Goal: Task Accomplishment & Management: Manage account settings

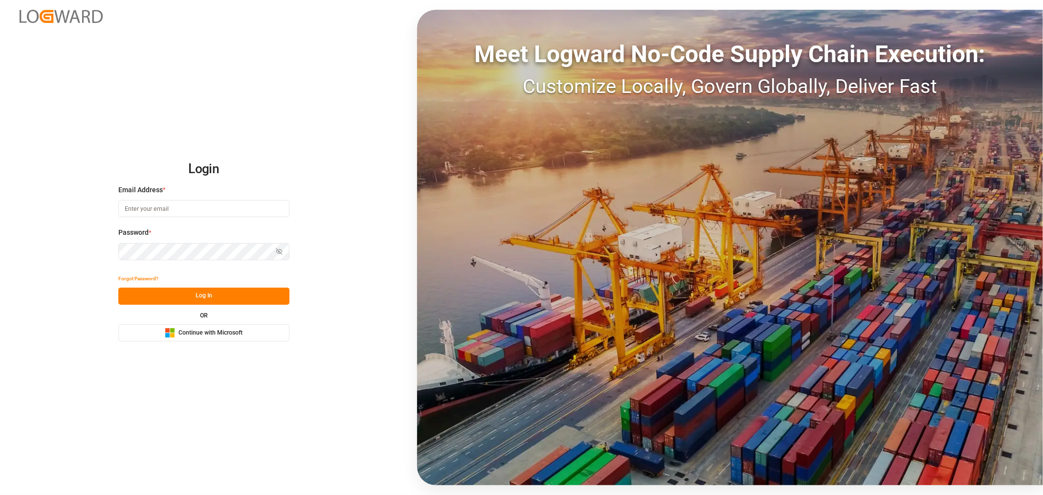
click at [216, 211] on input at bounding box center [203, 208] width 171 height 17
type input "shashidhar.mm@logward.com"
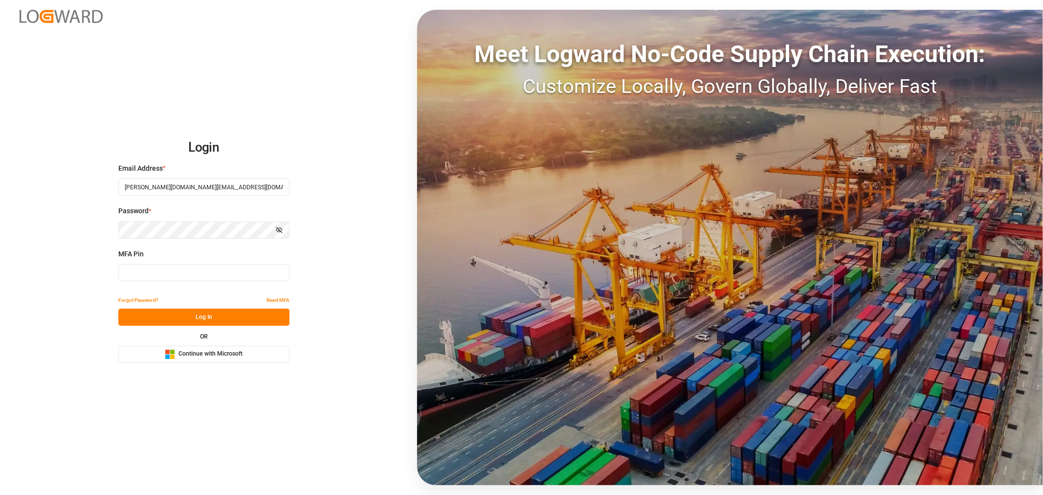
type input "357331"
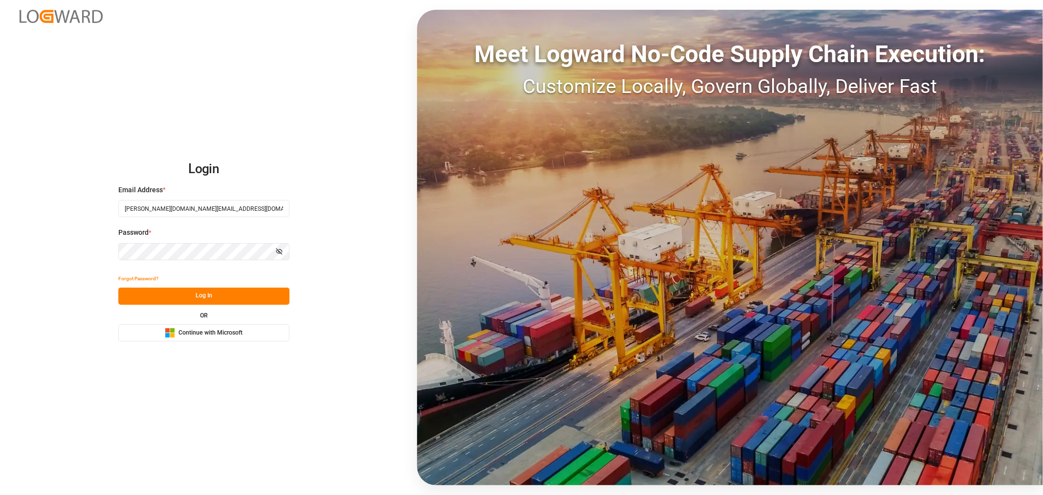
click at [207, 330] on span "Continue with Microsoft" at bounding box center [210, 333] width 64 height 9
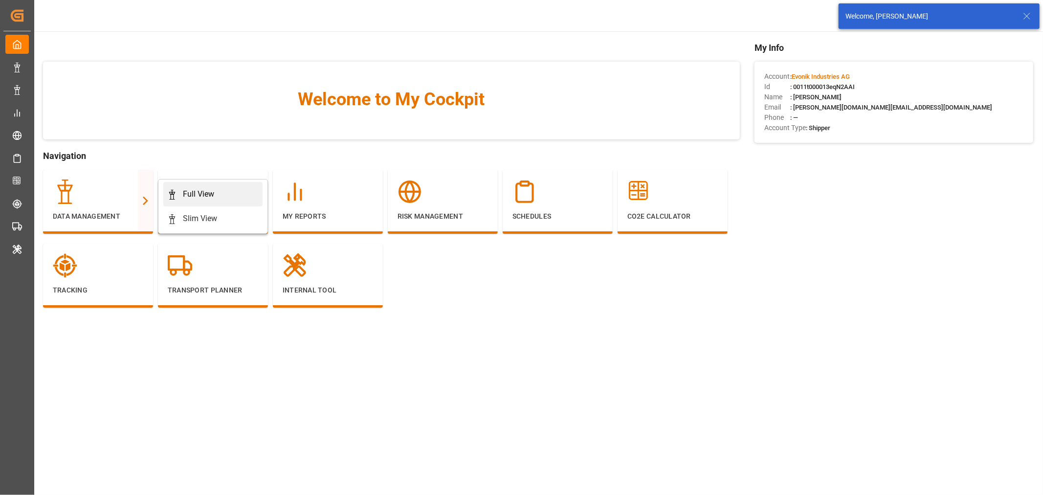
click at [194, 192] on div "Full View" at bounding box center [198, 194] width 31 height 12
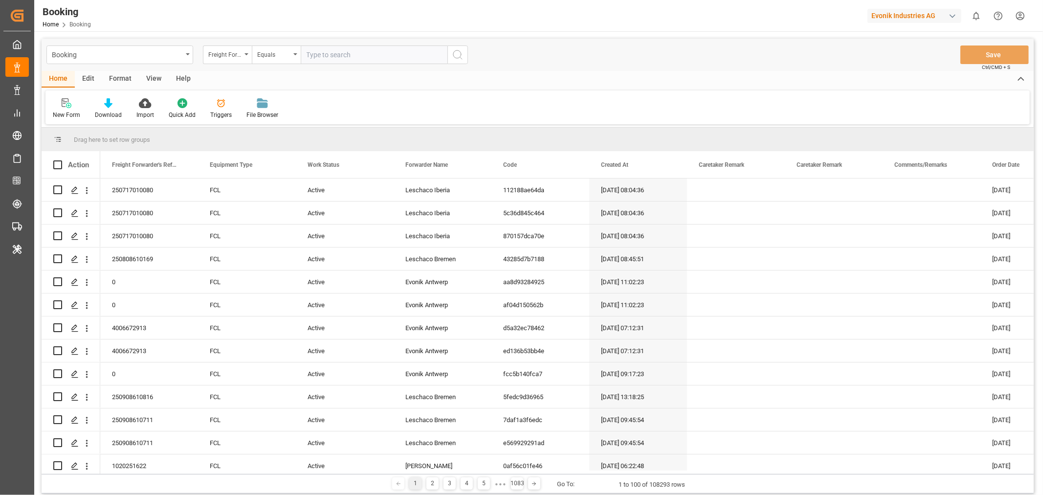
drag, startPoint x: 117, startPoint y: 81, endPoint x: 112, endPoint y: 86, distance: 7.3
click at [117, 81] on div "Format" at bounding box center [120, 79] width 37 height 17
click at [80, 114] on div "Filter Rows" at bounding box center [67, 115] width 29 height 9
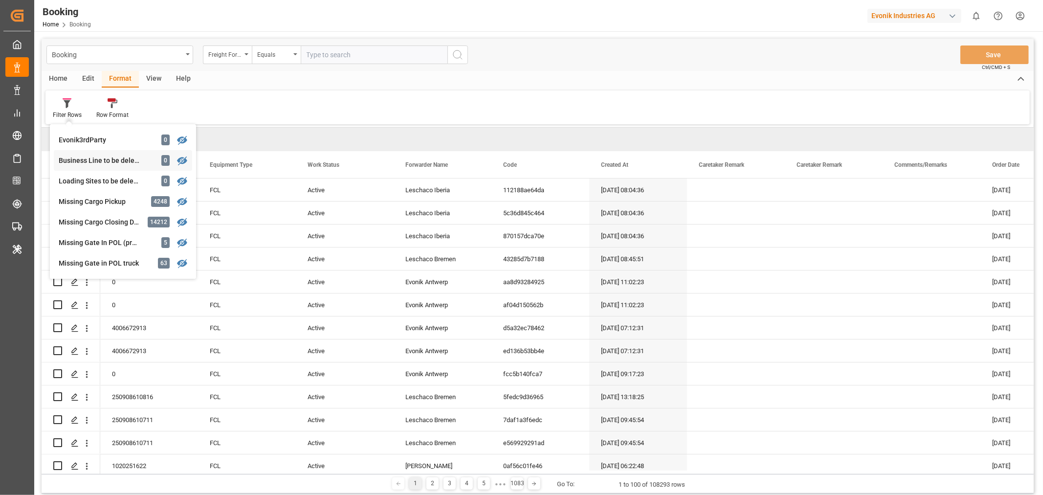
scroll to position [57, 0]
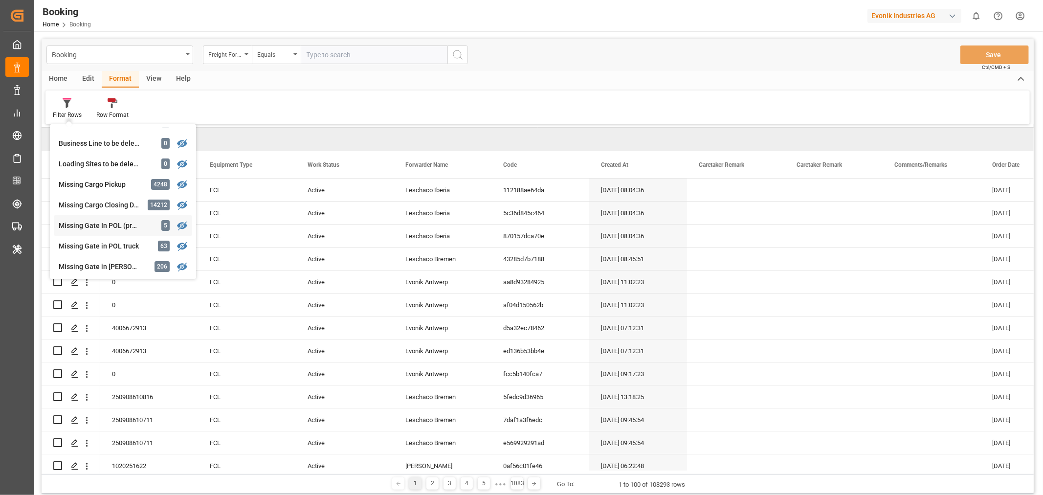
click at [113, 231] on div "Missing Gate In POL (precarriage: null) 5" at bounding box center [123, 225] width 138 height 21
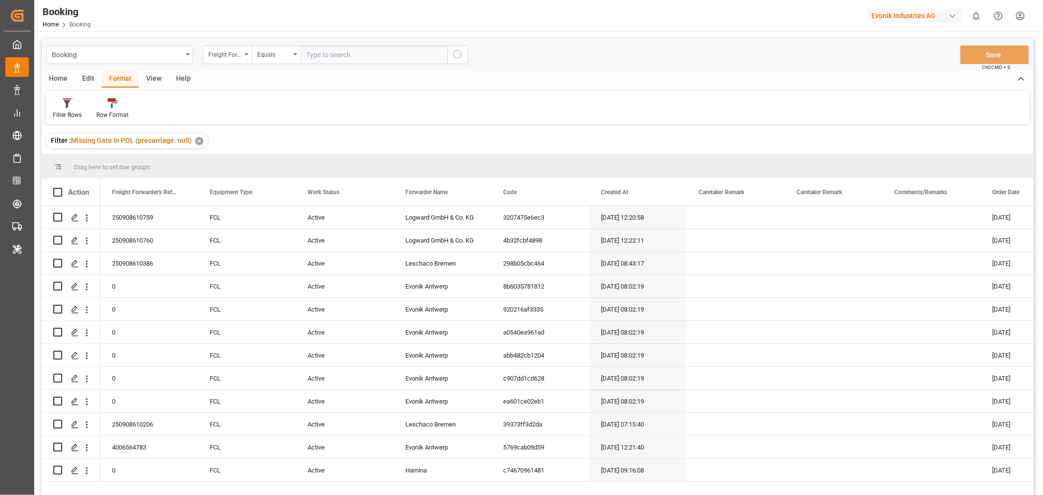
click at [149, 80] on div "View" at bounding box center [154, 79] width 30 height 17
click at [63, 118] on div "Default" at bounding box center [62, 115] width 19 height 9
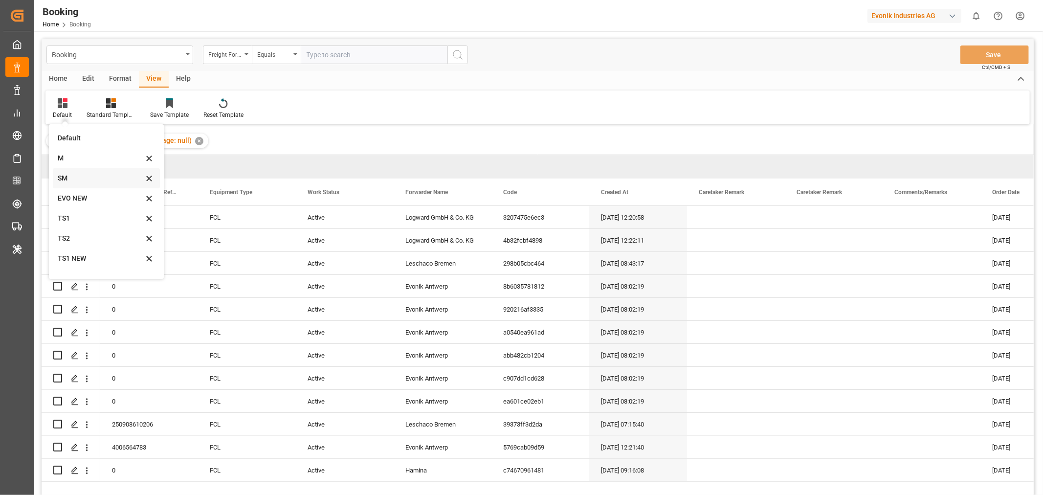
click at [79, 175] on div "SM" at bounding box center [101, 178] width 86 height 10
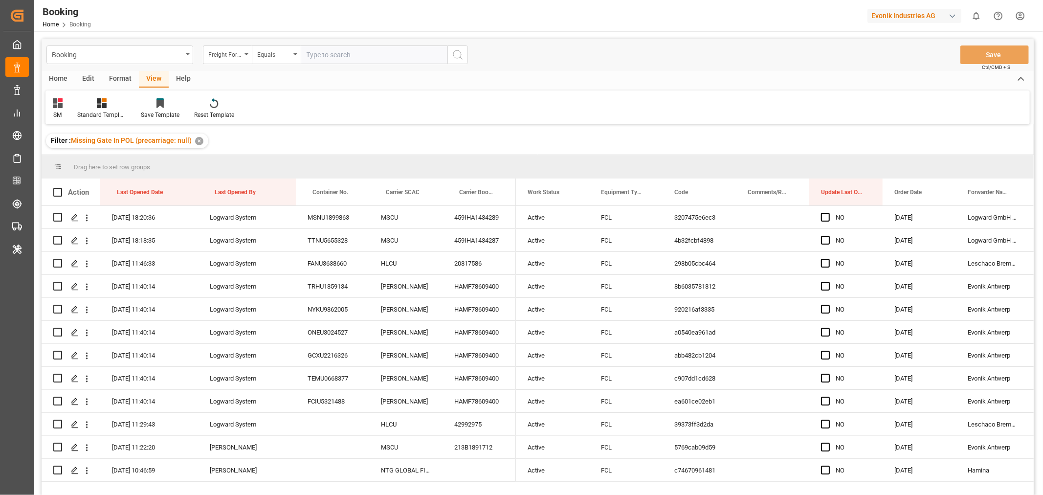
click at [122, 79] on div "Format" at bounding box center [120, 79] width 37 height 17
click at [53, 114] on div "Filter Rows" at bounding box center [67, 115] width 29 height 9
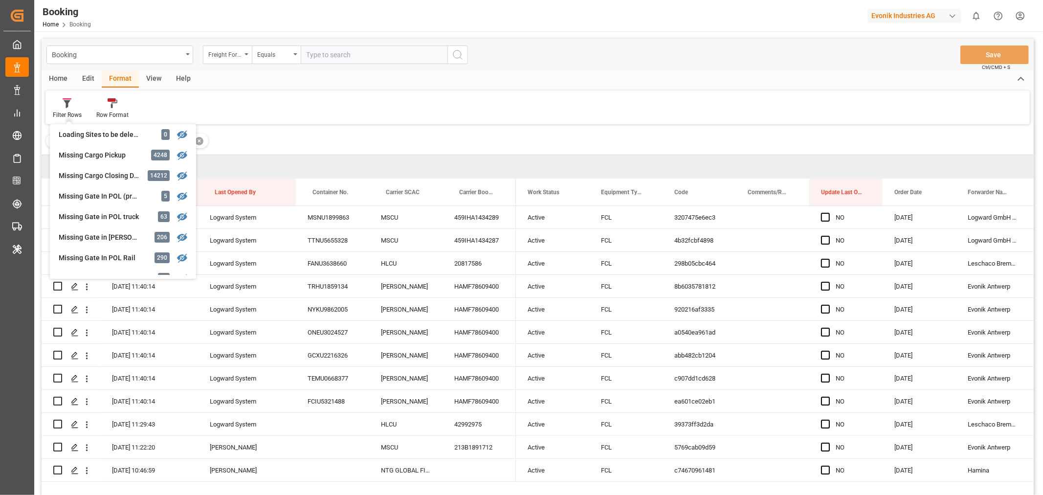
scroll to position [59, 0]
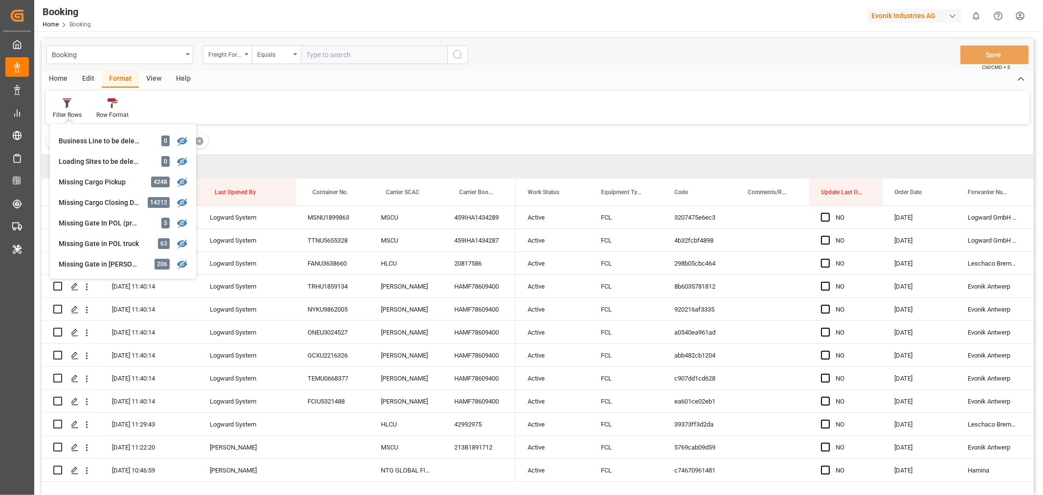
click at [333, 137] on div "Filter : Missing Gate In POL (precarriage: null) ✕" at bounding box center [538, 140] width 992 height 27
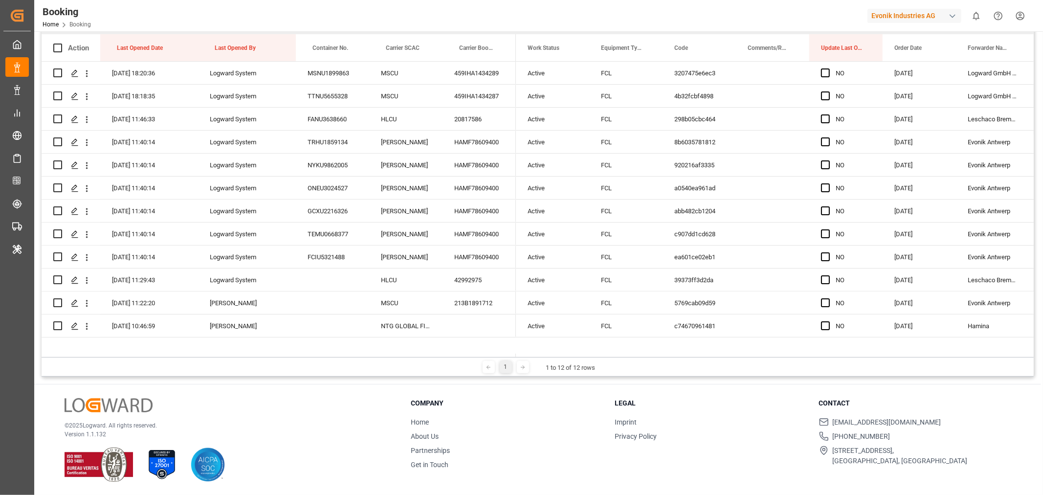
scroll to position [0, 0]
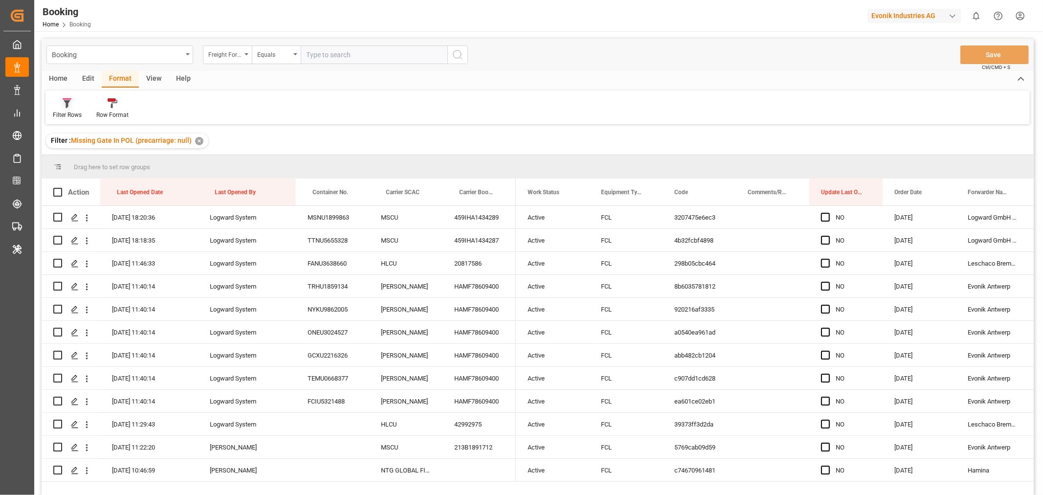
click at [81, 114] on div "Filter Rows" at bounding box center [67, 115] width 29 height 9
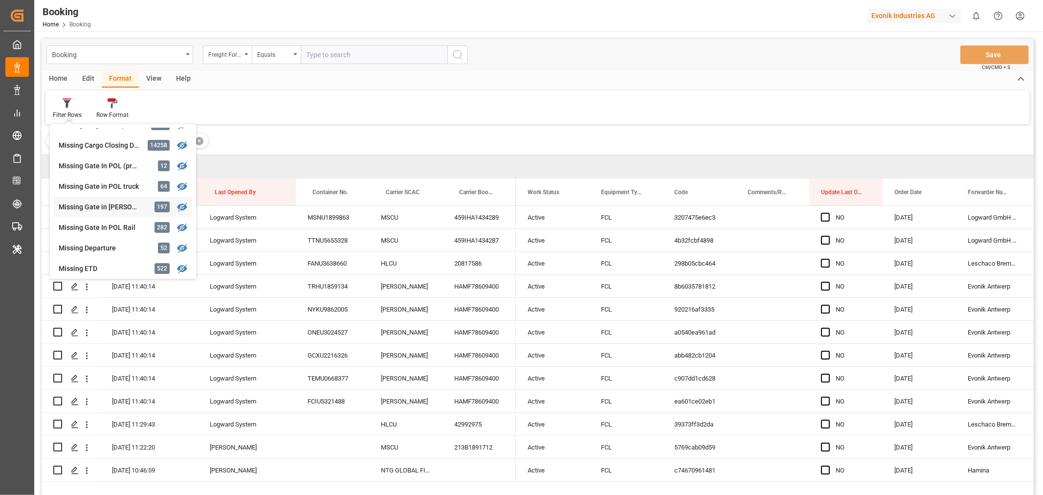
scroll to position [115, 0]
click at [392, 125] on div "Booking Freight Forwarder's Reference No. Equals Save Ctrl/CMD + S Home Edit Fo…" at bounding box center [538, 280] width 992 height 482
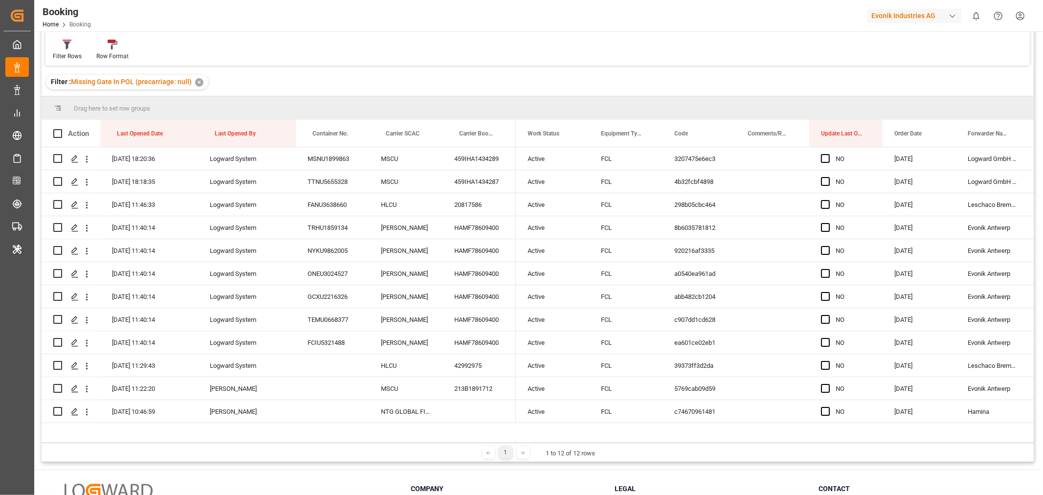
scroll to position [0, 0]
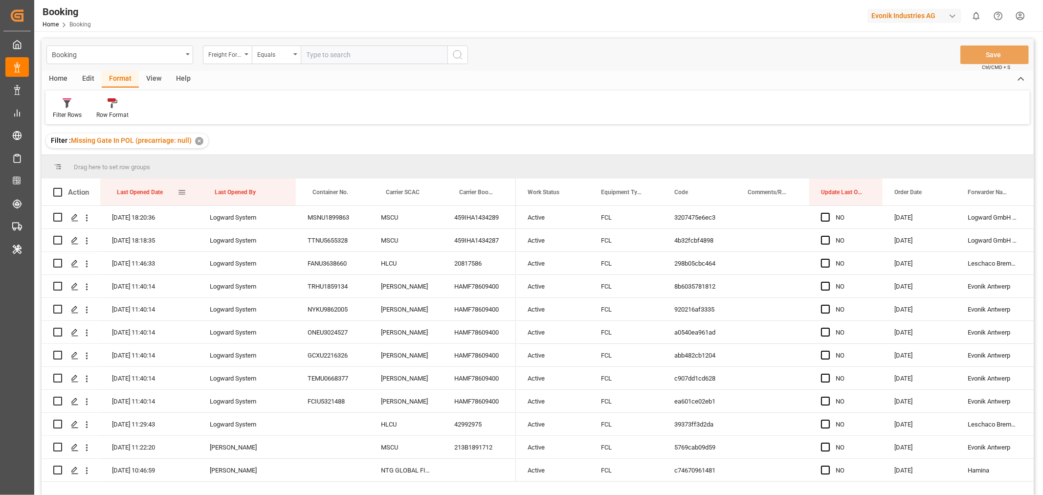
click at [168, 192] on div "Last Opened Date" at bounding box center [147, 191] width 61 height 27
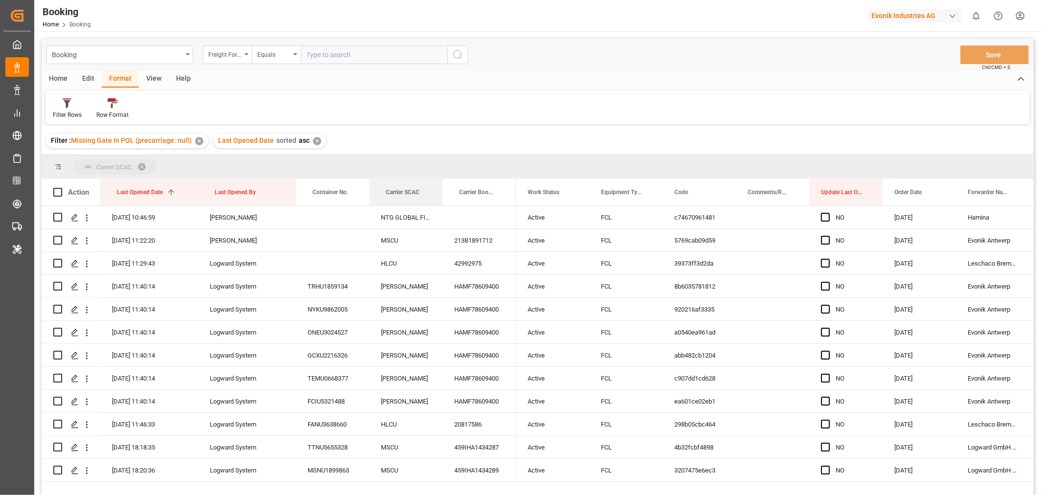
drag, startPoint x: 398, startPoint y: 194, endPoint x: 399, endPoint y: 165, distance: 29.4
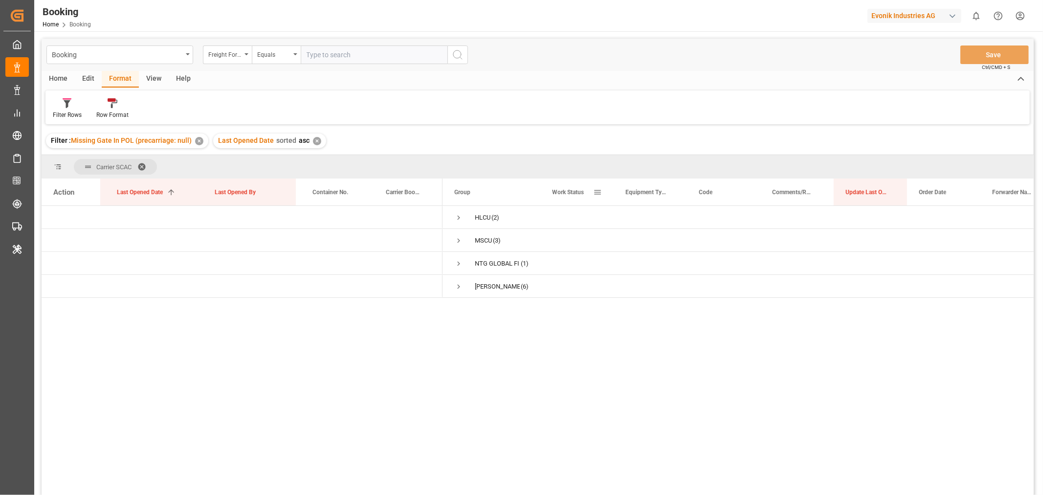
click at [597, 193] on span at bounding box center [597, 192] width 9 height 9
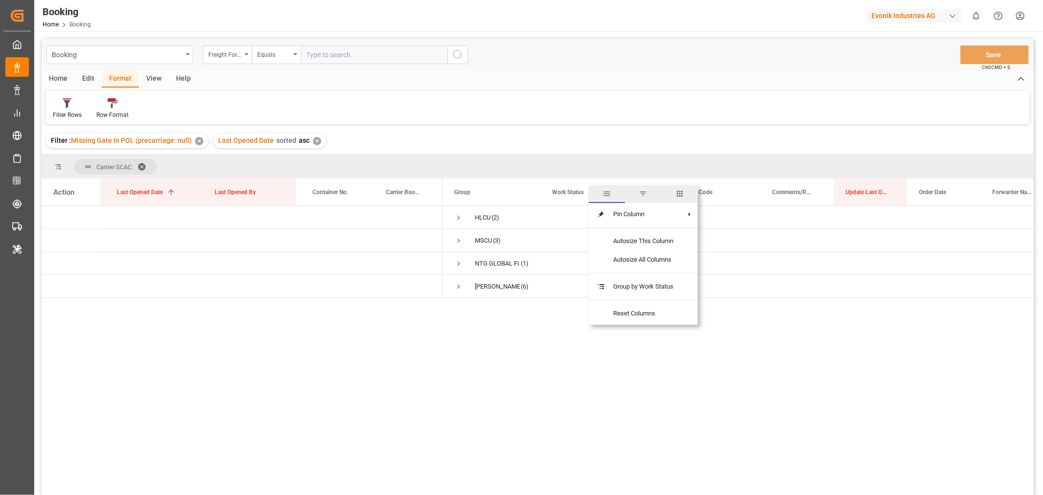
click at [683, 195] on span "columns" at bounding box center [679, 193] width 9 height 9
click at [597, 245] on input "Freight Forwarder's Reference No. column toggle visibility (hidden)" at bounding box center [599, 243] width 9 height 9
checkbox input "true"
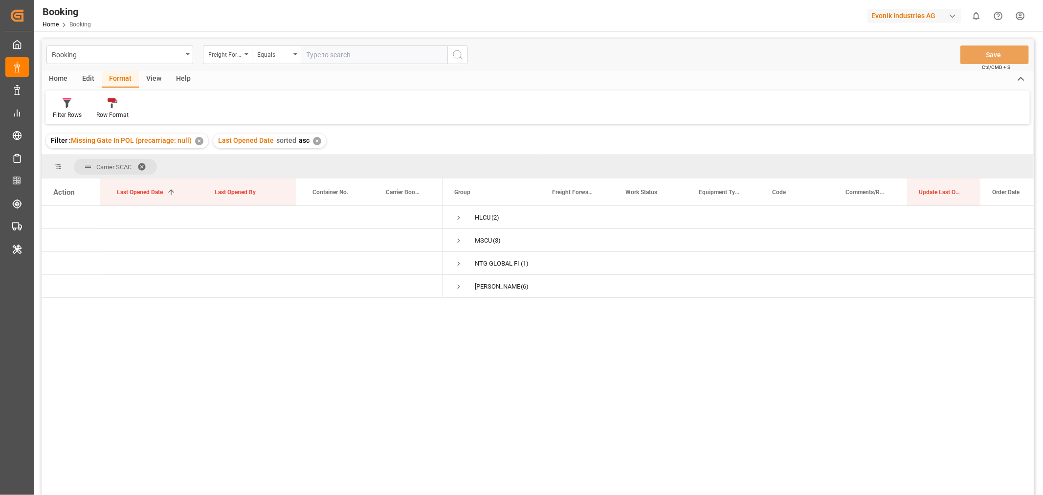
click at [500, 350] on div "HLCU (2) MSCU (3) NTG GLOBAL FINLAND OY (1) ONEY (6)" at bounding box center [738, 353] width 591 height 295
click at [459, 218] on span "Press SPACE to select this row." at bounding box center [458, 217] width 9 height 9
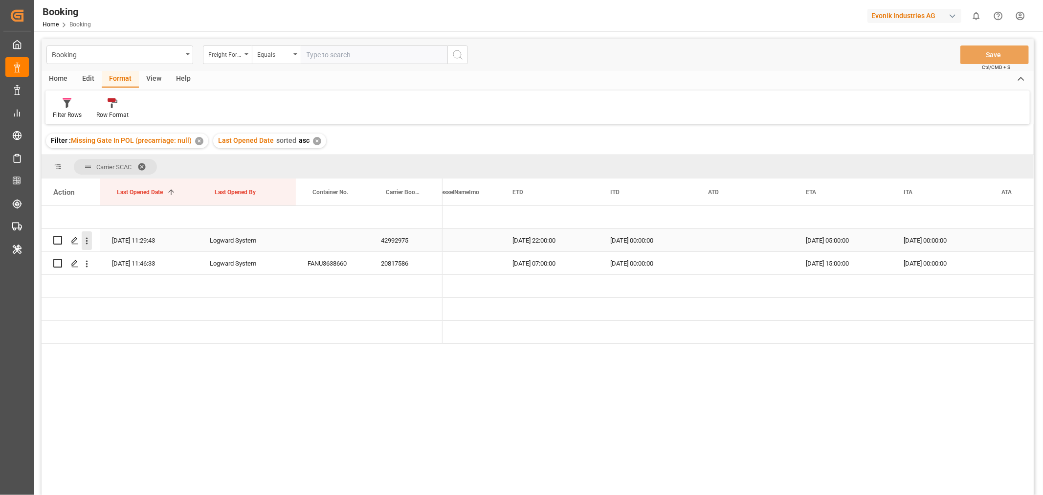
click at [88, 242] on icon "open menu" at bounding box center [87, 241] width 10 height 10
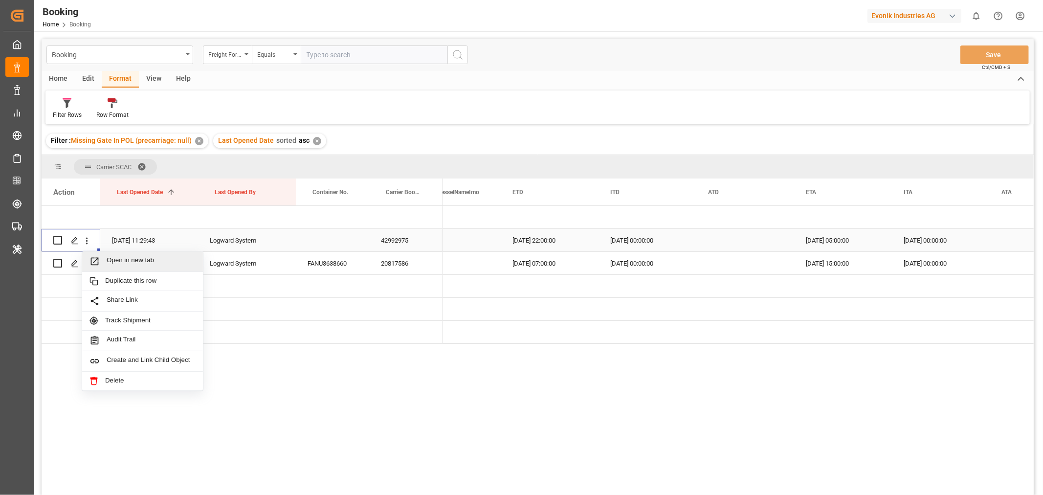
click at [132, 262] on span "Open in new tab" at bounding box center [151, 261] width 89 height 10
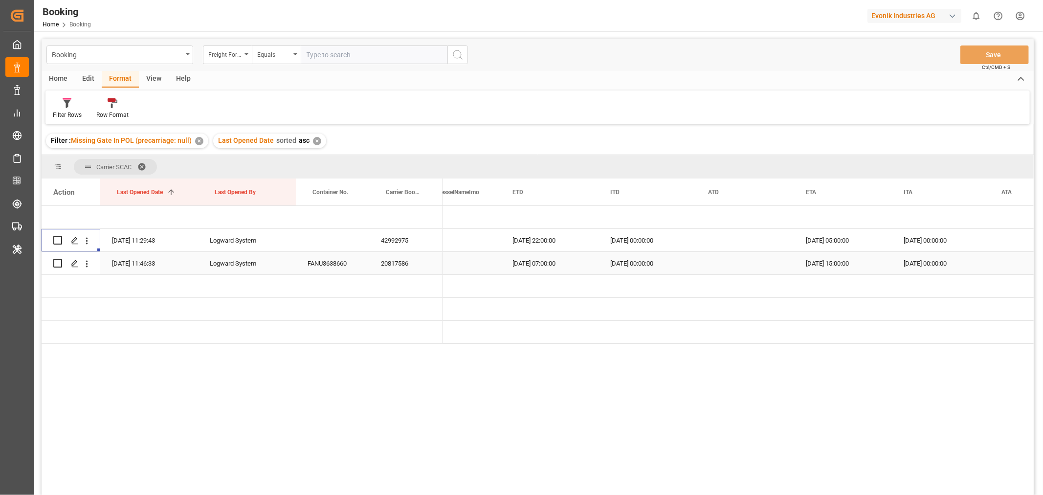
click at [393, 270] on div "20817586" at bounding box center [405, 263] width 73 height 22
click at [87, 263] on icon "open menu" at bounding box center [87, 263] width 2 height 7
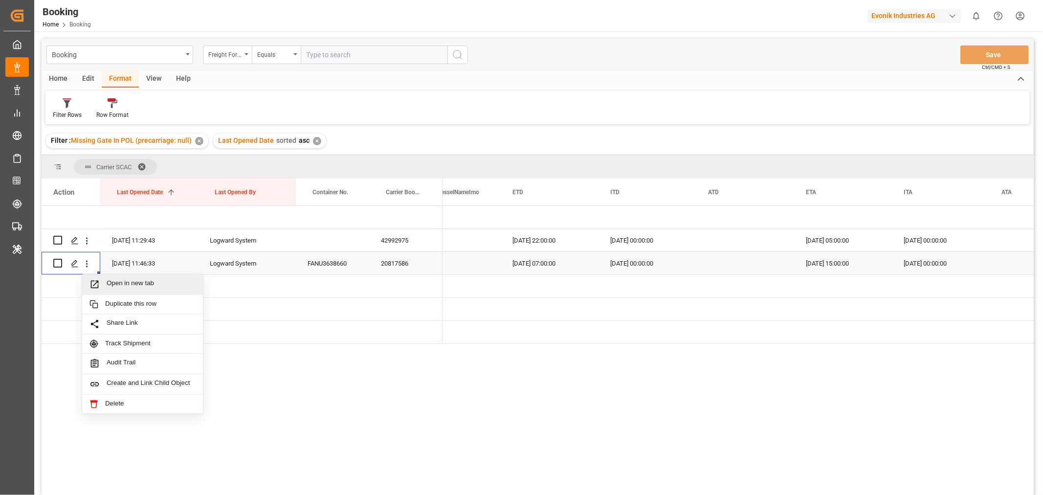
click at [125, 282] on span "Open in new tab" at bounding box center [151, 284] width 89 height 10
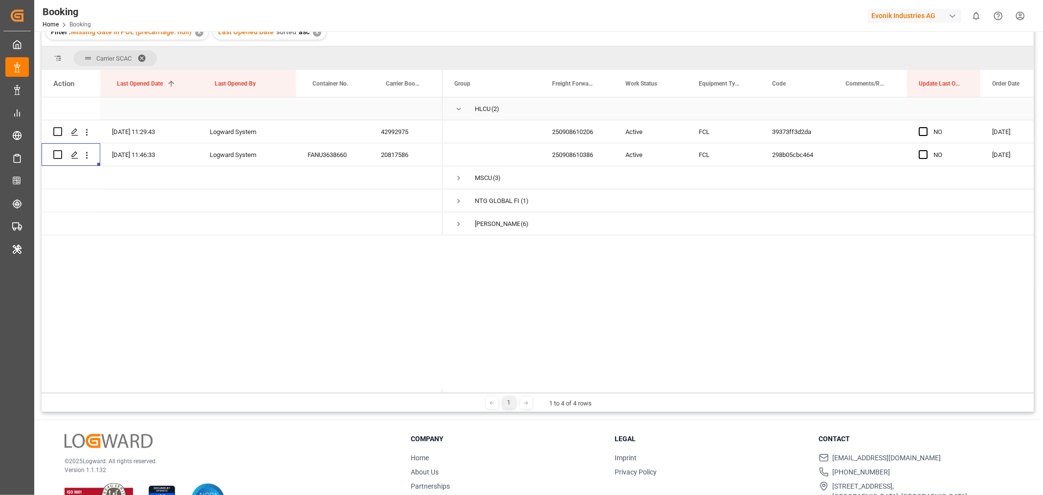
click at [457, 109] on span "Press SPACE to select this row." at bounding box center [458, 109] width 9 height 9
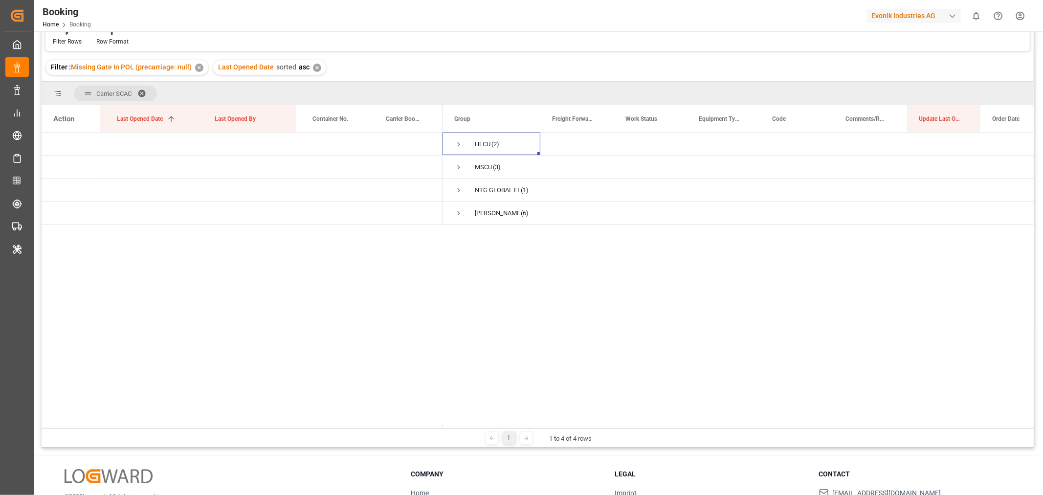
scroll to position [54, 0]
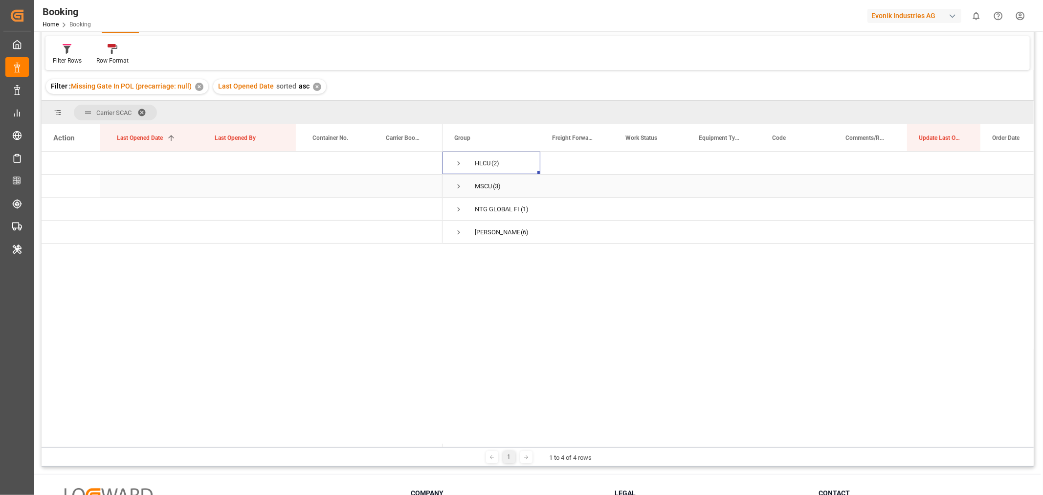
click at [460, 185] on span "Press SPACE to select this row." at bounding box center [458, 186] width 9 height 9
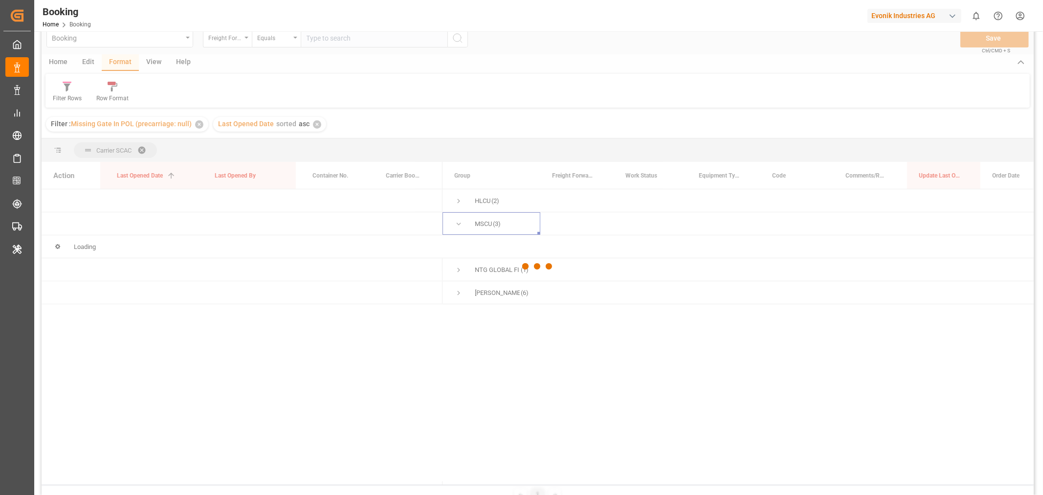
scroll to position [0, 0]
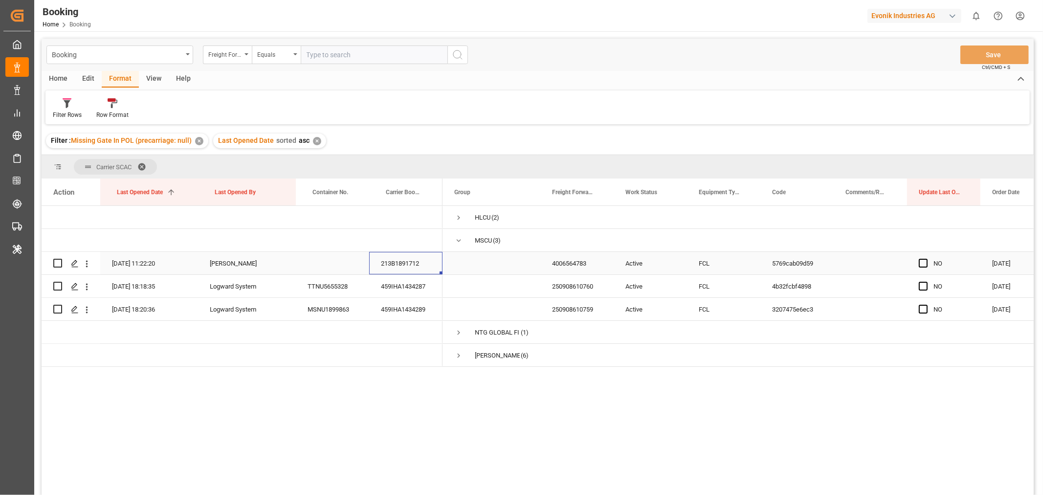
click at [397, 271] on div "213B1891712" at bounding box center [405, 263] width 73 height 22
click at [397, 263] on div "213B1891712" at bounding box center [405, 263] width 73 height 22
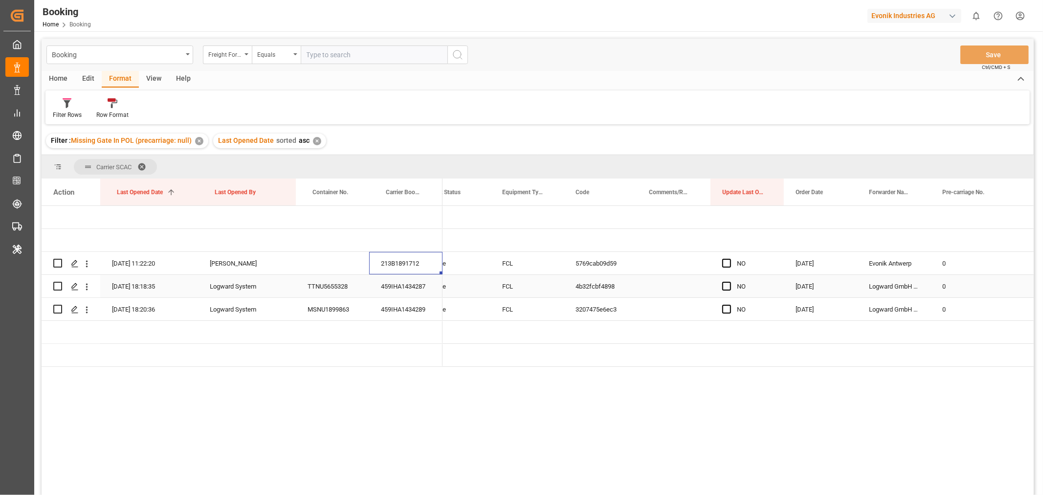
scroll to position [0, 197]
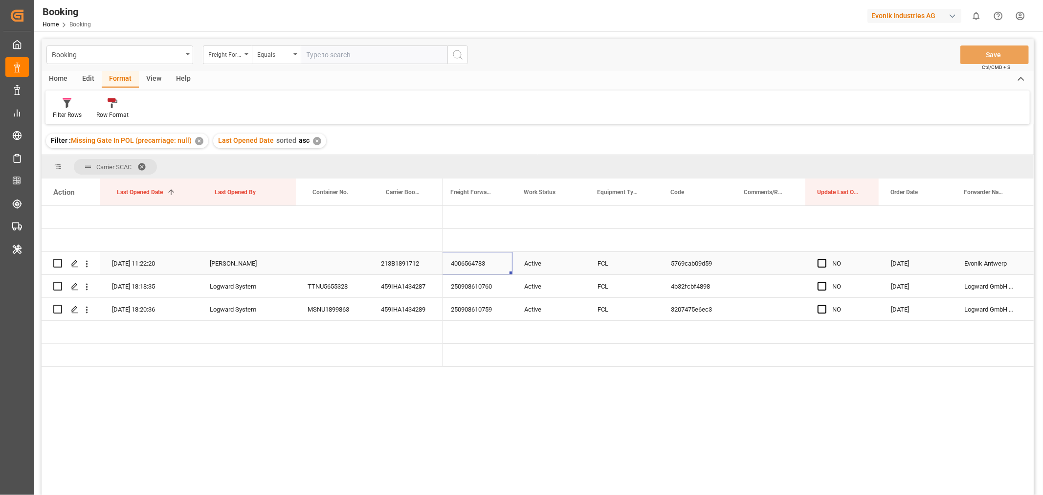
click at [468, 268] on div "4006564783" at bounding box center [475, 263] width 73 height 22
click at [86, 262] on icon "open menu" at bounding box center [87, 264] width 10 height 10
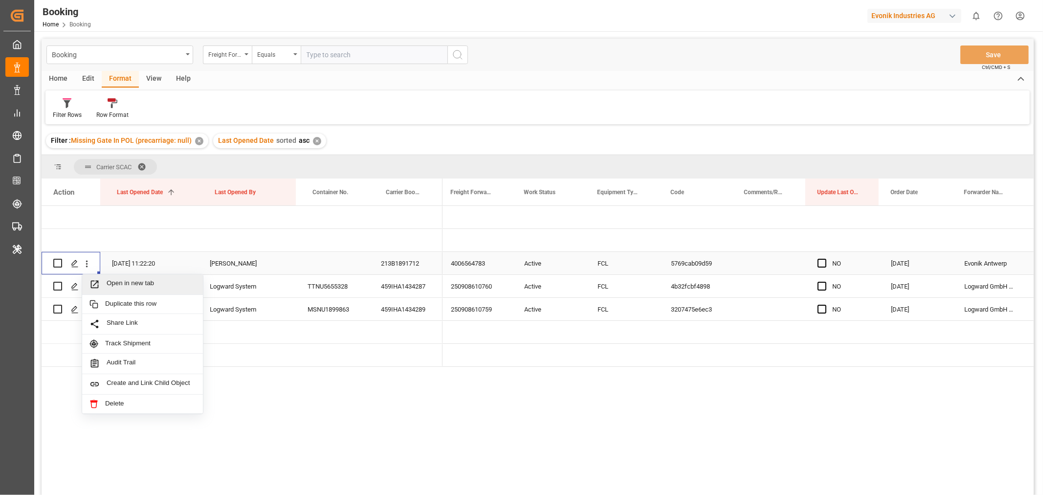
click at [167, 285] on span "Open in new tab" at bounding box center [151, 284] width 89 height 10
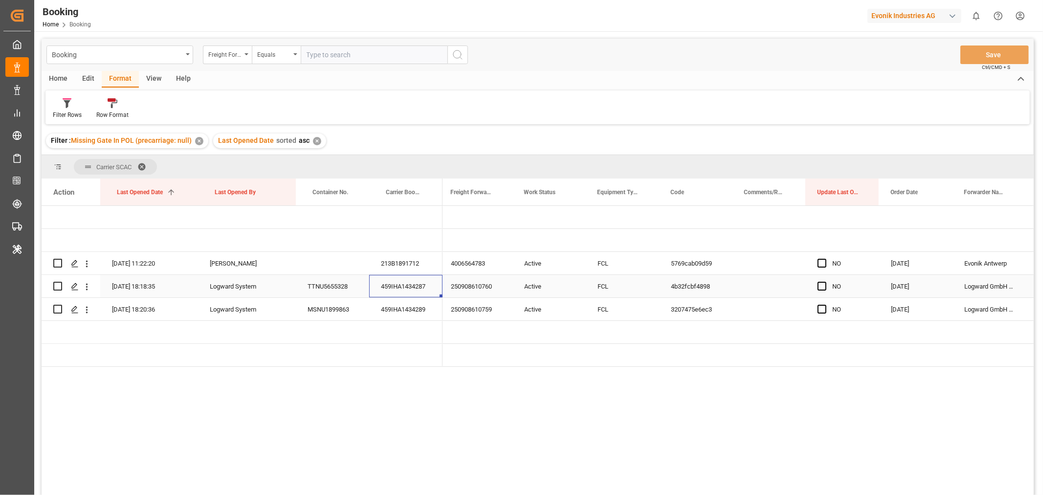
click at [408, 289] on div "459IHA1434287" at bounding box center [405, 286] width 73 height 22
click at [388, 311] on div "459IHA1434289" at bounding box center [405, 309] width 73 height 22
click at [819, 265] on span "Press SPACE to select this row." at bounding box center [822, 263] width 9 height 9
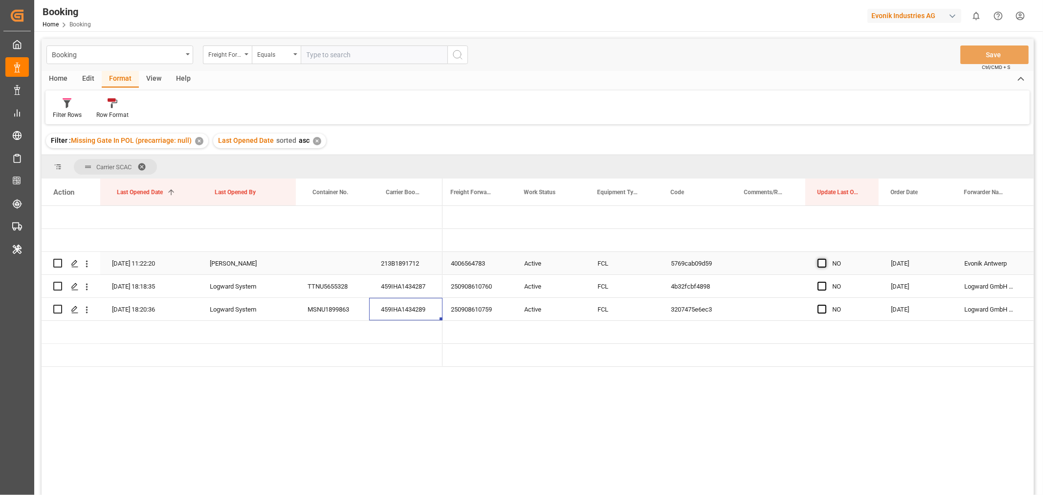
click at [825, 259] on input "Press SPACE to select this row." at bounding box center [825, 259] width 0 height 0
drag, startPoint x: 877, startPoint y: 271, endPoint x: 878, endPoint y: 305, distance: 33.8
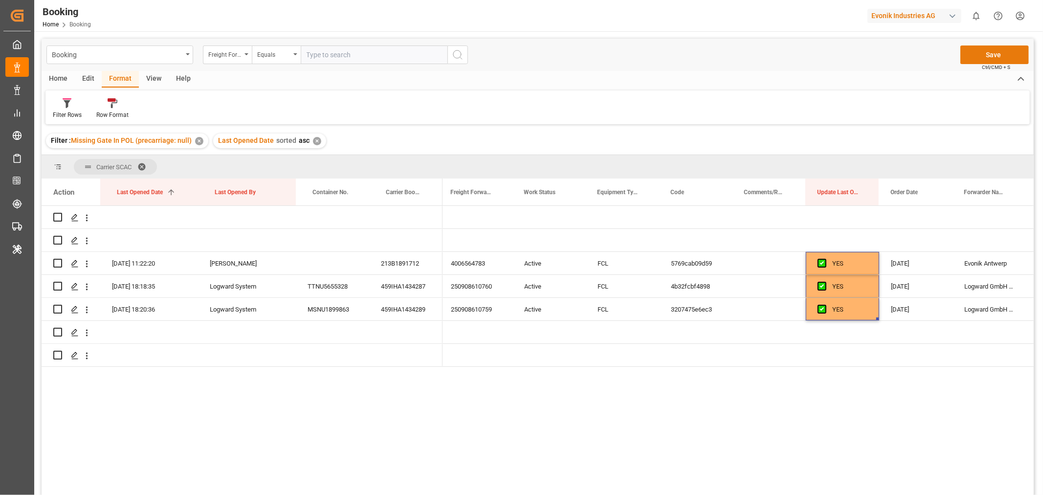
click at [998, 55] on button "Save" at bounding box center [994, 54] width 68 height 19
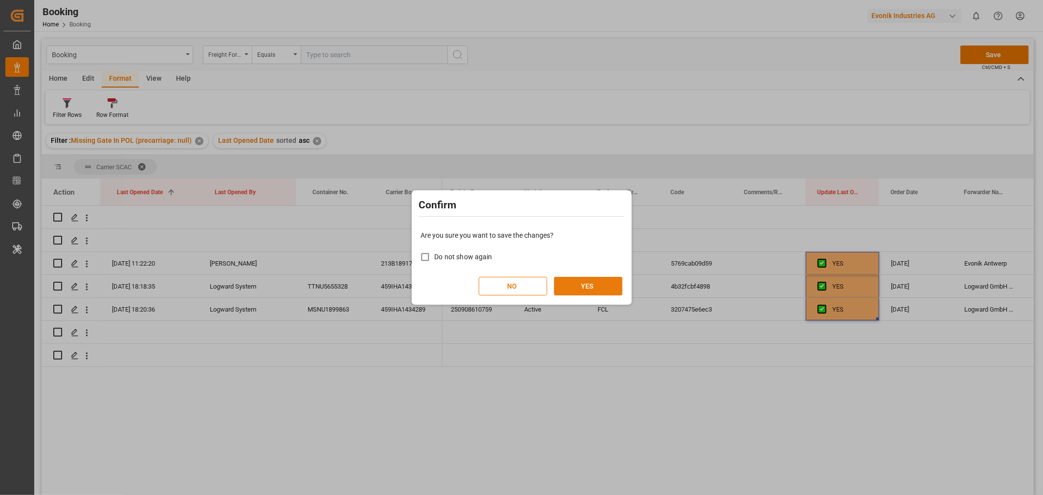
click at [587, 285] on button "YES" at bounding box center [588, 286] width 68 height 19
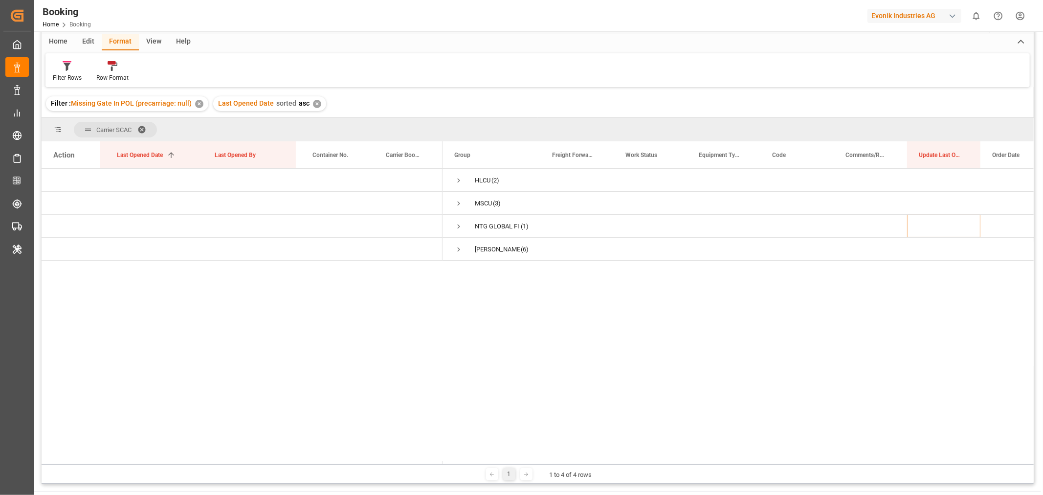
scroll to position [0, 0]
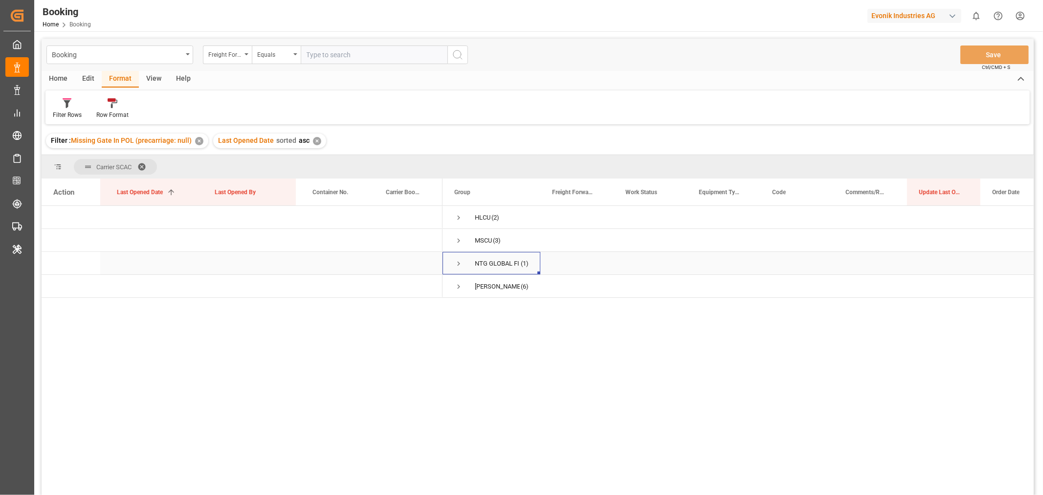
click at [461, 265] on span "Press SPACE to select this row." at bounding box center [458, 263] width 9 height 9
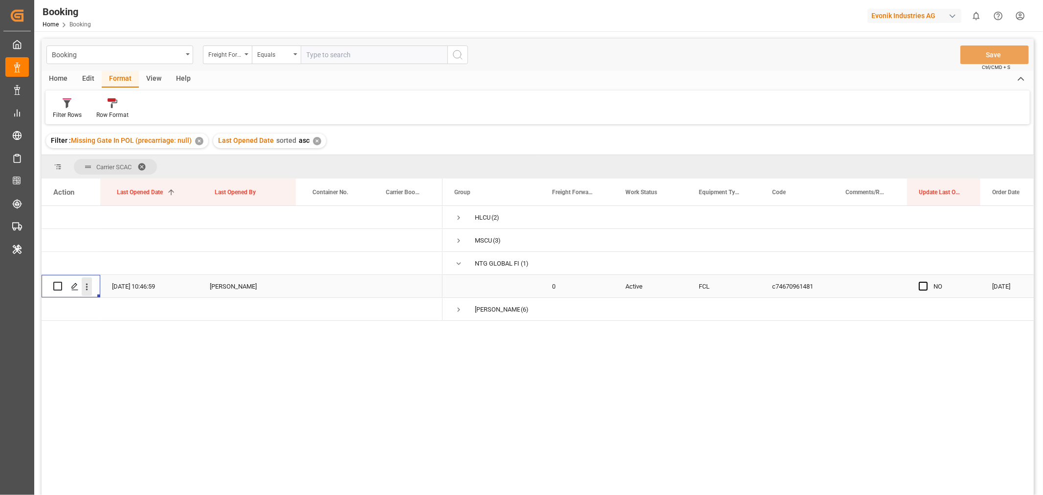
click at [87, 288] on icon "open menu" at bounding box center [87, 286] width 2 height 7
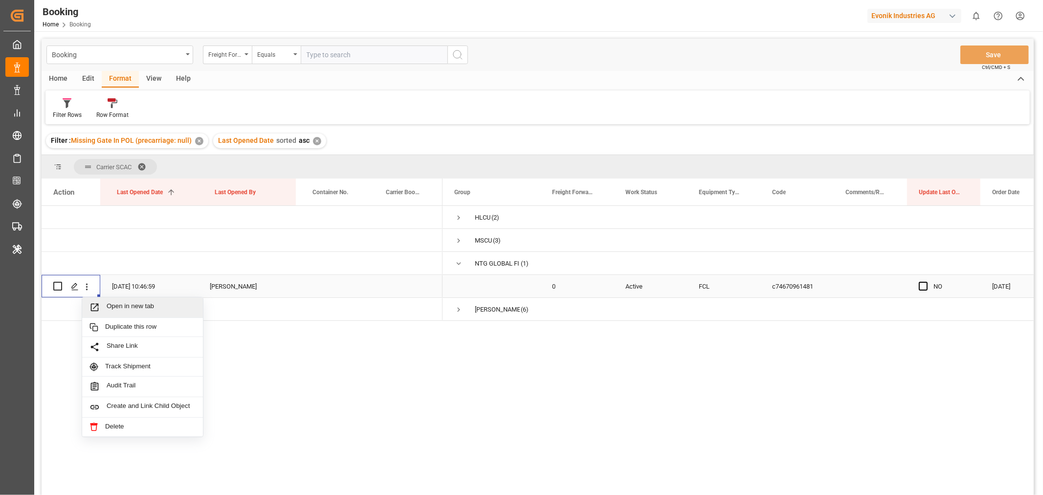
click at [143, 300] on div "Open in new tab" at bounding box center [142, 307] width 121 height 21
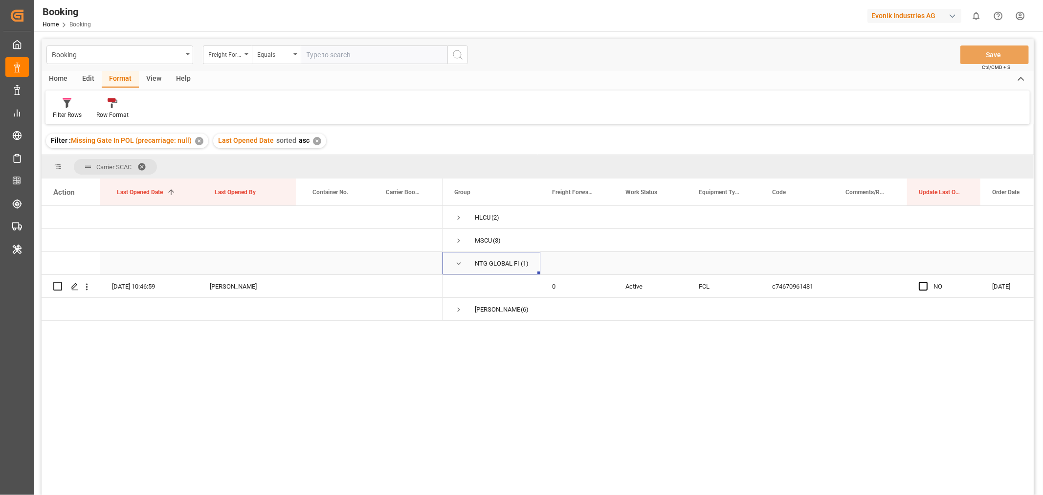
click at [458, 266] on span "Press SPACE to select this row." at bounding box center [458, 263] width 9 height 9
click at [461, 285] on span "Press SPACE to select this row." at bounding box center [458, 286] width 9 height 9
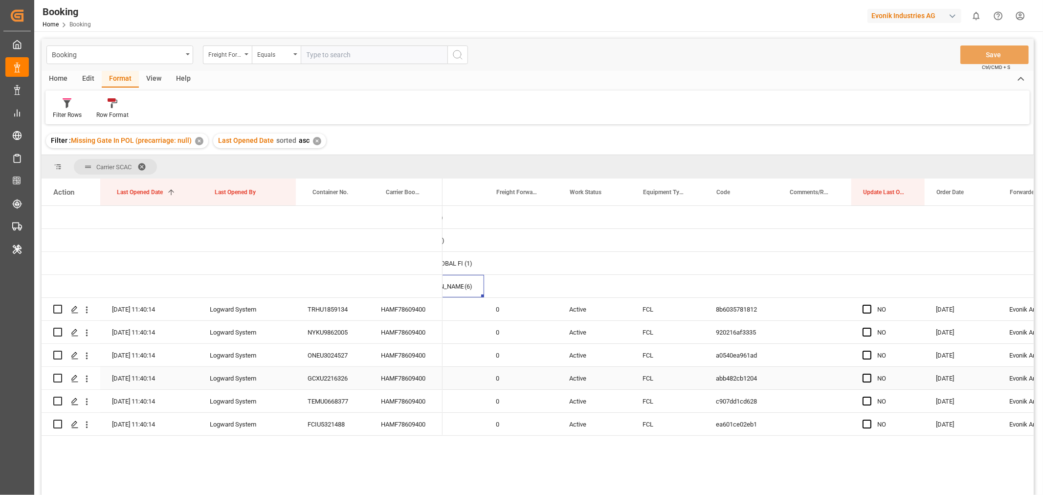
scroll to position [0, 57]
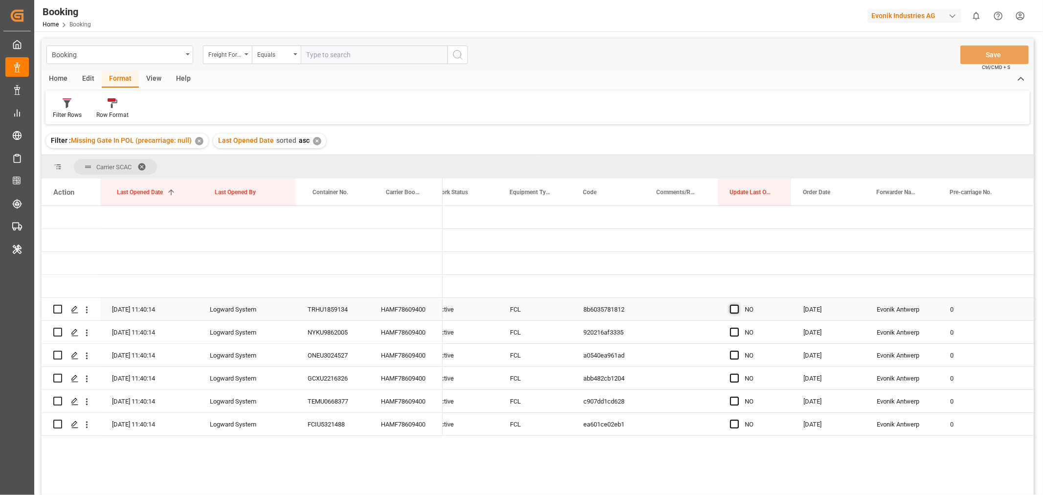
click at [731, 310] on span "Press SPACE to select this row." at bounding box center [734, 309] width 9 height 9
click at [737, 305] on input "Press SPACE to select this row." at bounding box center [737, 305] width 0 height 0
drag, startPoint x: 789, startPoint y: 319, endPoint x: 780, endPoint y: 424, distance: 105.1
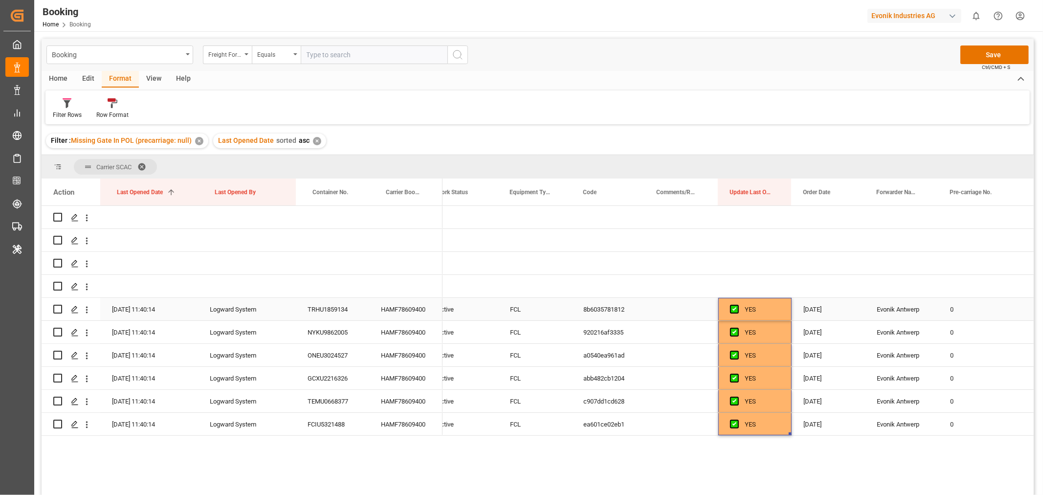
click at [404, 305] on div "HAMF78609400" at bounding box center [405, 309] width 73 height 22
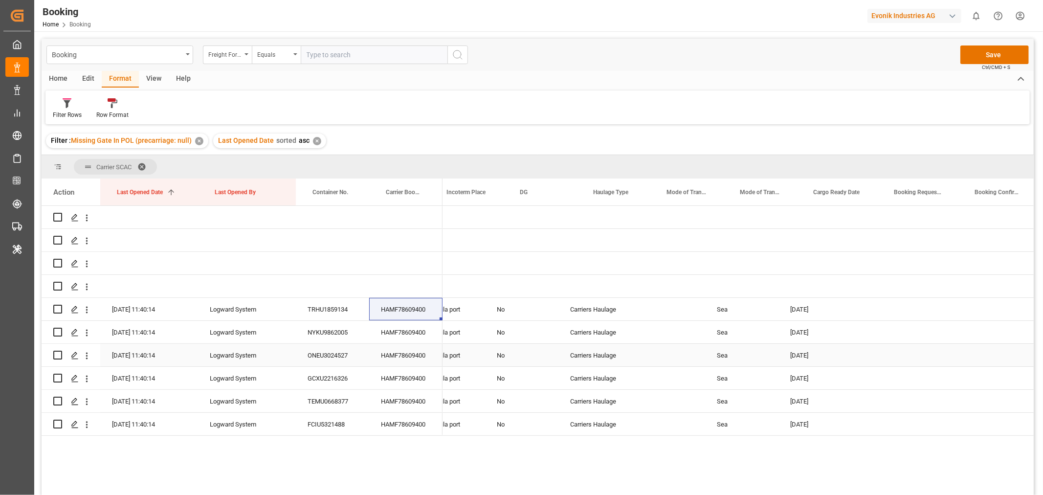
scroll to position [0, 1723]
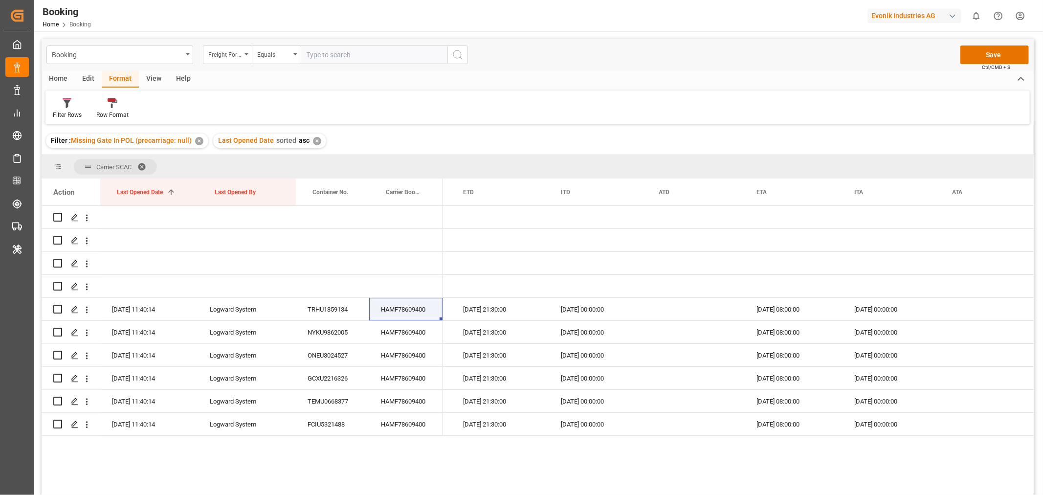
click at [315, 142] on div "✕" at bounding box center [317, 141] width 8 height 8
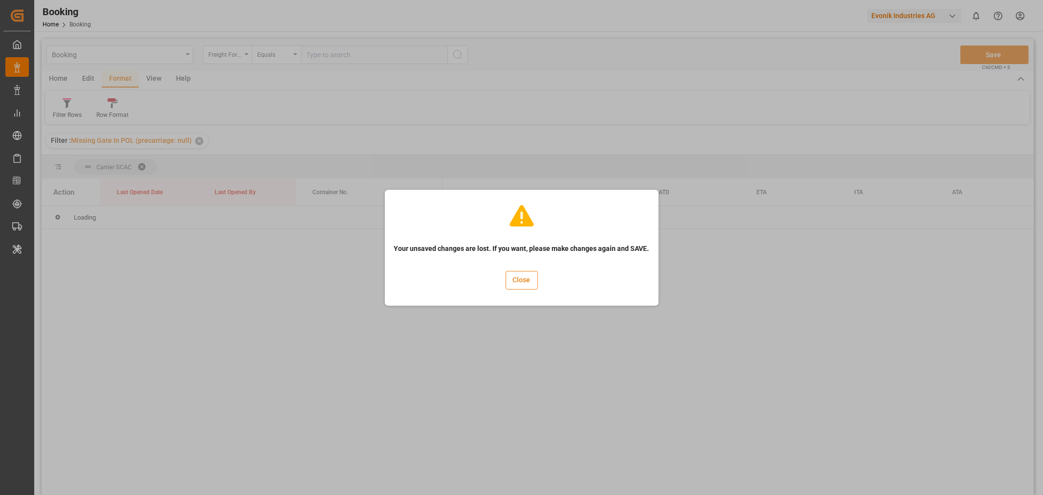
click at [528, 286] on button "Close" at bounding box center [522, 280] width 32 height 19
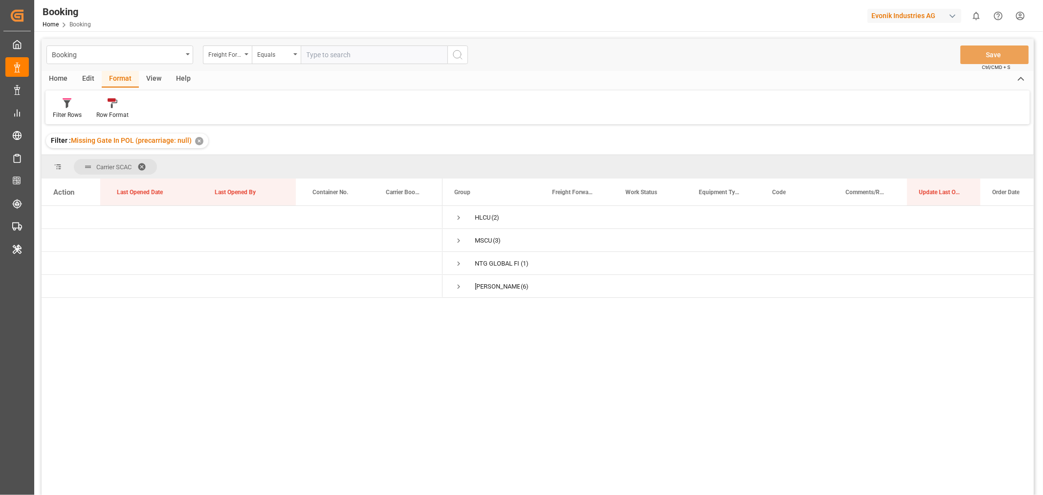
click at [142, 164] on span at bounding box center [145, 166] width 16 height 9
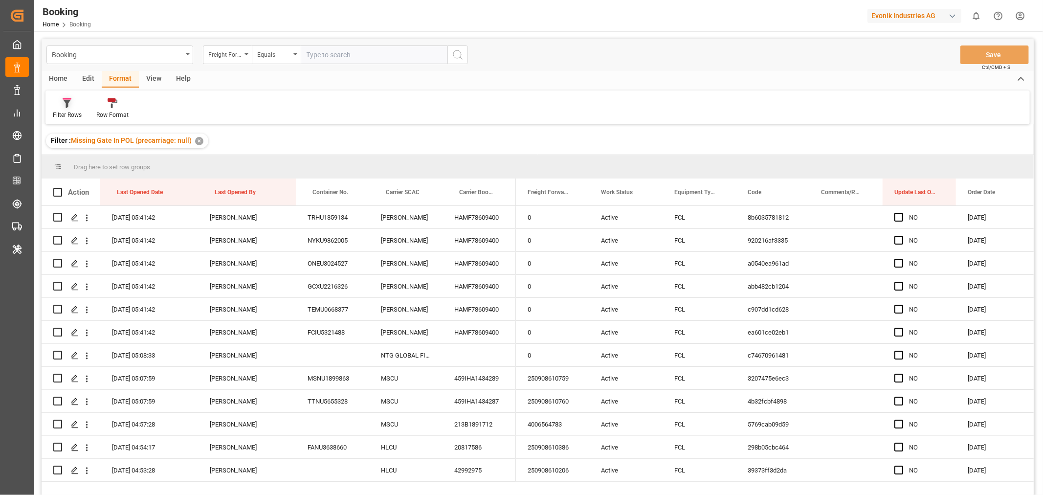
click at [68, 116] on div "Filter Rows" at bounding box center [67, 115] width 29 height 9
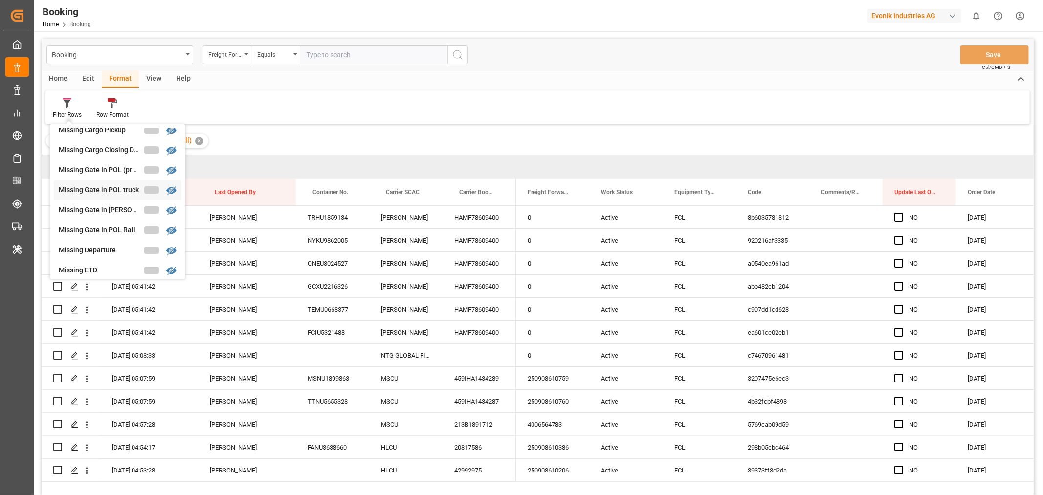
scroll to position [111, 0]
click at [97, 193] on div "Booking Freight Forwarder's Reference No. Equals Save Ctrl/CMD + S Home Edit Fo…" at bounding box center [538, 280] width 992 height 482
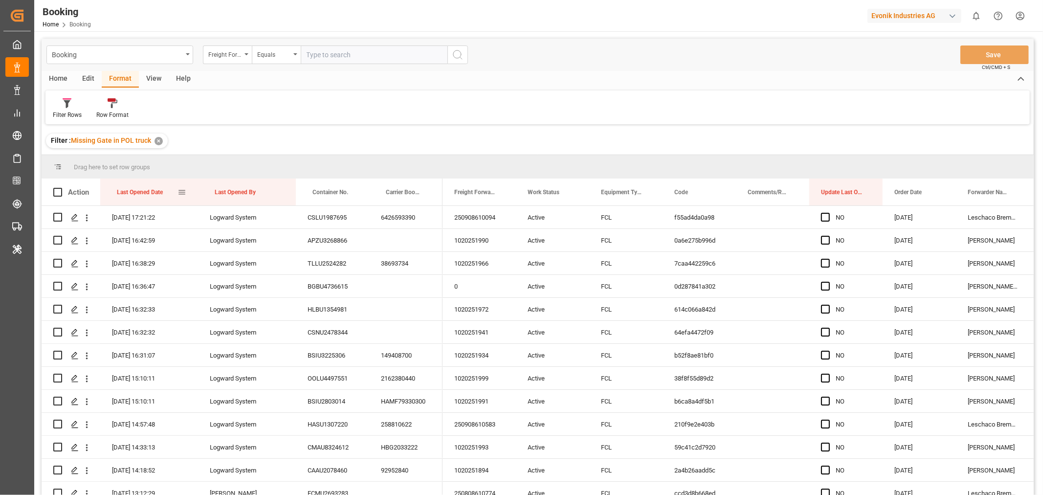
click at [169, 193] on div "Last Opened Date" at bounding box center [147, 191] width 61 height 27
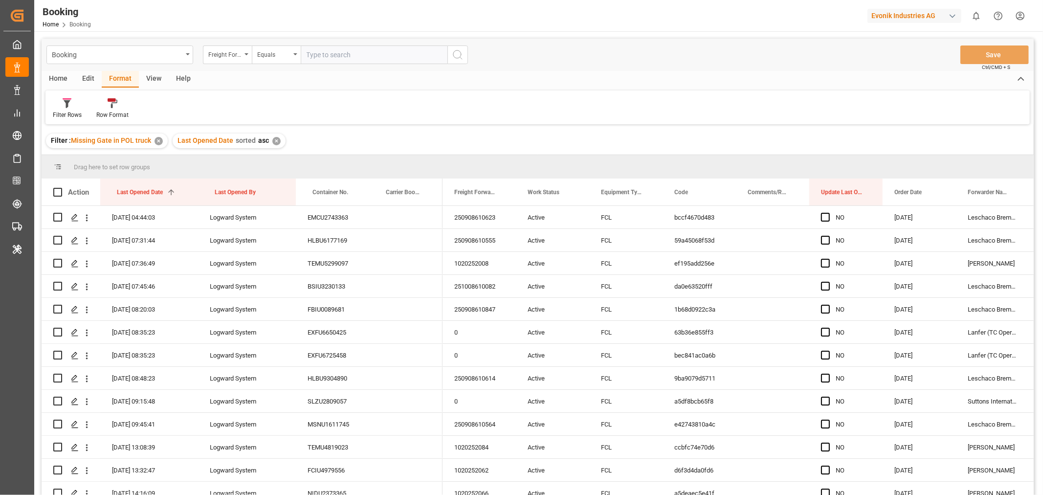
click at [150, 81] on div "View" at bounding box center [154, 79] width 30 height 17
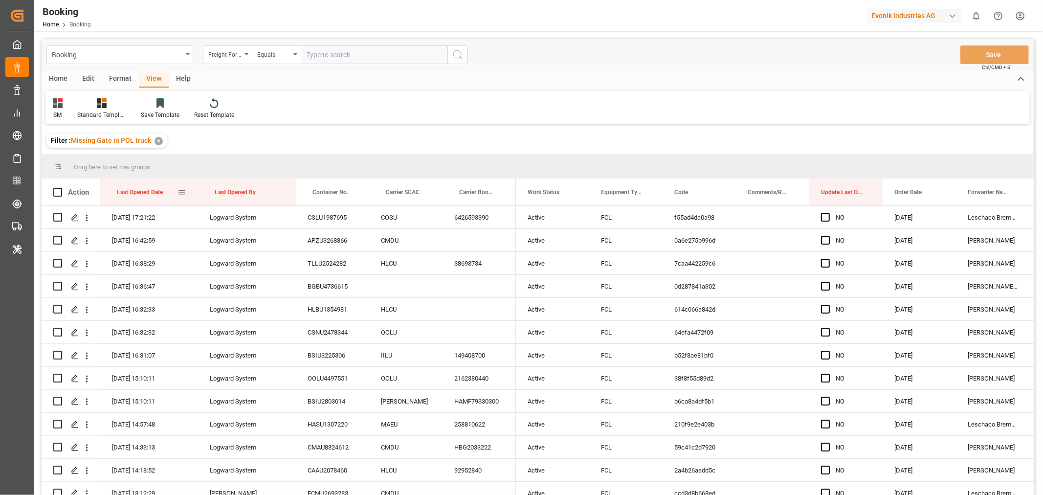
click at [169, 194] on div "Last Opened Date" at bounding box center [147, 191] width 61 height 27
click at [569, 192] on span at bounding box center [573, 192] width 9 height 9
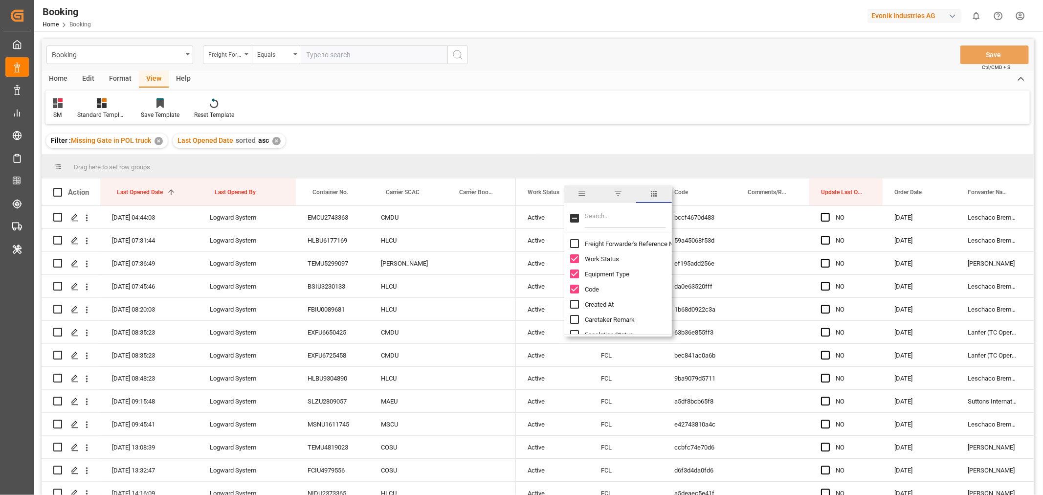
click at [575, 240] on input "Freight Forwarder's Reference No. column toggle visibility (hidden)" at bounding box center [574, 243] width 9 height 9
checkbox input "true"
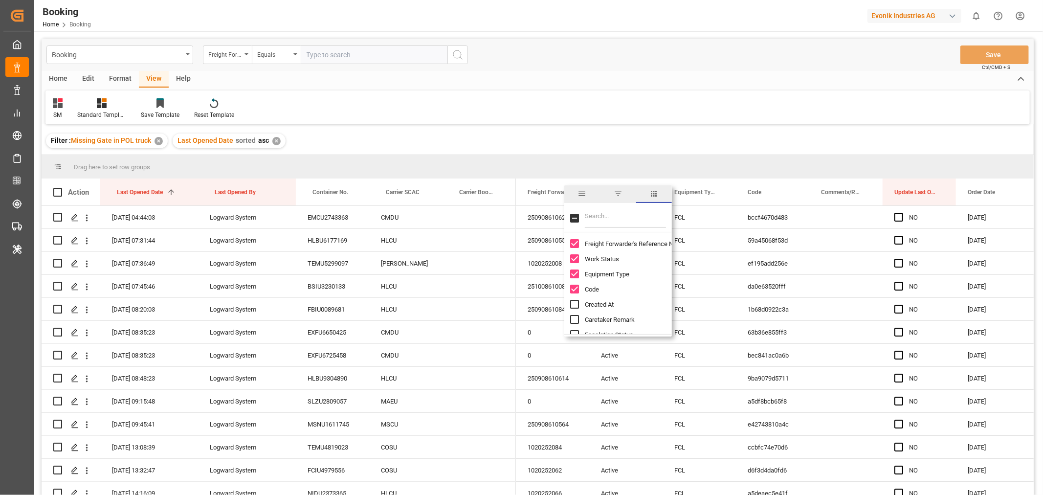
click at [576, 304] on input "Created At column toggle visibility (hidden)" at bounding box center [574, 304] width 9 height 9
checkbox input "true"
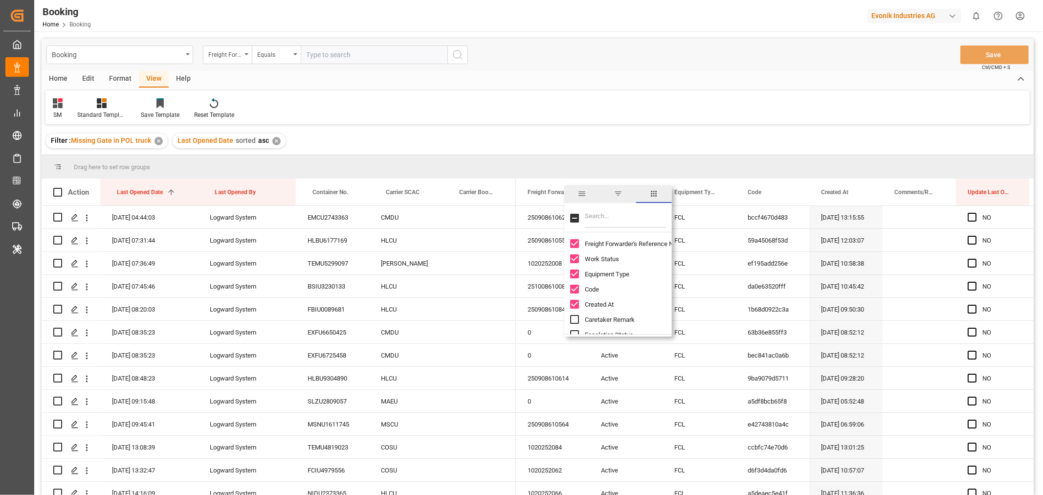
click at [611, 130] on div "Filter : Missing Gate in POL truck ✕ Last Opened Date sorted asc ✕" at bounding box center [538, 140] width 992 height 27
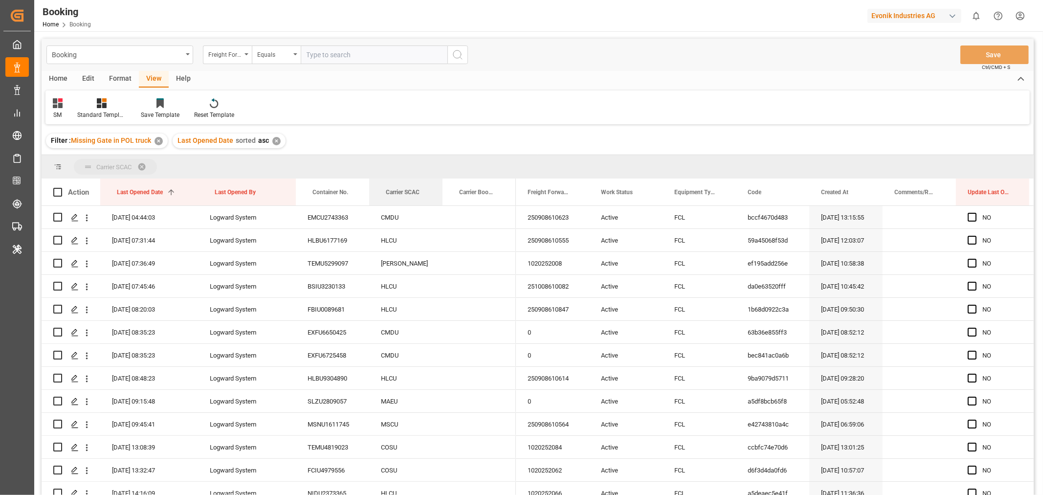
drag, startPoint x: 398, startPoint y: 187, endPoint x: 399, endPoint y: 168, distance: 19.6
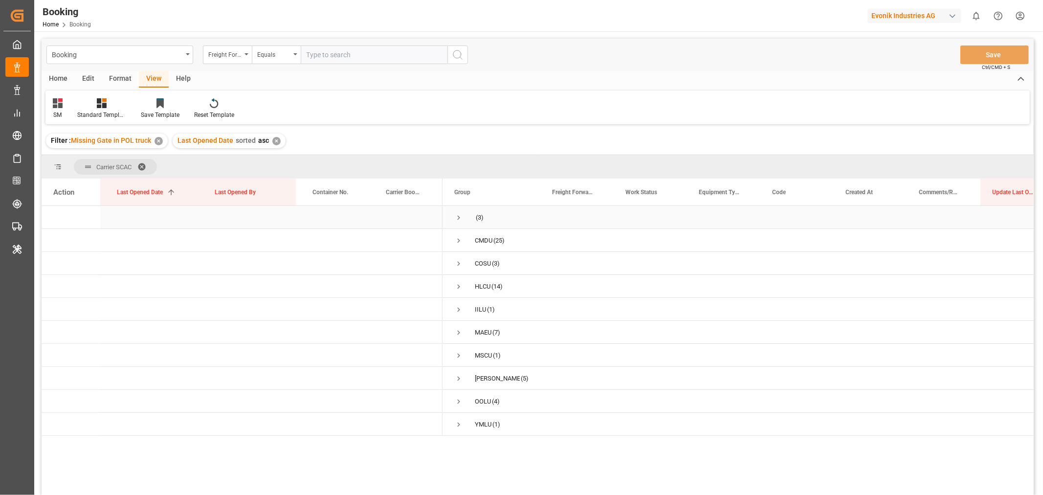
click at [462, 220] on span "Press SPACE to select this row." at bounding box center [458, 217] width 9 height 9
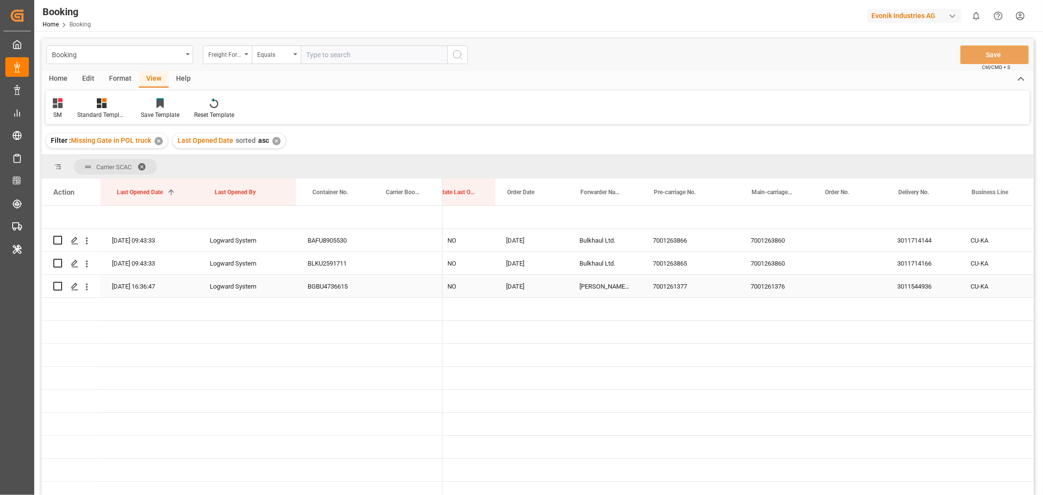
scroll to position [0, 560]
click at [778, 242] on div "7001263860" at bounding box center [774, 240] width 73 height 22
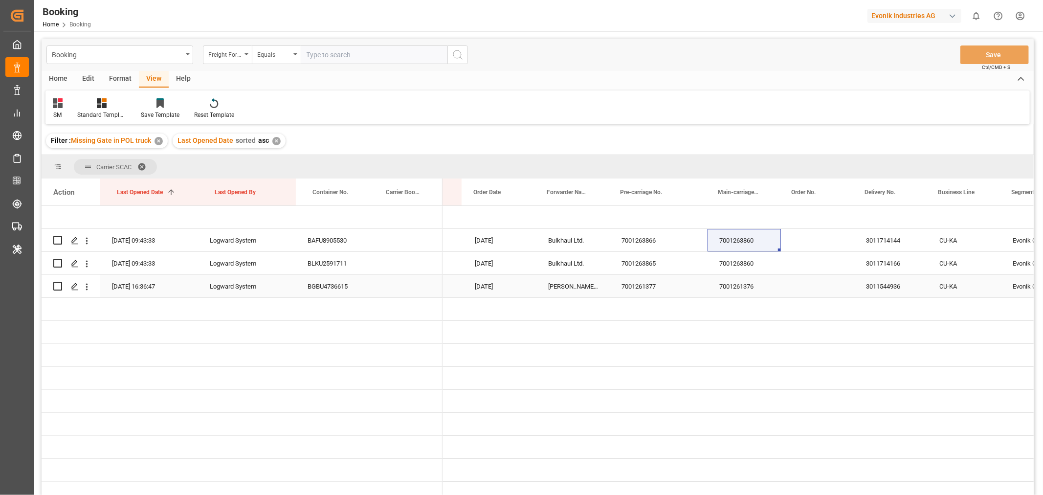
scroll to position [0, 593]
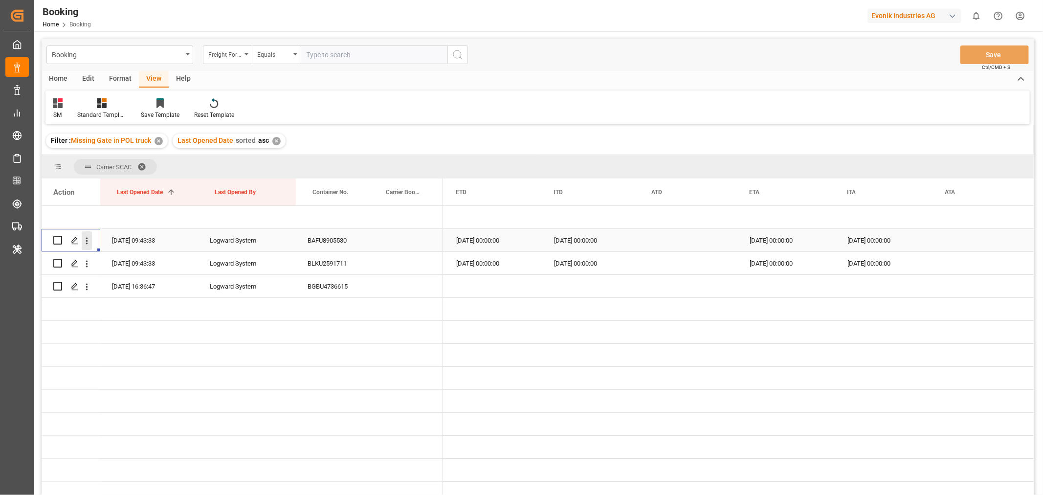
click at [86, 239] on icon "open menu" at bounding box center [87, 241] width 10 height 10
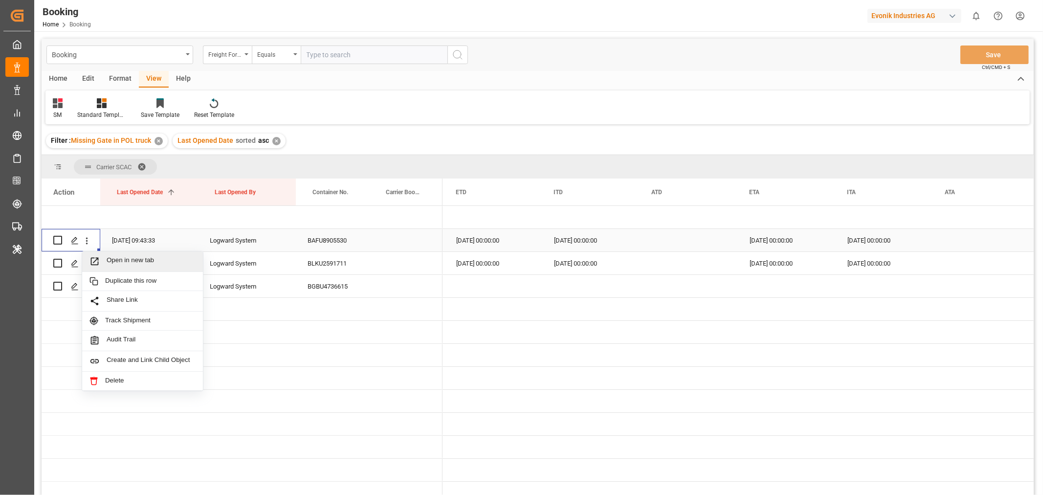
click at [133, 256] on span "Open in new tab" at bounding box center [151, 261] width 89 height 10
click at [351, 240] on div "BAFU8905530" at bounding box center [332, 240] width 73 height 22
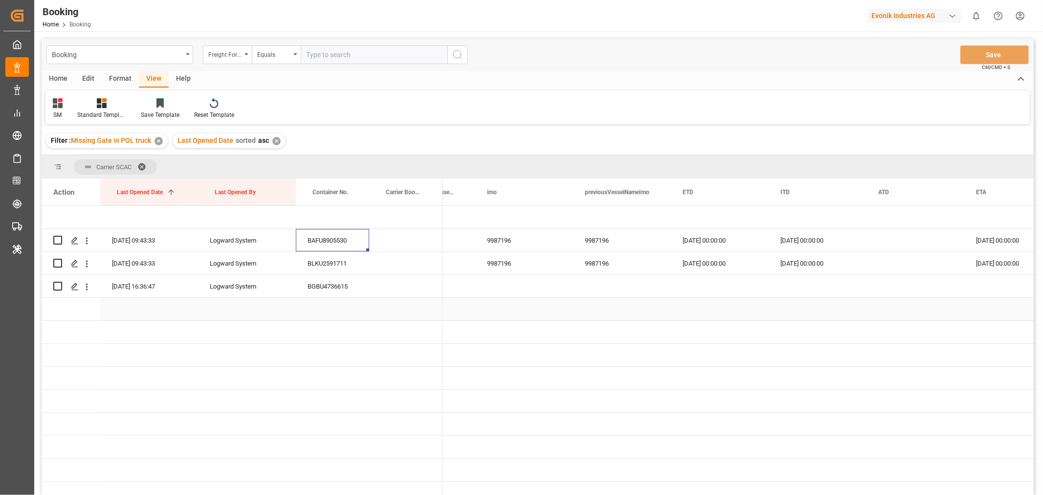
scroll to position [0, 4216]
click at [340, 247] on div "BAFU8905530" at bounding box center [332, 240] width 73 height 22
click at [87, 245] on icon "open menu" at bounding box center [87, 241] width 10 height 10
click at [123, 262] on span "Open in new tab" at bounding box center [151, 261] width 89 height 10
click at [85, 239] on icon "open menu" at bounding box center [87, 241] width 10 height 10
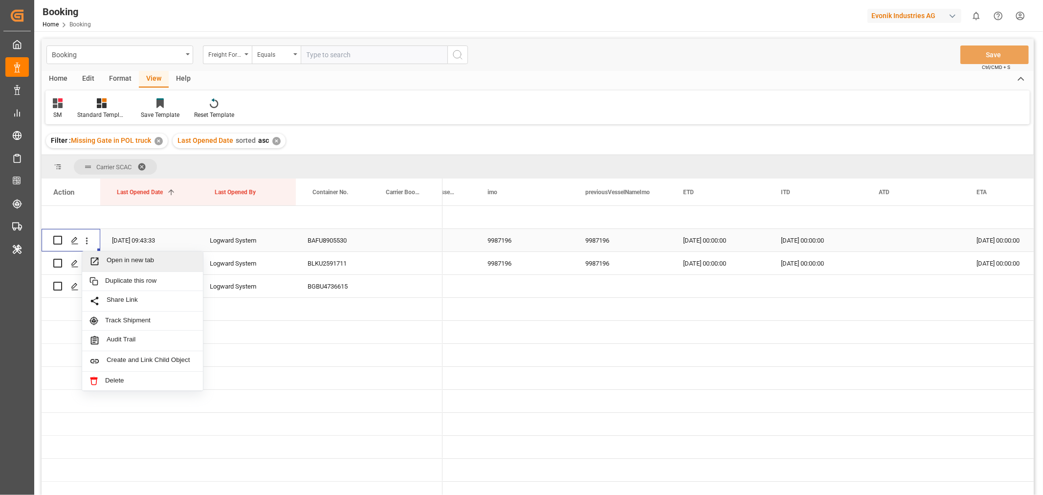
click at [124, 261] on span "Open in new tab" at bounding box center [151, 261] width 89 height 10
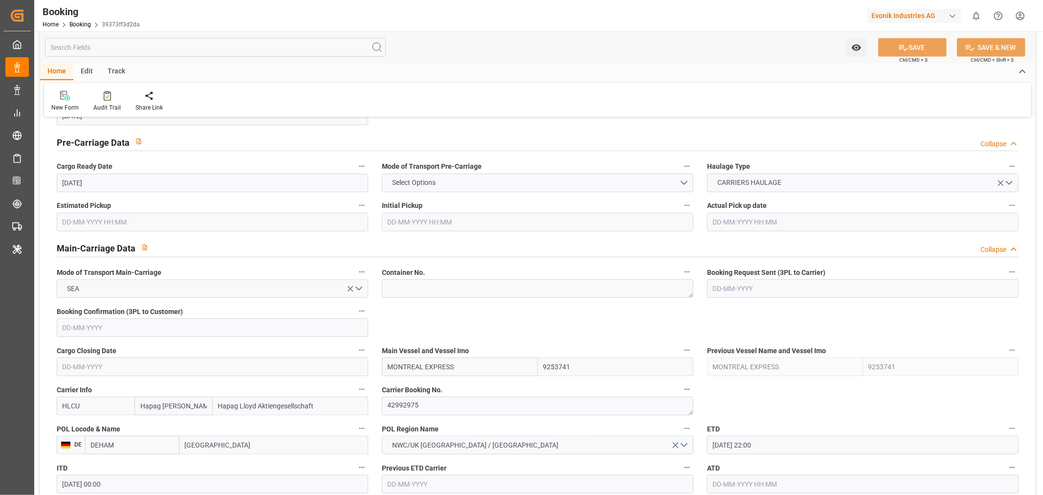
scroll to position [543, 0]
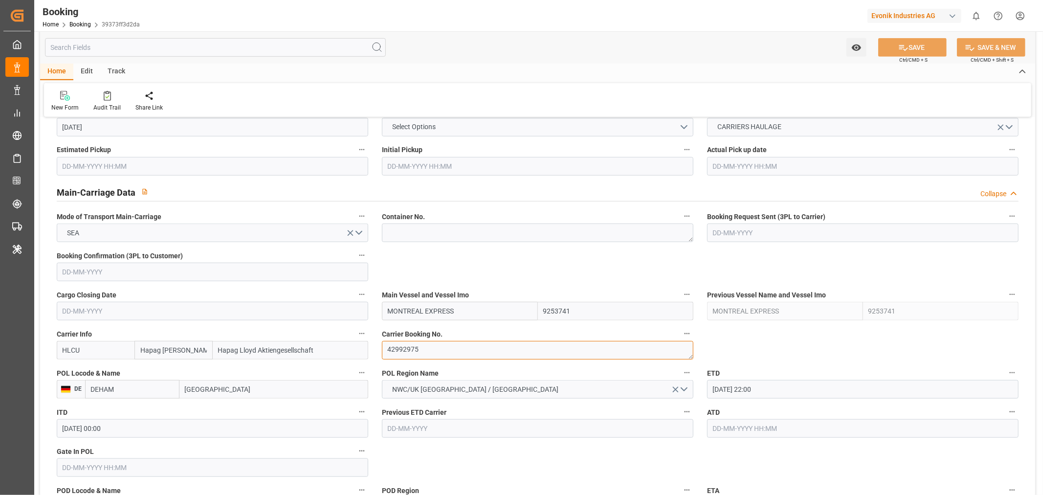
click at [427, 353] on textarea "42992975" at bounding box center [537, 350] width 311 height 19
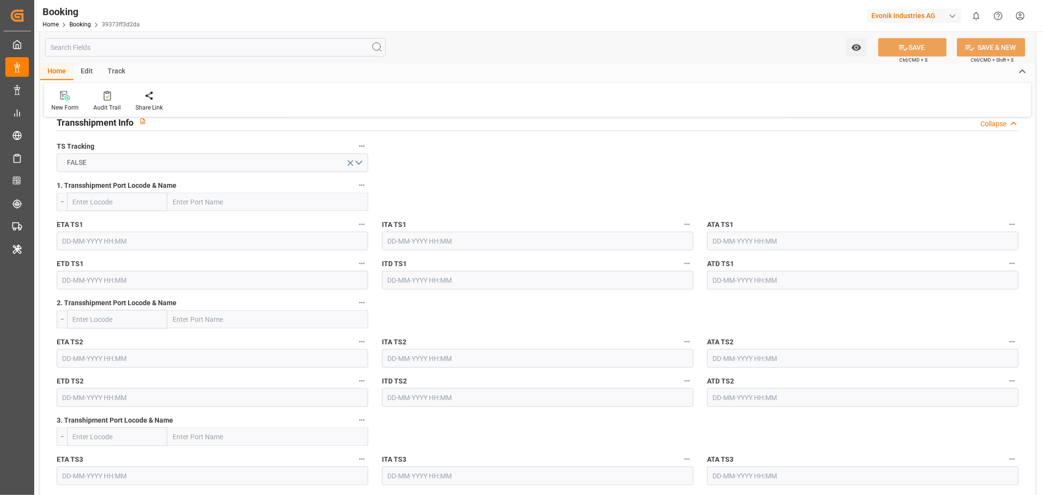
scroll to position [1358, 0]
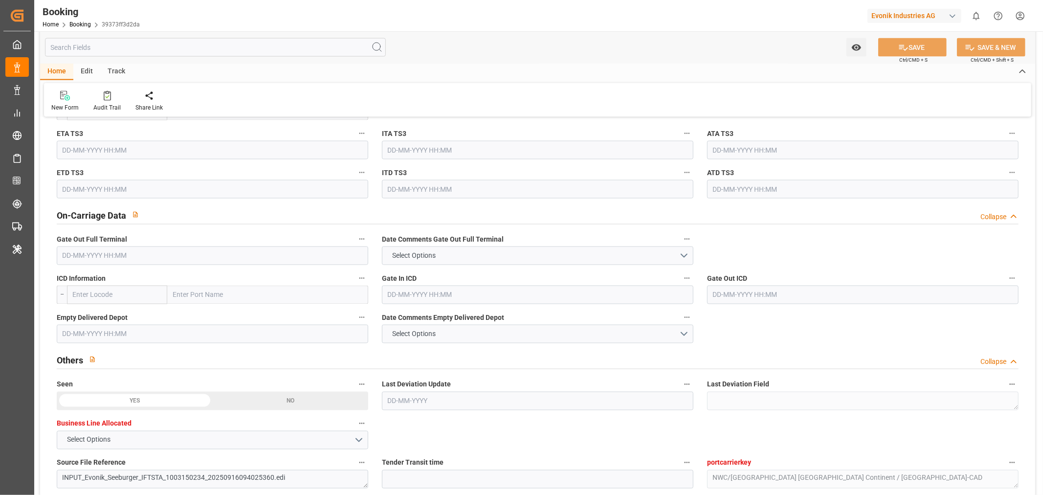
click at [218, 294] on input "text" at bounding box center [267, 295] width 201 height 19
paste input "TORONTO"
type input "TORONTO"
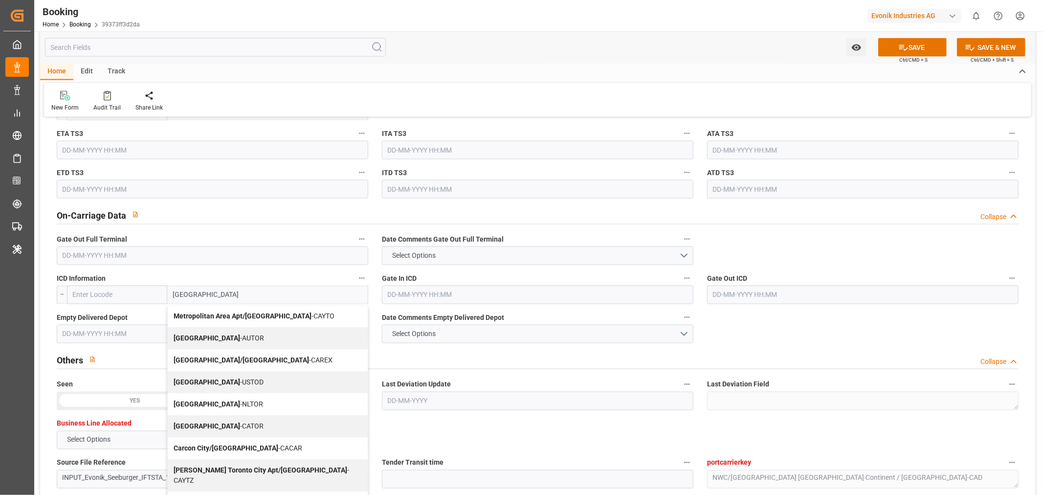
click at [225, 422] on div "Toronto - CATOR" at bounding box center [268, 427] width 200 height 22
type input "CATOR"
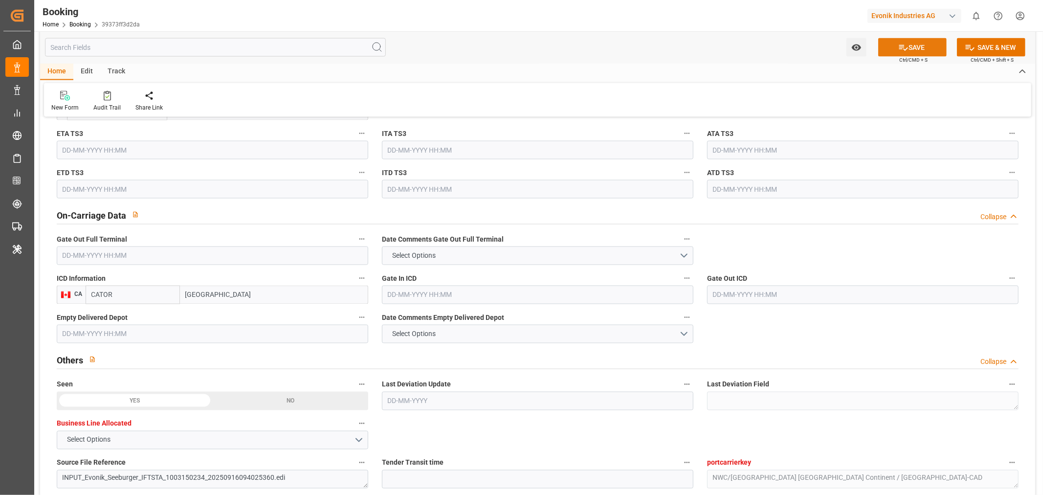
type input "Toronto"
click at [906, 45] on icon at bounding box center [903, 48] width 10 height 10
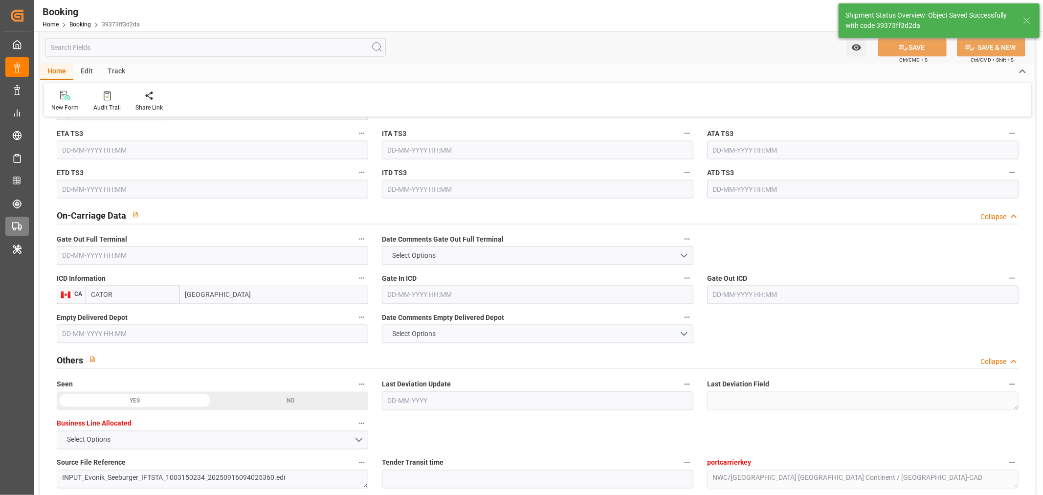
type textarea "[PERSON_NAME]"
type input "19-09-2025 04:53"
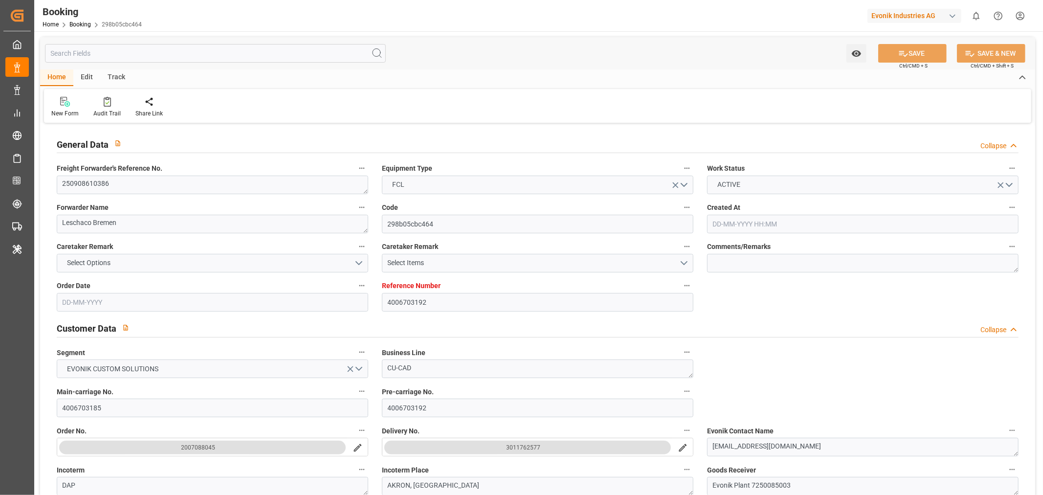
type input "4006703192"
type input "9260902"
type input "Hapag [PERSON_NAME]"
type input "Hapag Lloyd Aktiengesellschaft"
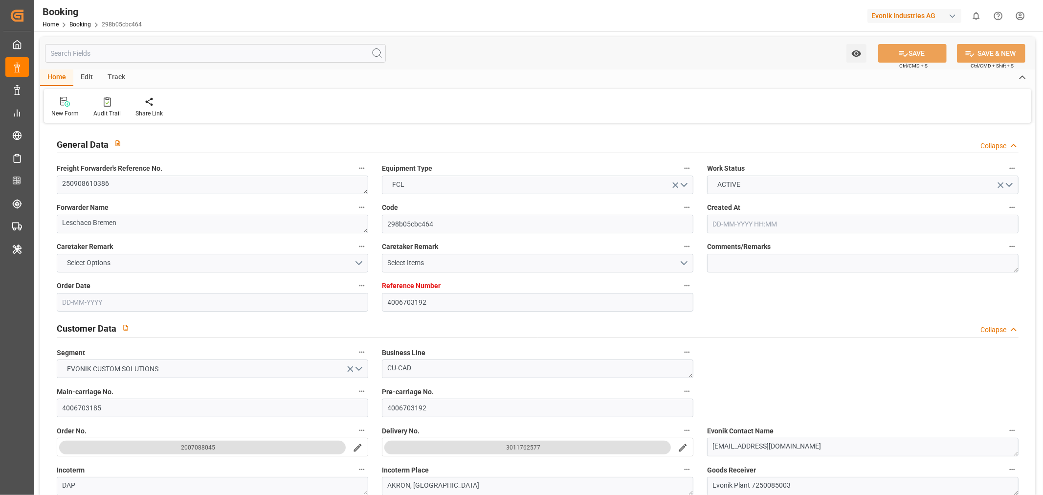
type input "DEHAM"
type input "USORF"
type input "USCLE"
type input "0"
type input "DEHAM"
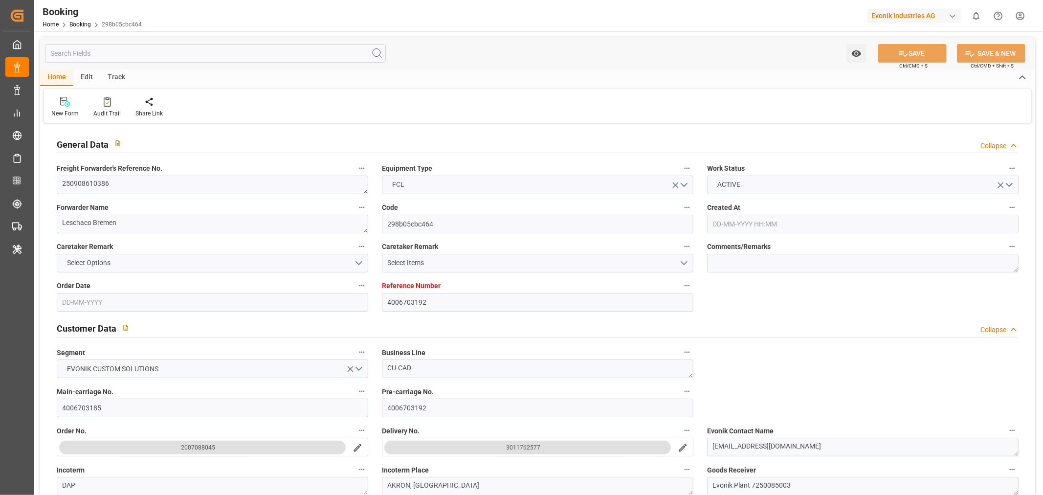
type input "USORF"
type input "21-08-2025 08:43"
type input "21-08-2025"
type input "15-10-2025"
type input "16-09-2025"
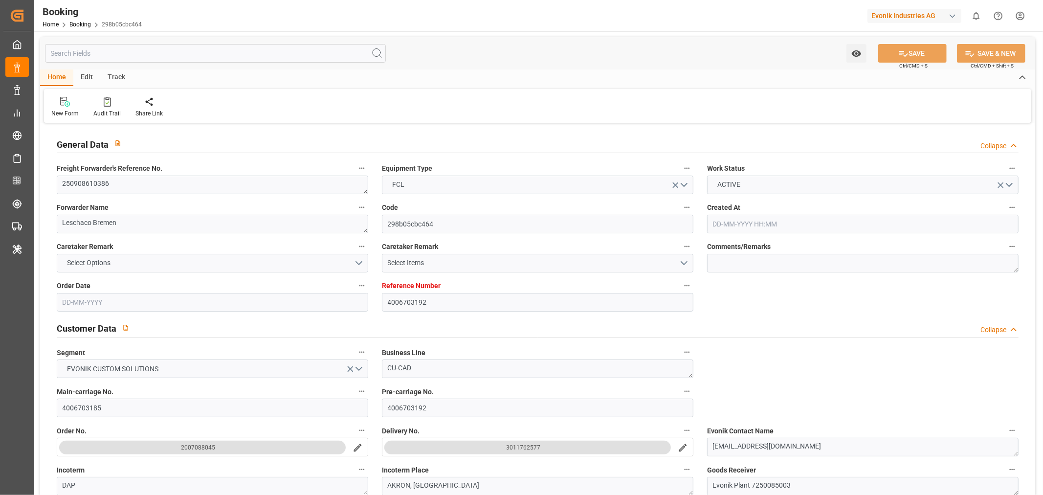
type input "22-09-2025 07:00"
type input "22-09-2025 00:00"
type input "08-10-2025 15:00"
type input "08-10-2025 00:00"
type input "18-09-2025 11:46"
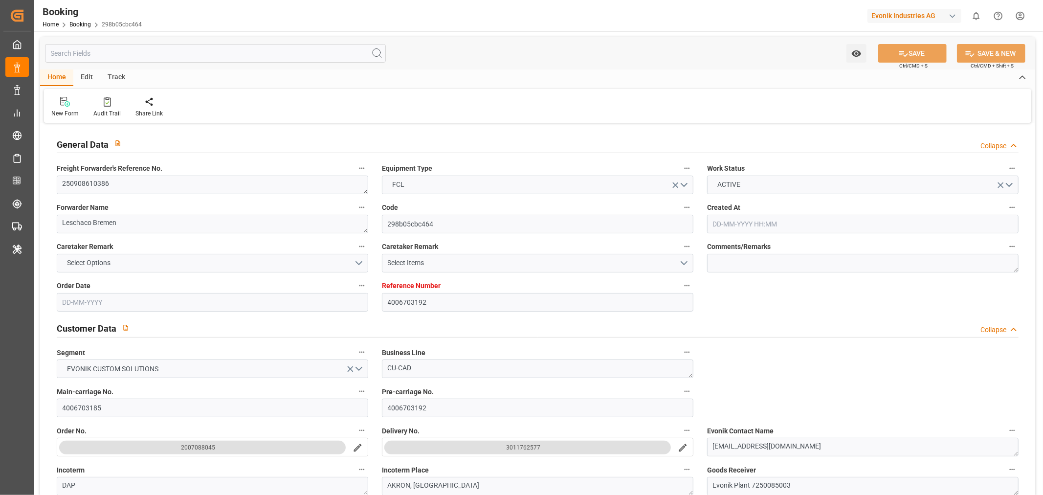
type input "18-09-2025"
type input "22-09-2025 07:00"
type input "08-10-2025 15:00"
type input "09-10-2025 02:08"
type input "10-10-2025 12:00"
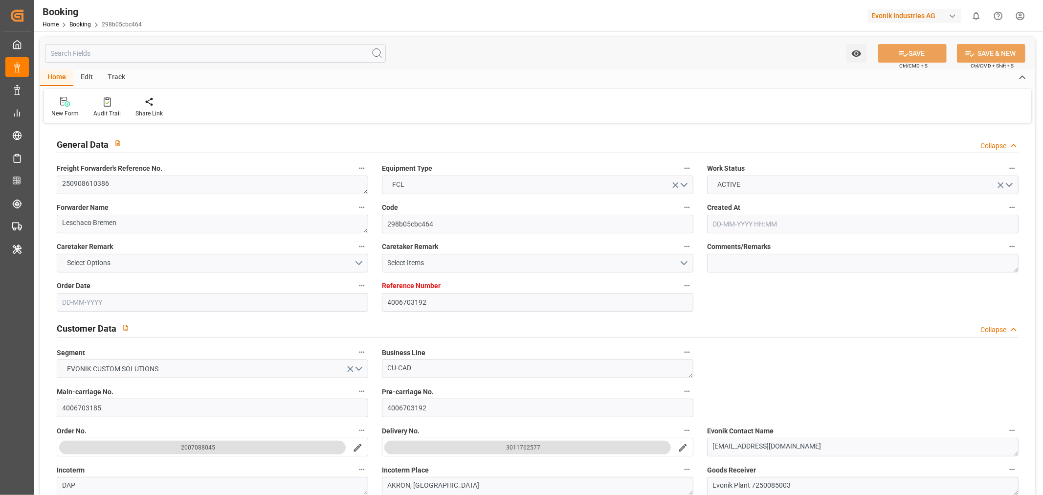
type input "10-10-2025 12:00"
type input "13-10-2025 02:08"
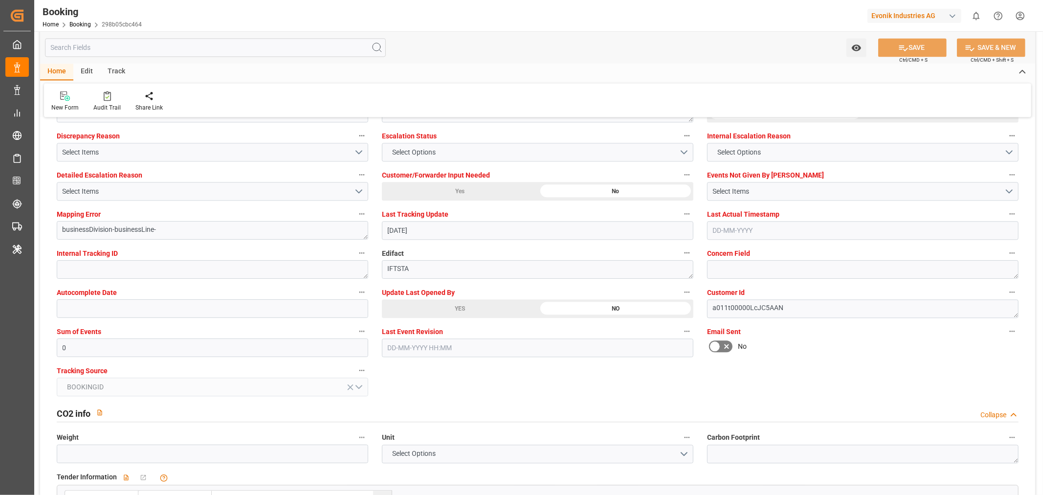
scroll to position [1738, 0]
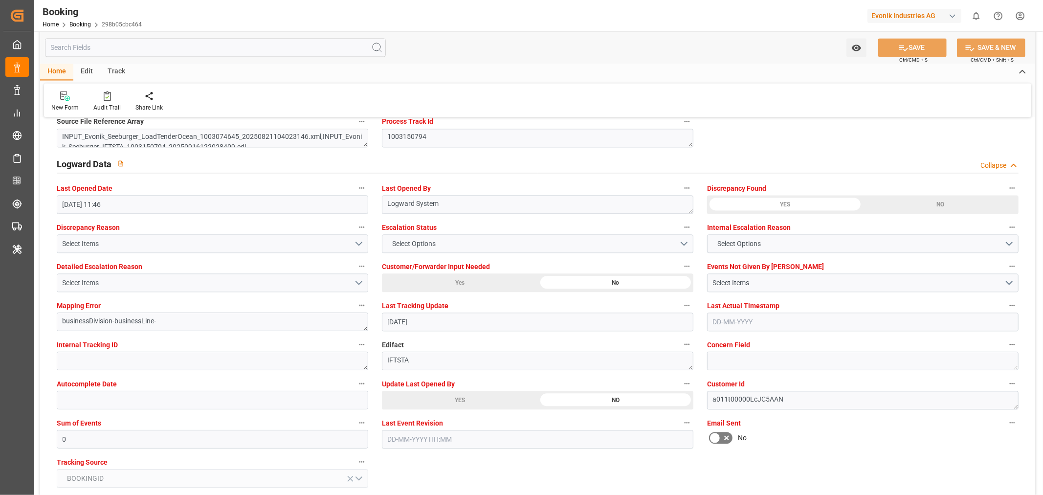
click at [462, 396] on div "YES" at bounding box center [460, 400] width 156 height 19
click at [917, 43] on button "SAVE" at bounding box center [912, 47] width 68 height 19
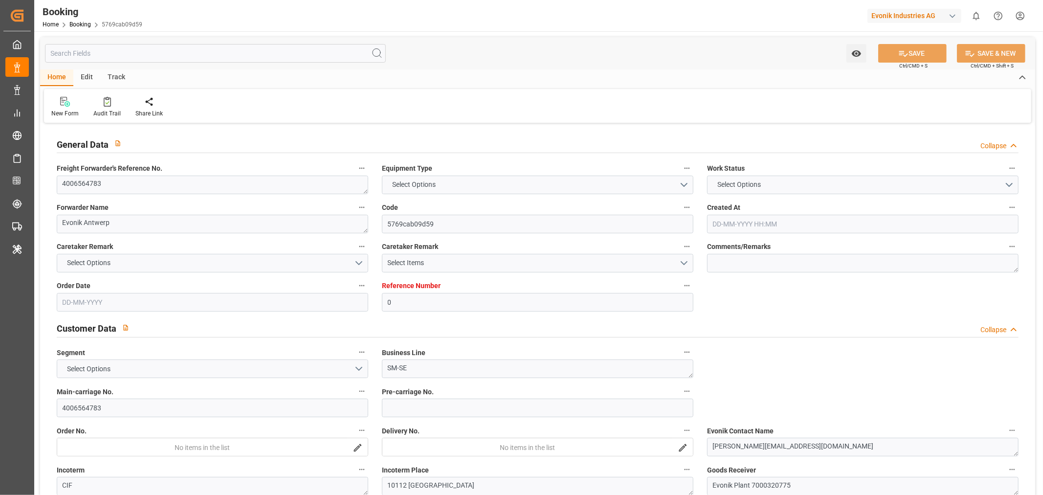
type input "0"
type input "9318773"
type input "MSC"
type input "Mediterranean Shipping Company"
type input "BEANR"
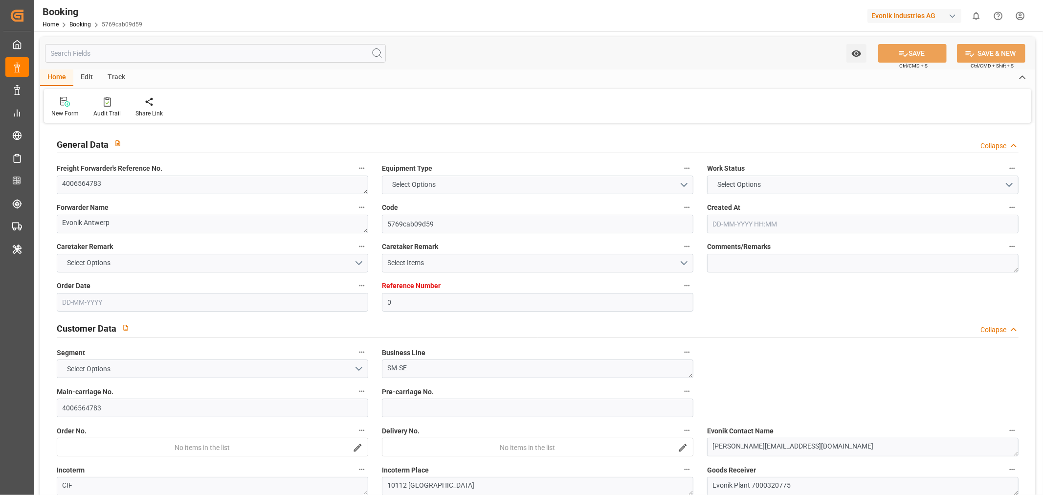
type input "EETLL"
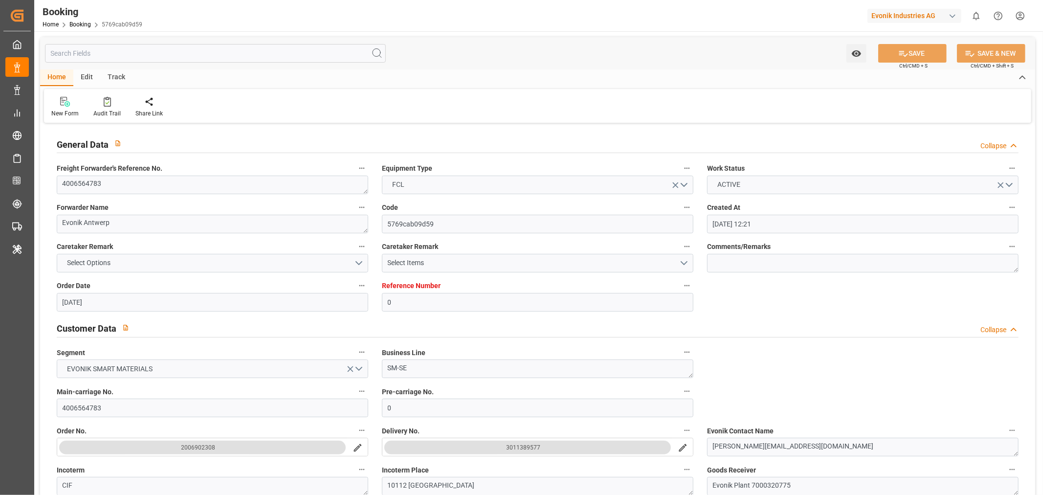
type input "28-04-2025 12:21"
type input "28-04-2025"
type input "04-06-2025"
type input "15-05-2025"
type input "15-05-2025 00:00"
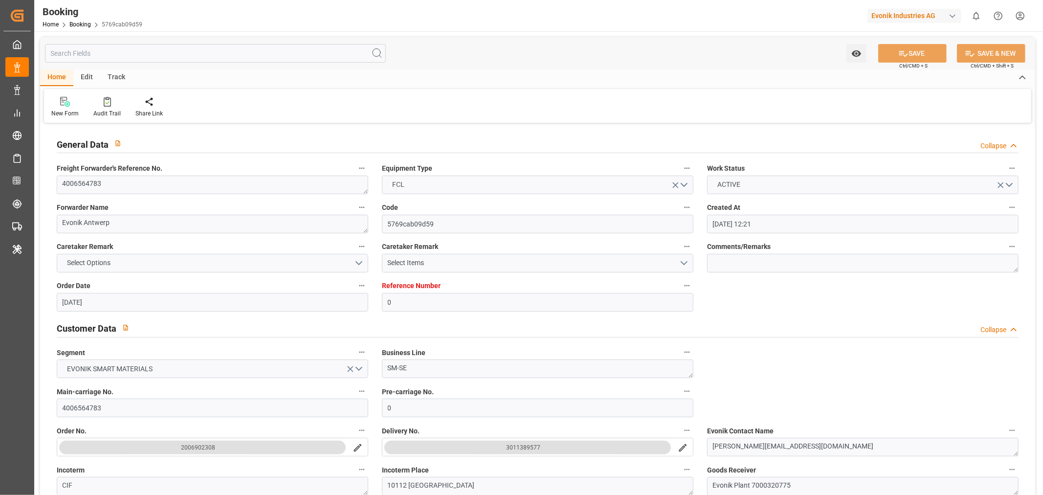
type input "22-05-2025 00:00"
type input "26-05-2025 00:00"
type input "28-05-2025"
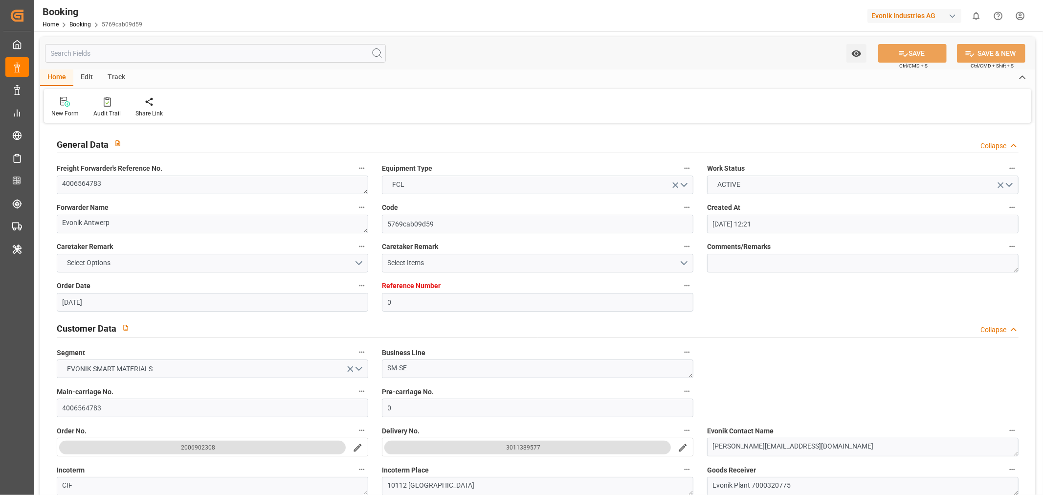
type input "18-09-2025 11:22"
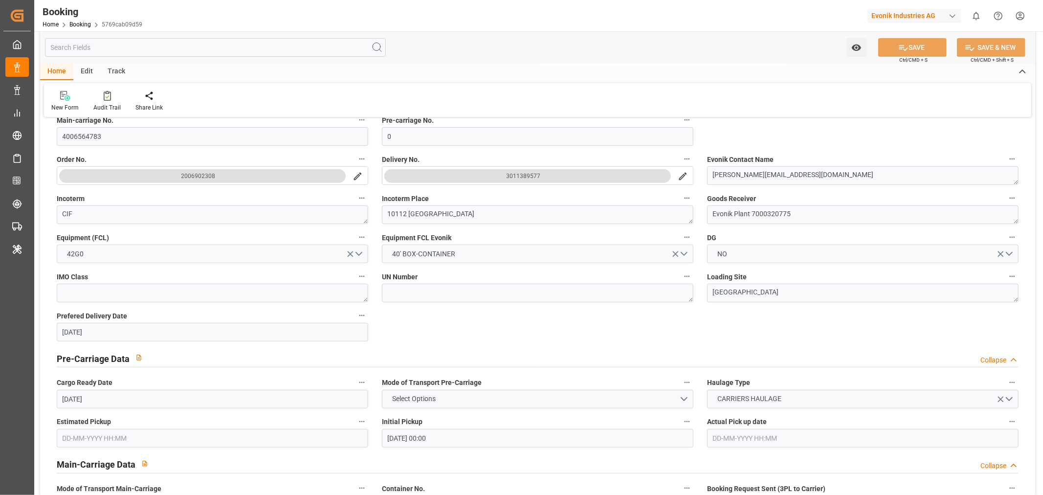
scroll to position [598, 0]
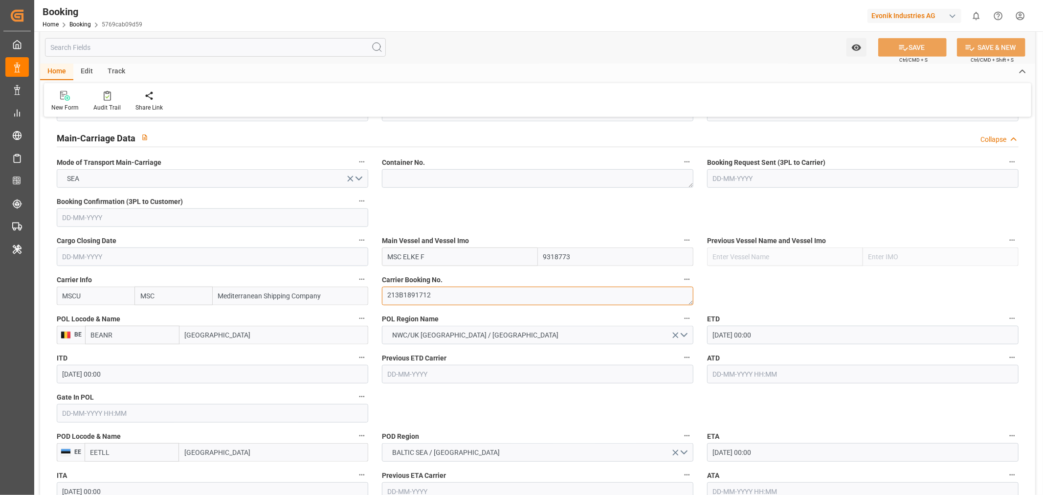
click at [432, 303] on textarea "213B1891712" at bounding box center [537, 296] width 311 height 19
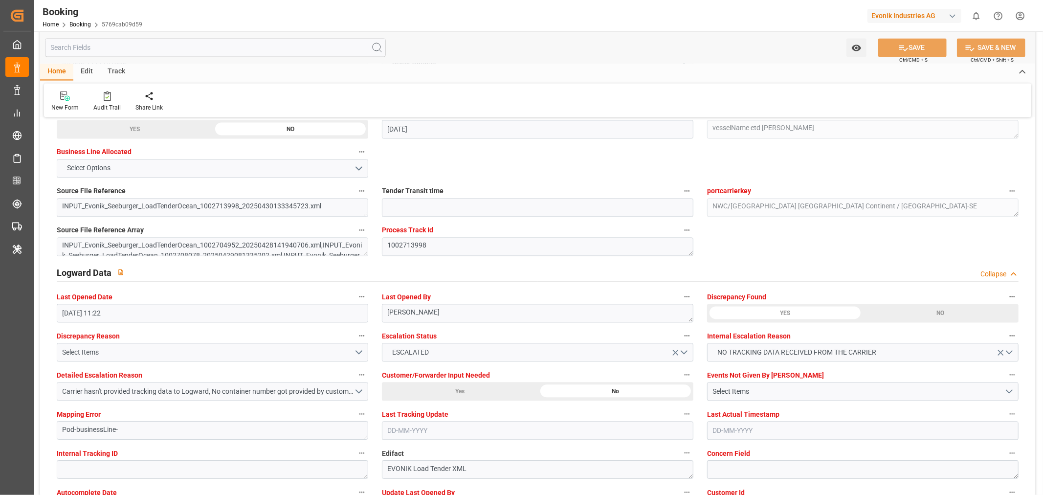
scroll to position [1684, 0]
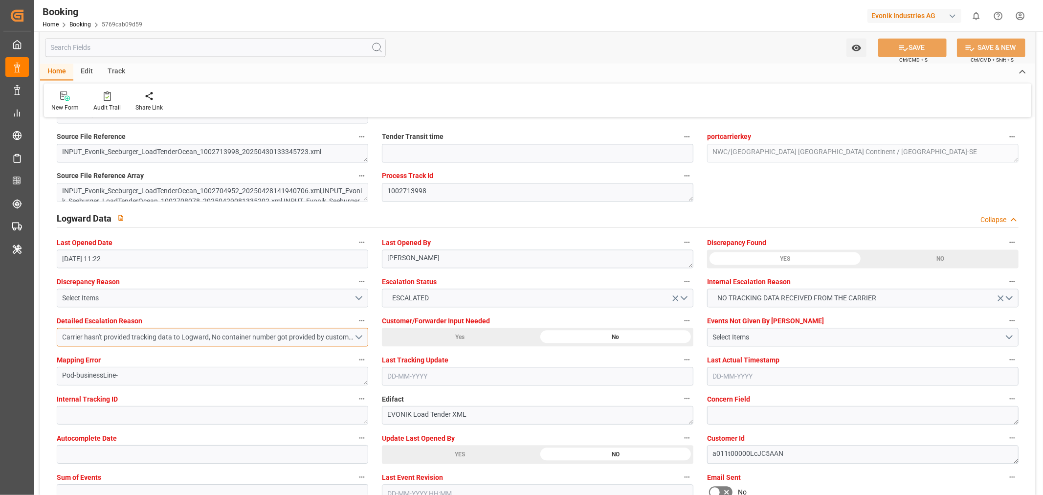
click at [356, 337] on button "Carrier hasn't provided tracking data to Logward, No container number got provi…" at bounding box center [212, 337] width 311 height 19
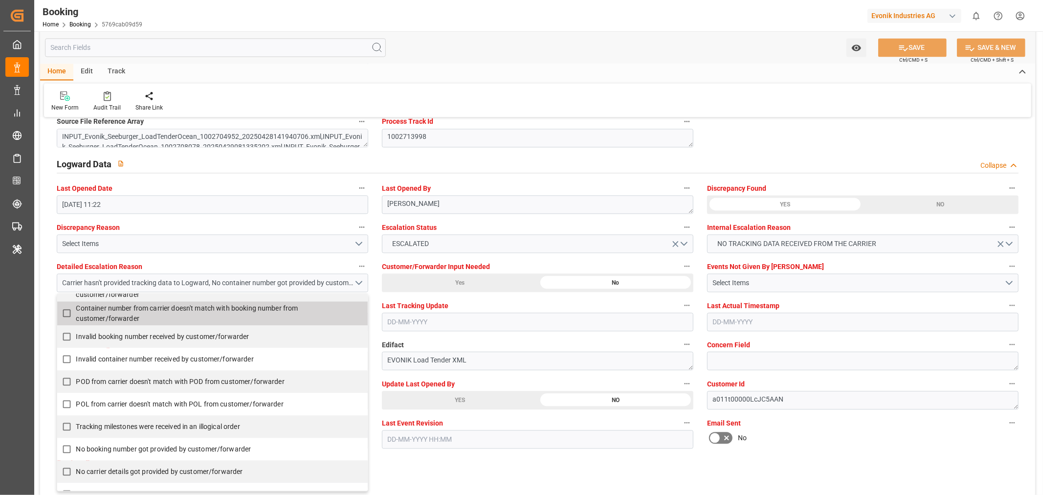
scroll to position [211, 0]
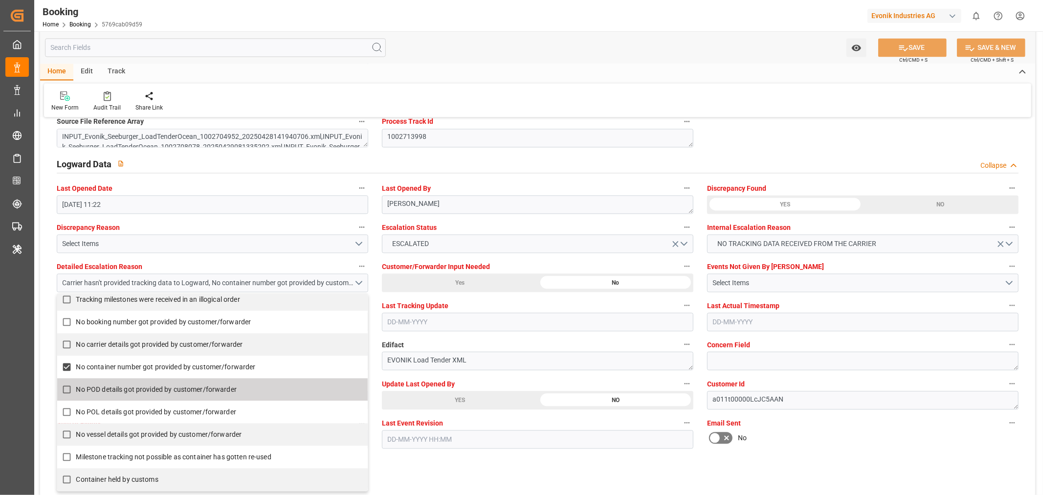
click at [468, 400] on div "YES" at bounding box center [460, 400] width 156 height 19
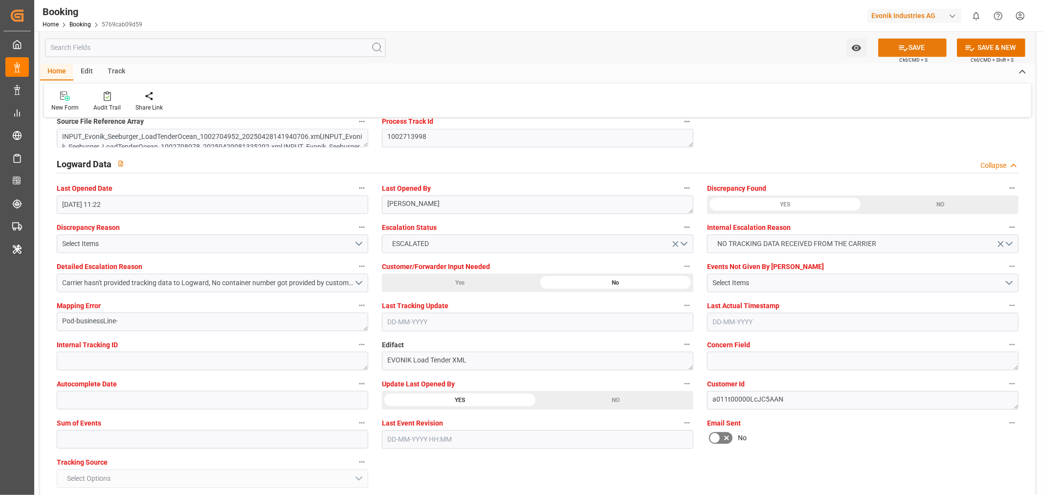
click at [908, 50] on button "SAVE" at bounding box center [912, 47] width 68 height 19
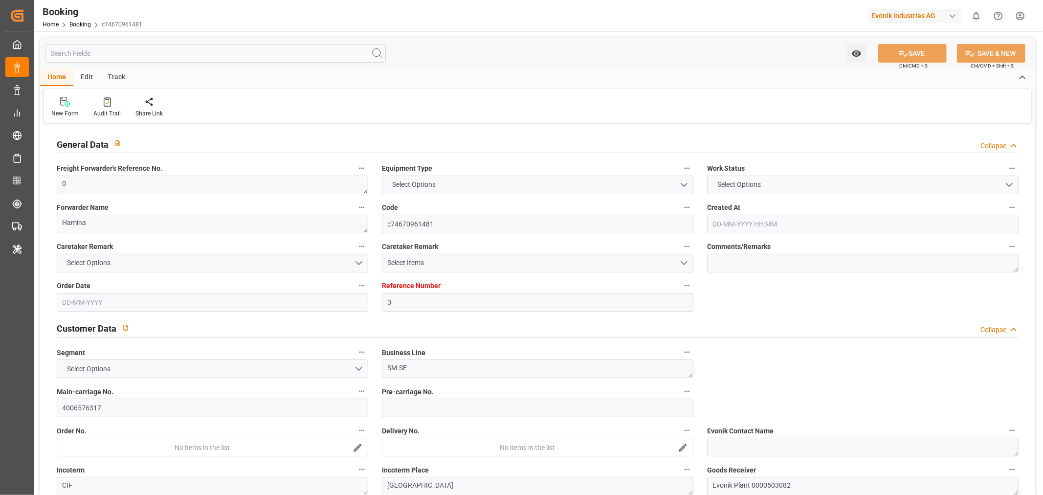
type input "0"
type input "FIKTK"
type input "CNSGH"
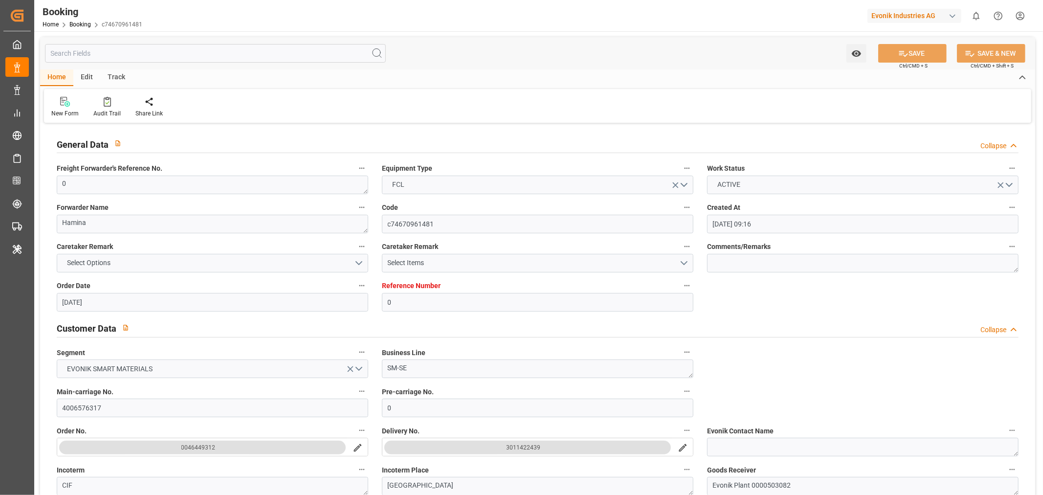
type input "[DATE] 09:16"
type input "[DATE]"
type input "[DATE] 00:00"
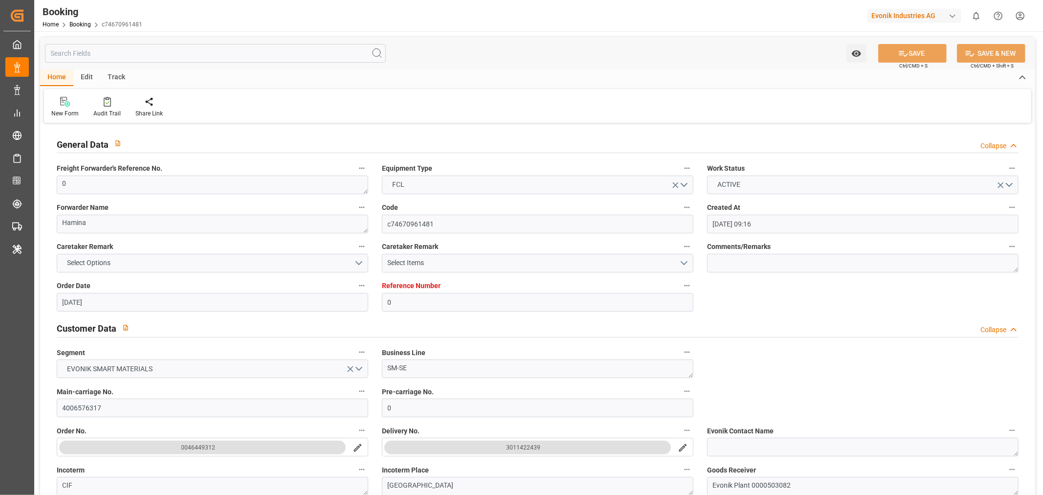
type input "[DATE] 00:00"
type input "[DATE]"
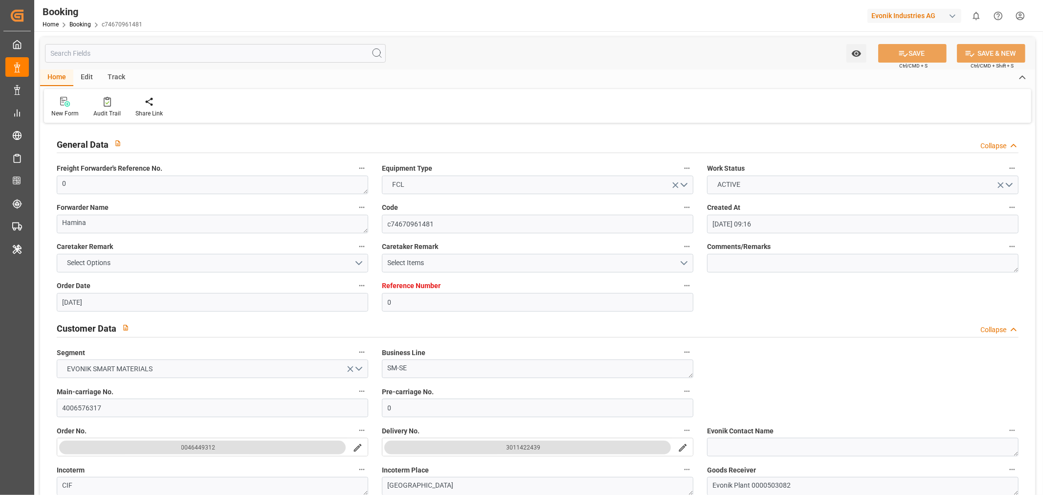
type input "18-09-2025 10:46"
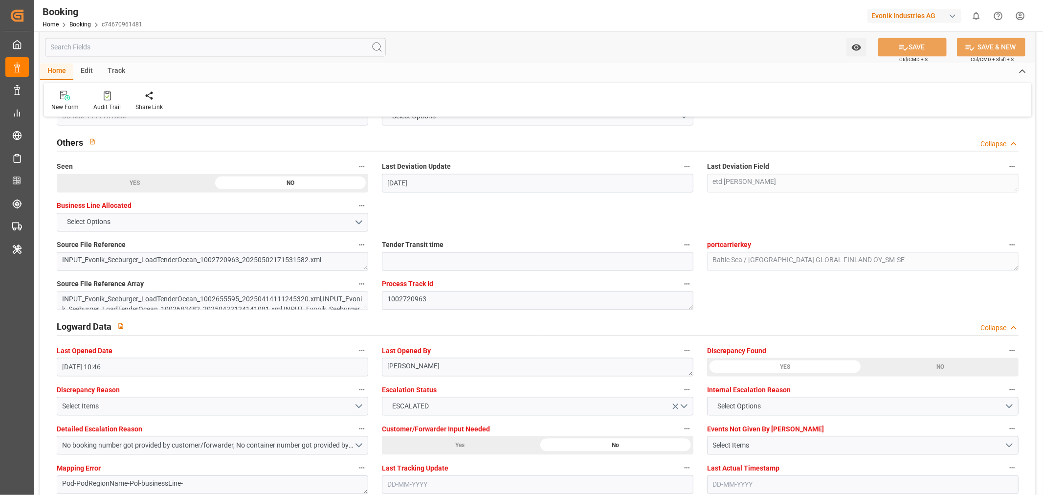
scroll to position [1738, 0]
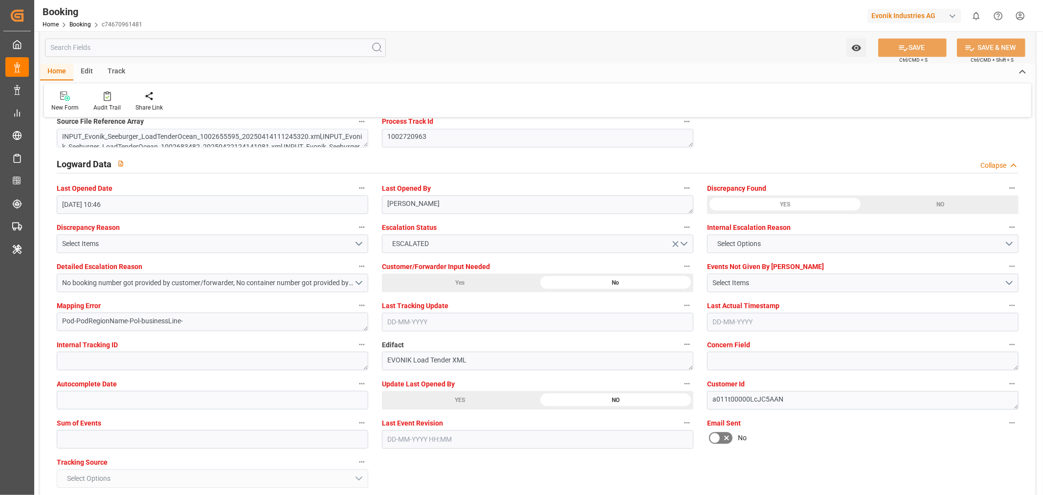
click at [457, 398] on div "YES" at bounding box center [460, 400] width 156 height 19
click at [915, 47] on button "SAVE" at bounding box center [912, 47] width 68 height 19
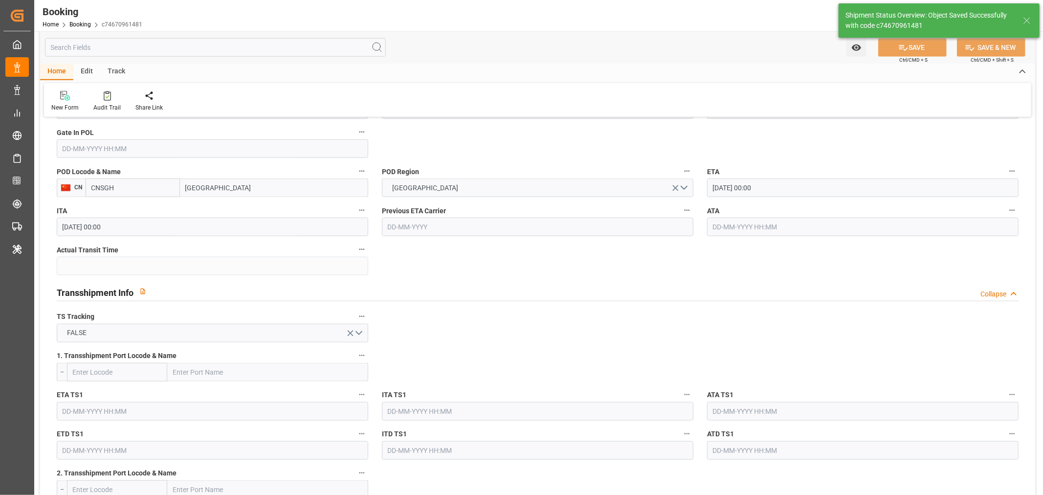
type textarea "Shashidhar Mm"
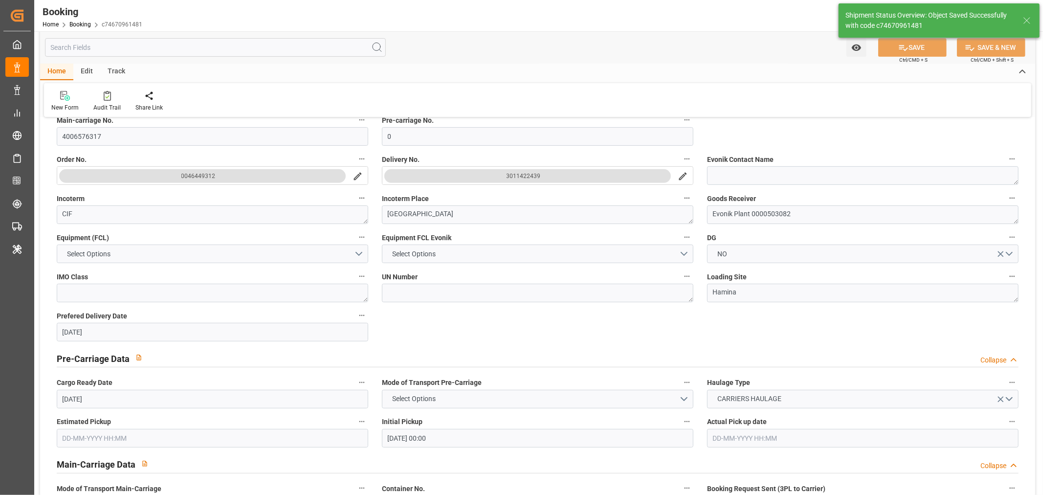
type input "19-09-2025 05:08"
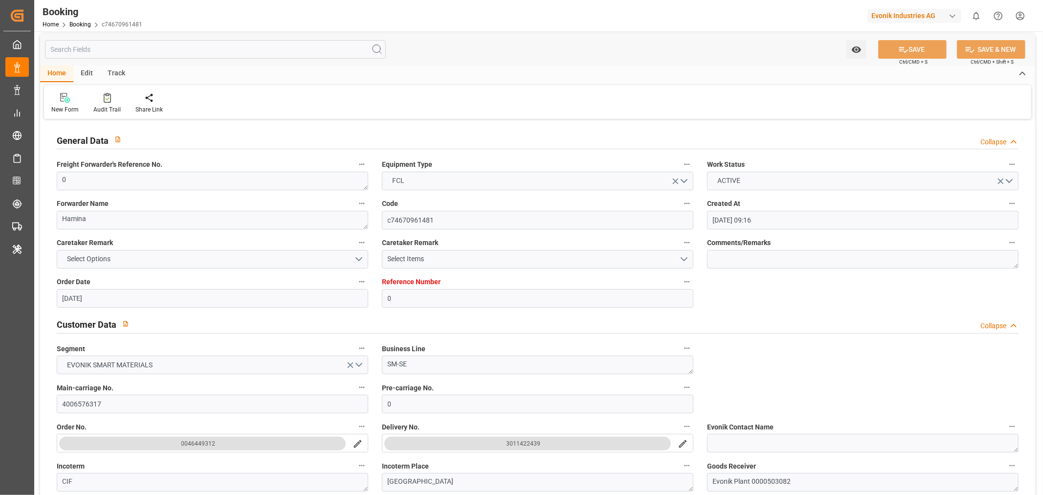
scroll to position [0, 0]
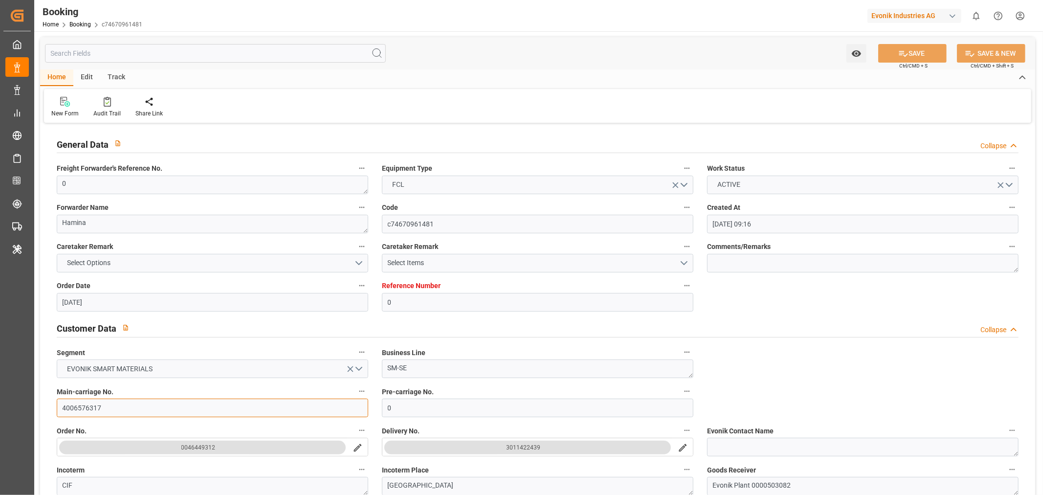
click at [90, 414] on input "4006576317" at bounding box center [212, 408] width 311 height 19
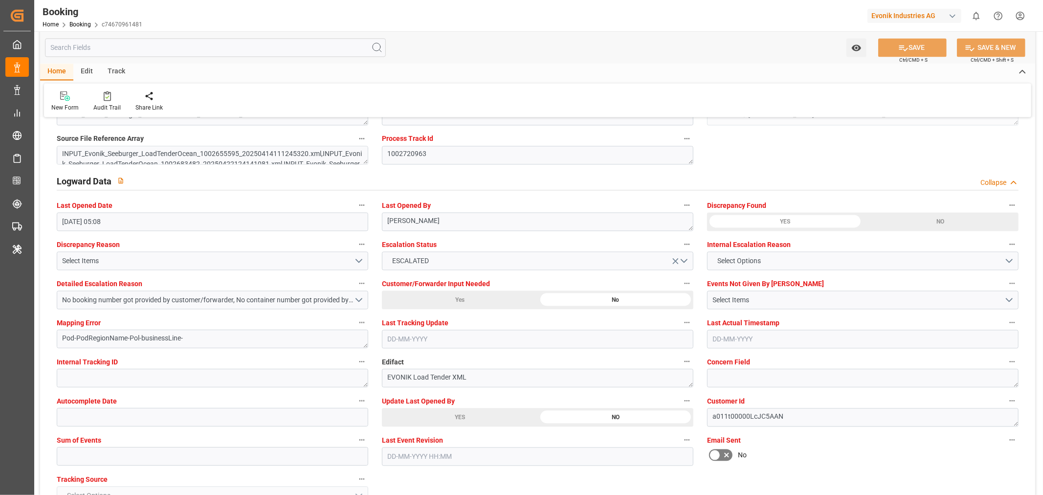
scroll to position [1738, 0]
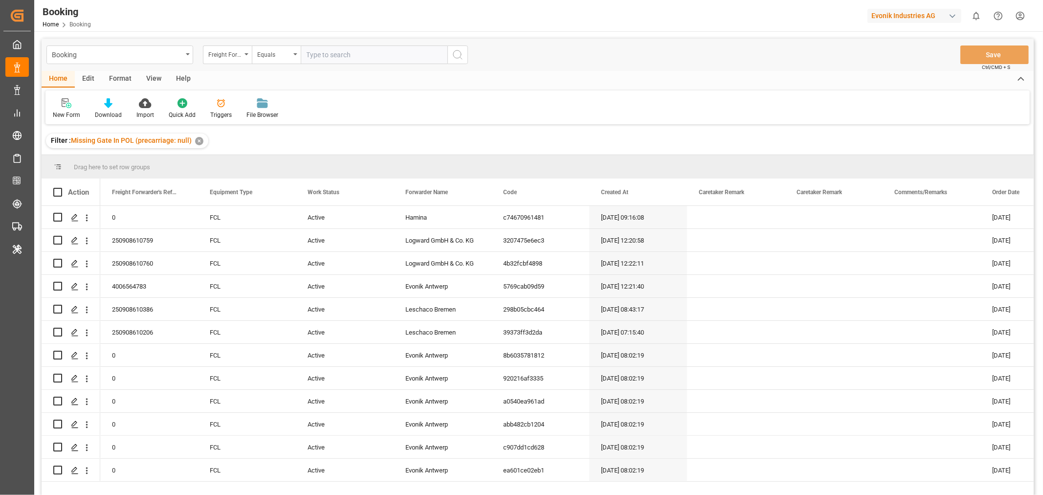
click at [199, 139] on div "✕" at bounding box center [199, 141] width 8 height 8
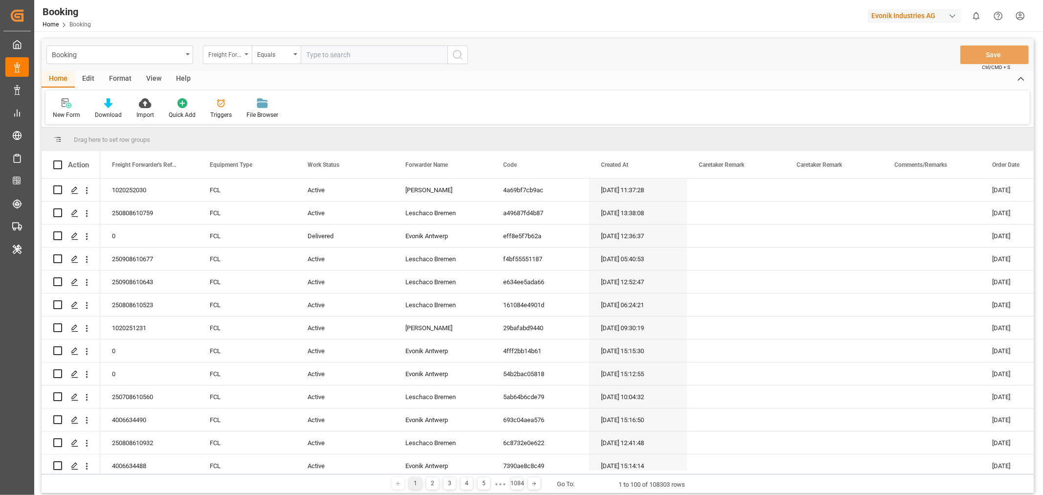
click at [247, 57] on div "Freight Forwarder's Reference No." at bounding box center [227, 54] width 49 height 19
type input "BOO"
click at [236, 139] on div "Carrier Booking No." at bounding box center [276, 141] width 146 height 21
click at [347, 64] on input "text" at bounding box center [374, 54] width 147 height 19
paste input "HAMF78609400"
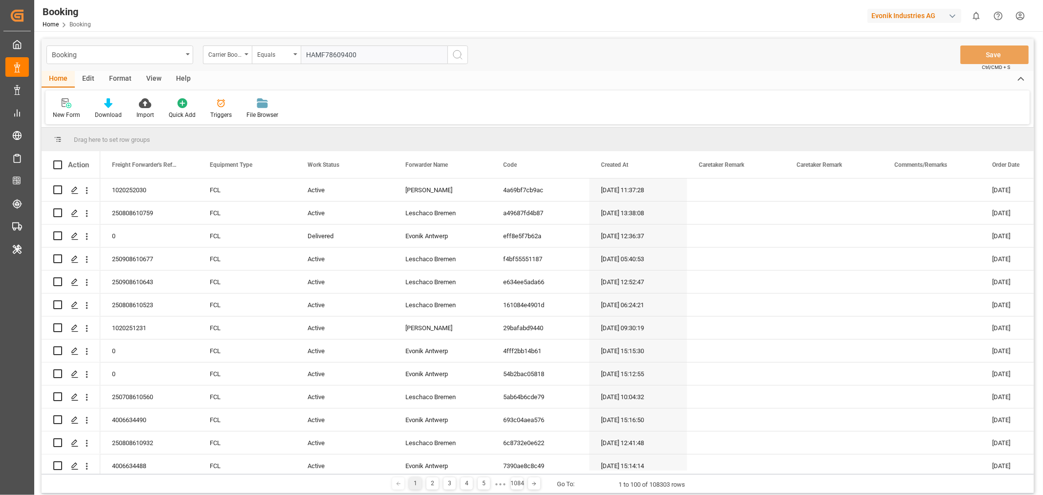
type input "HAMF78609400"
click at [451, 59] on button "search button" at bounding box center [457, 54] width 21 height 19
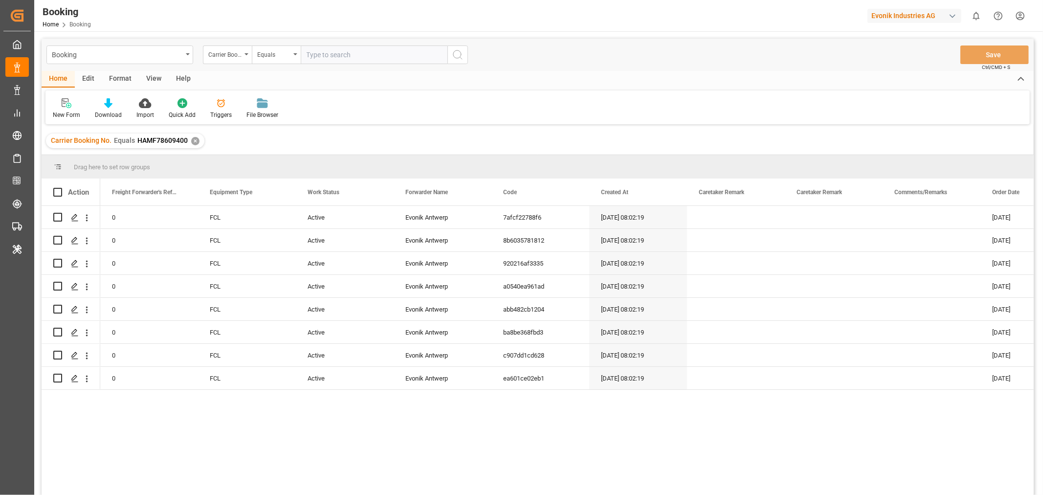
click at [152, 77] on div "View" at bounding box center [154, 79] width 30 height 17
click at [65, 116] on div "Default" at bounding box center [62, 115] width 19 height 9
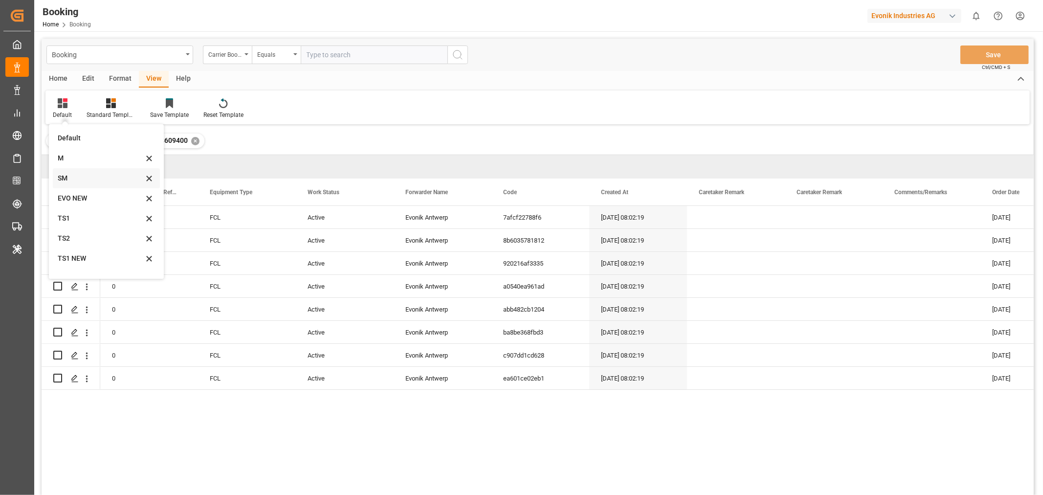
click at [68, 181] on div "SM" at bounding box center [101, 178] width 86 height 10
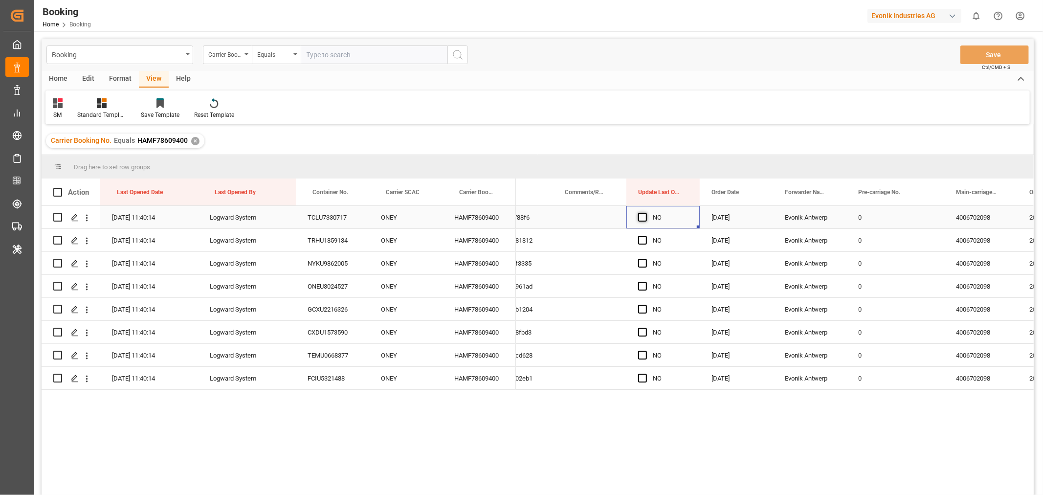
click at [642, 221] on span "Press SPACE to select this row." at bounding box center [642, 217] width 9 height 9
click at [645, 213] on input "Press SPACE to select this row." at bounding box center [645, 213] width 0 height 0
drag, startPoint x: 697, startPoint y: 225, endPoint x: 681, endPoint y: 380, distance: 155.4
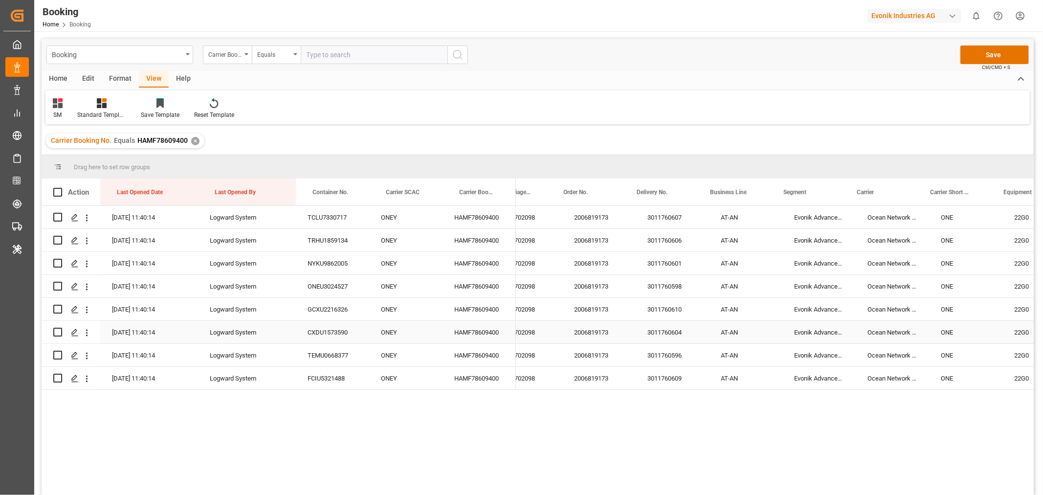
scroll to position [0, 653]
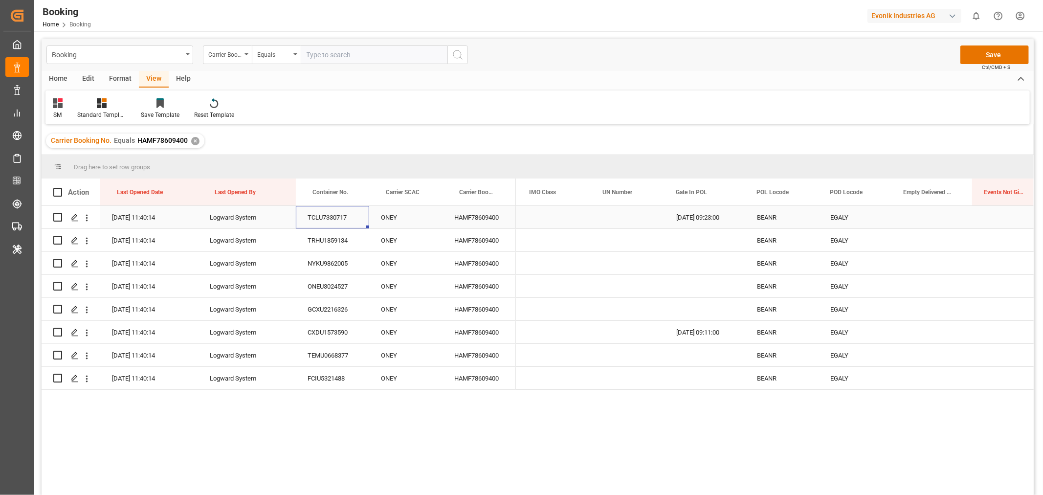
click at [351, 215] on div "TCLU7330717" at bounding box center [332, 217] width 73 height 22
click at [317, 337] on div "CXDU1573590" at bounding box center [332, 332] width 73 height 22
click at [989, 54] on button "Save" at bounding box center [994, 54] width 68 height 19
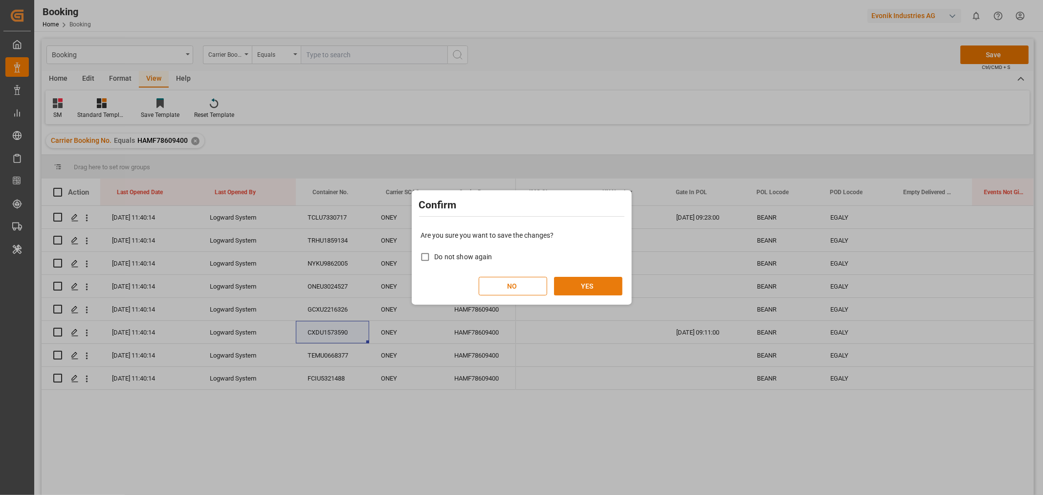
click at [582, 284] on button "YES" at bounding box center [588, 286] width 68 height 19
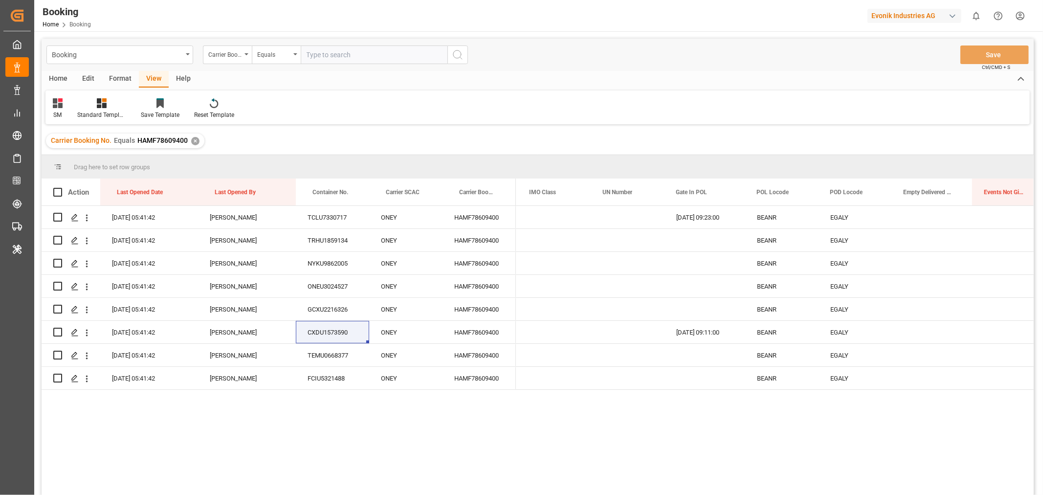
click at [350, 51] on input "text" at bounding box center [374, 54] width 147 height 19
paste input "250907812477"
type input "250907812477"
click at [250, 54] on div "Carrier Booking No." at bounding box center [227, 54] width 49 height 19
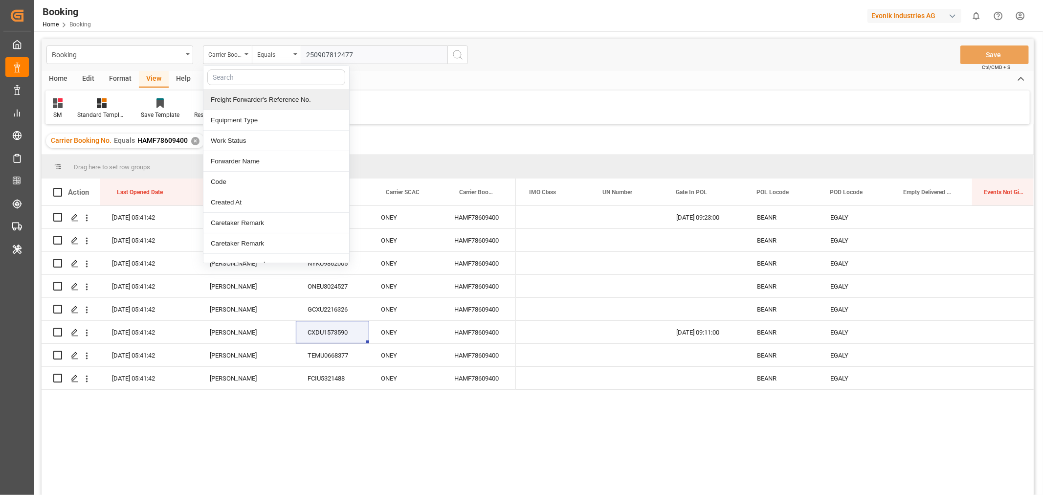
click at [238, 95] on div "Freight Forwarder's Reference No." at bounding box center [276, 99] width 146 height 21
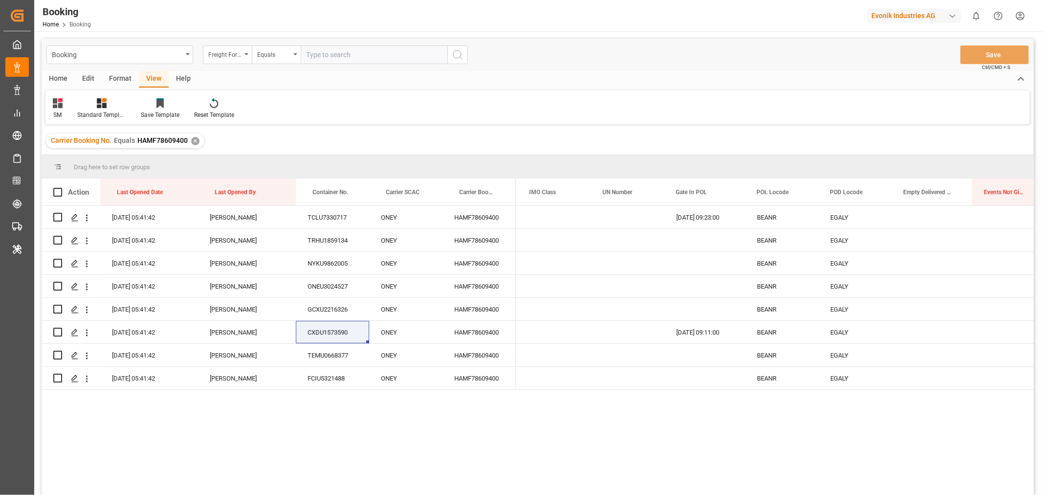
click at [328, 54] on input "text" at bounding box center [374, 54] width 147 height 19
paste input "250907812477"
type input "250907812477"
click at [458, 51] on icon "search button" at bounding box center [458, 55] width 12 height 12
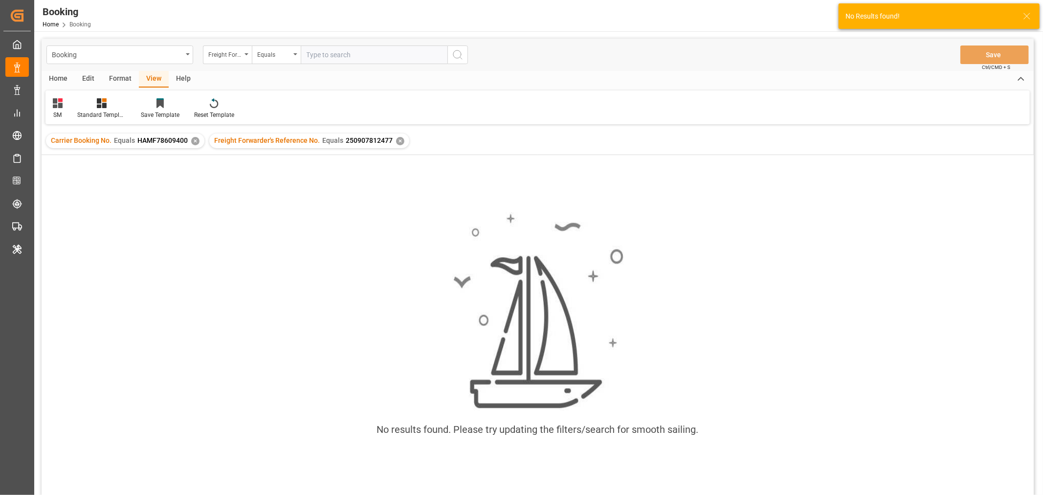
click at [194, 142] on div "✕" at bounding box center [195, 141] width 8 height 8
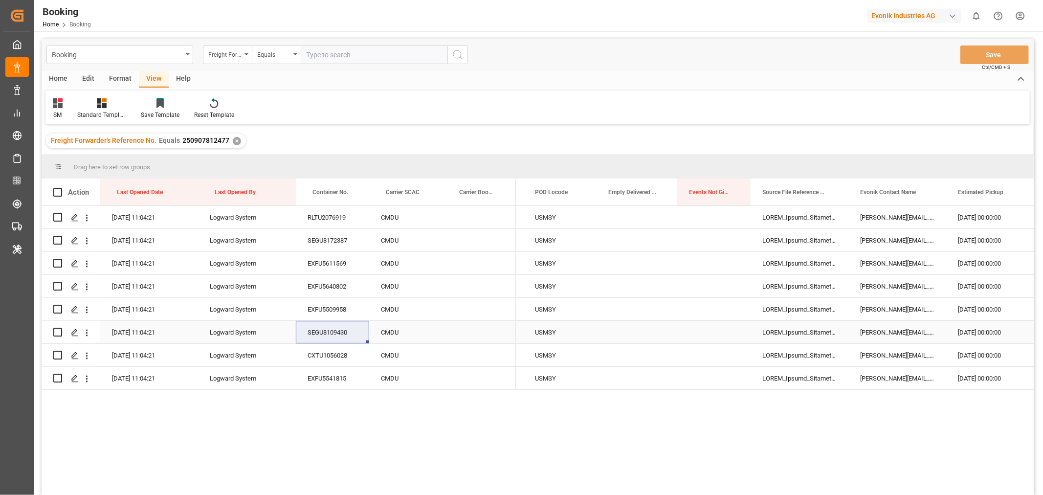
scroll to position [0, 3186]
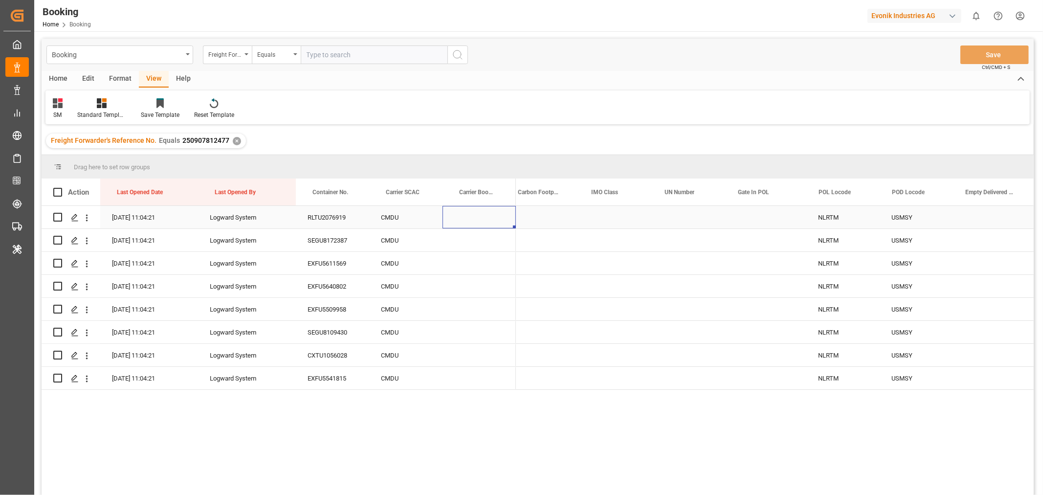
click at [473, 215] on div "Press SPACE to select this row." at bounding box center [479, 217] width 73 height 22
click at [473, 215] on input "Press SPACE to select this row." at bounding box center [479, 223] width 58 height 19
paste input "HBG2037246"
type input "HBG2037246"
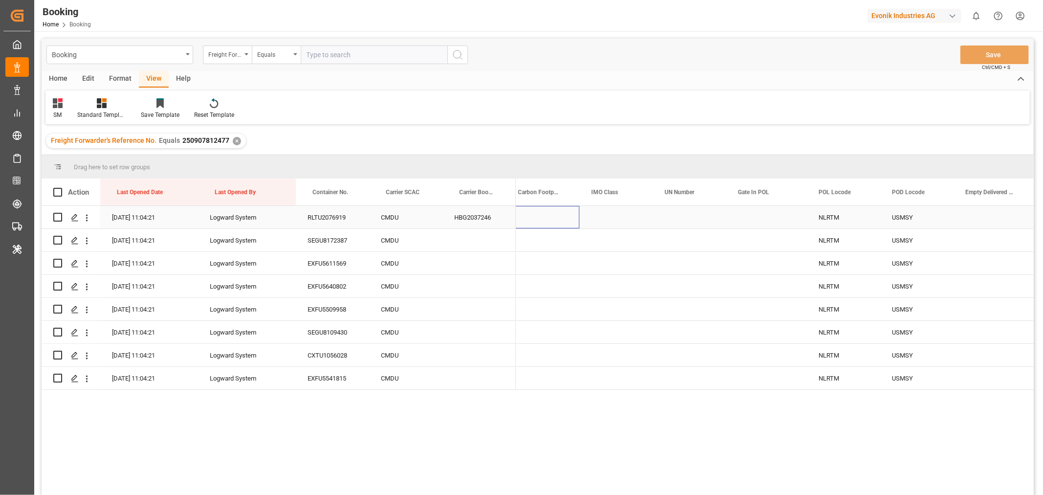
click at [538, 220] on div "Press SPACE to select this row." at bounding box center [542, 217] width 73 height 22
click at [486, 212] on div "HBG2037246" at bounding box center [479, 217] width 73 height 22
drag, startPoint x: 514, startPoint y: 226, endPoint x: 507, endPoint y: 375, distance: 148.9
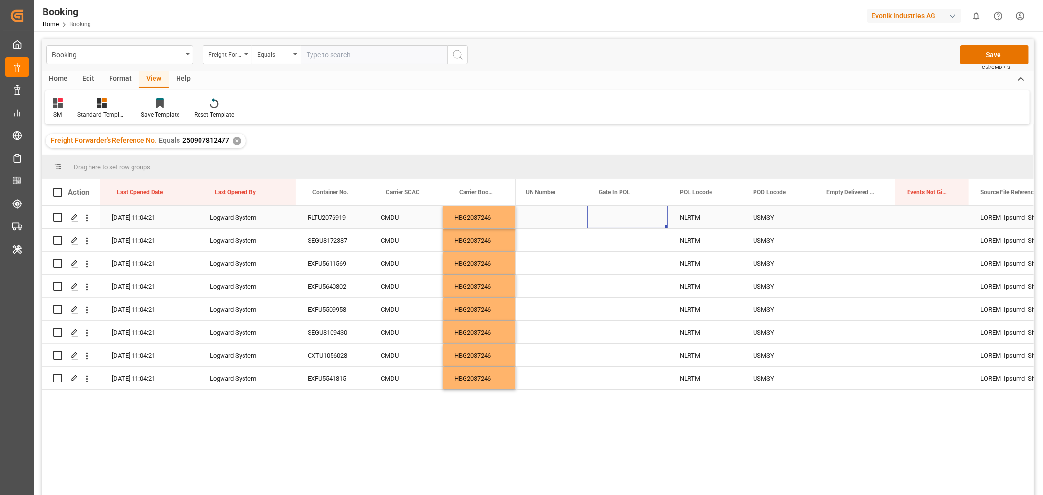
click at [615, 212] on div "Press SPACE to select this row." at bounding box center [627, 217] width 81 height 22
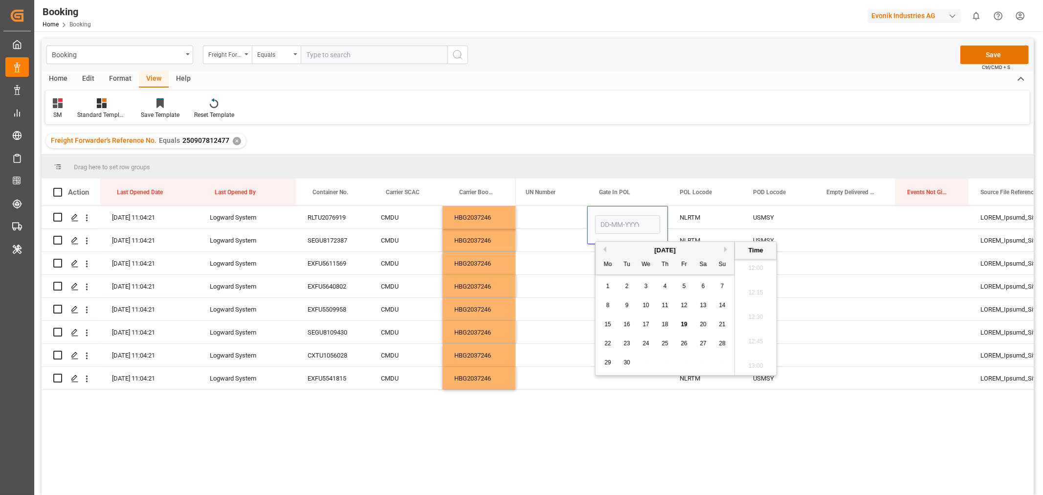
click at [489, 133] on div "Freight Forwarder's Reference No. Equals 250907812477 ✕" at bounding box center [538, 140] width 992 height 27
click at [336, 219] on div "RLTU2076919" at bounding box center [332, 217] width 73 height 22
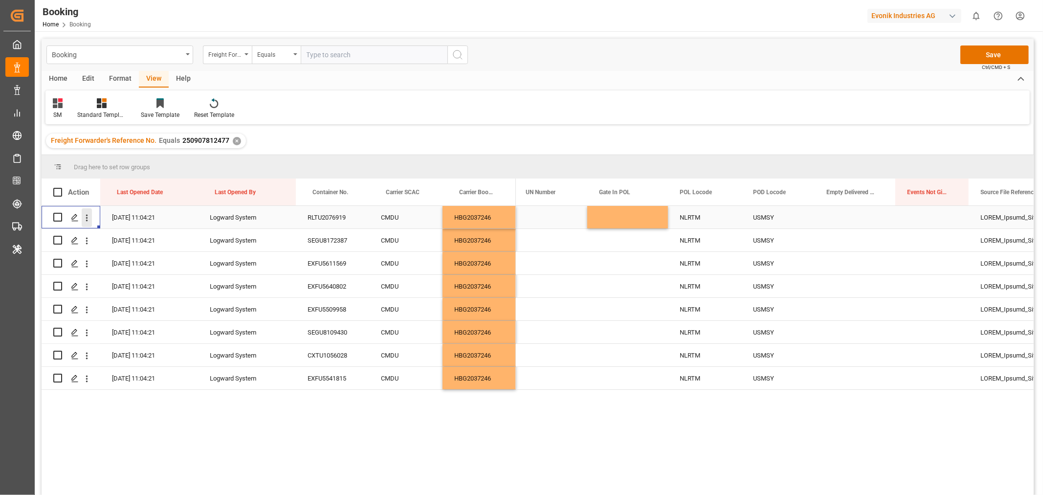
click at [84, 218] on icon "open menu" at bounding box center [87, 218] width 10 height 10
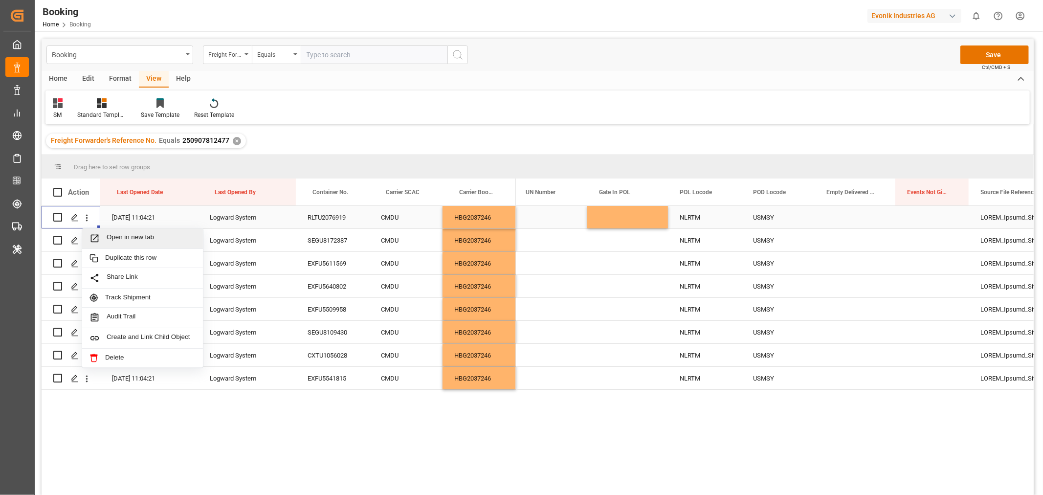
click at [123, 235] on span "Open in new tab" at bounding box center [151, 238] width 89 height 10
click at [85, 244] on icon "open menu" at bounding box center [87, 241] width 10 height 10
click at [123, 259] on span "Open in new tab" at bounding box center [151, 261] width 89 height 10
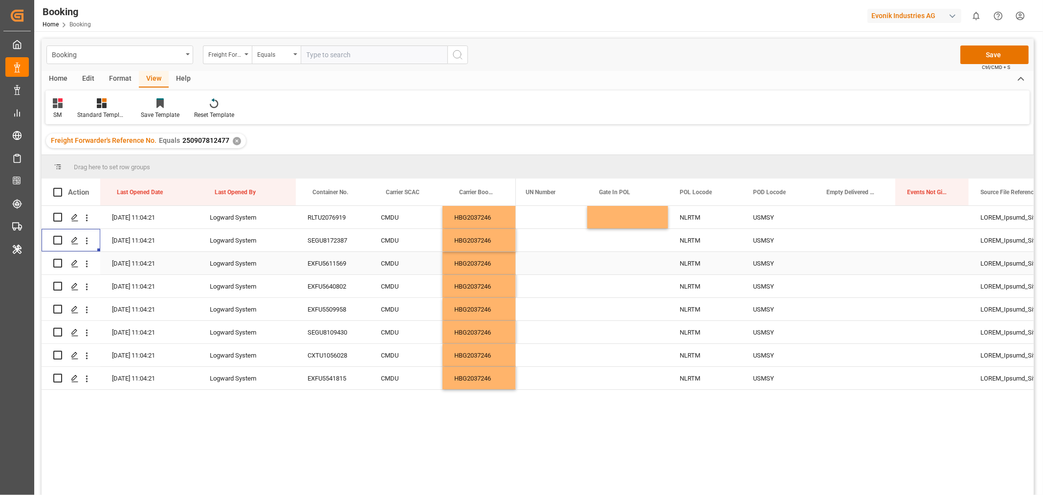
click at [349, 265] on div "EXFU5611569" at bounding box center [332, 263] width 73 height 22
click at [88, 261] on icon "open menu" at bounding box center [87, 264] width 10 height 10
click at [137, 288] on span "Open in new tab" at bounding box center [151, 284] width 89 height 10
click at [333, 291] on div "EXFU5640802" at bounding box center [332, 286] width 73 height 22
click at [85, 289] on icon "open menu" at bounding box center [87, 287] width 10 height 10
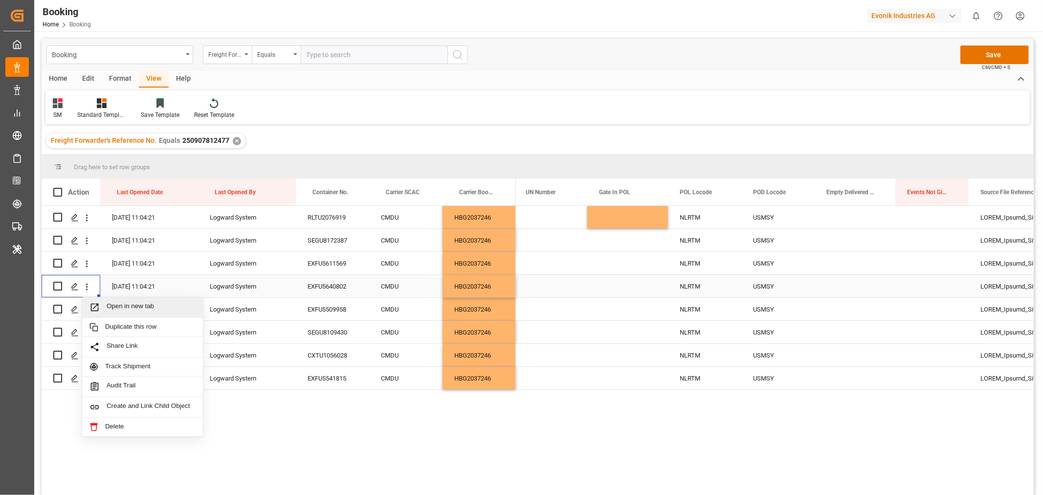
click at [109, 302] on span "Open in new tab" at bounding box center [151, 307] width 89 height 10
click at [338, 316] on div "EXFU5509958" at bounding box center [332, 309] width 73 height 22
click at [90, 308] on icon "open menu" at bounding box center [87, 310] width 10 height 10
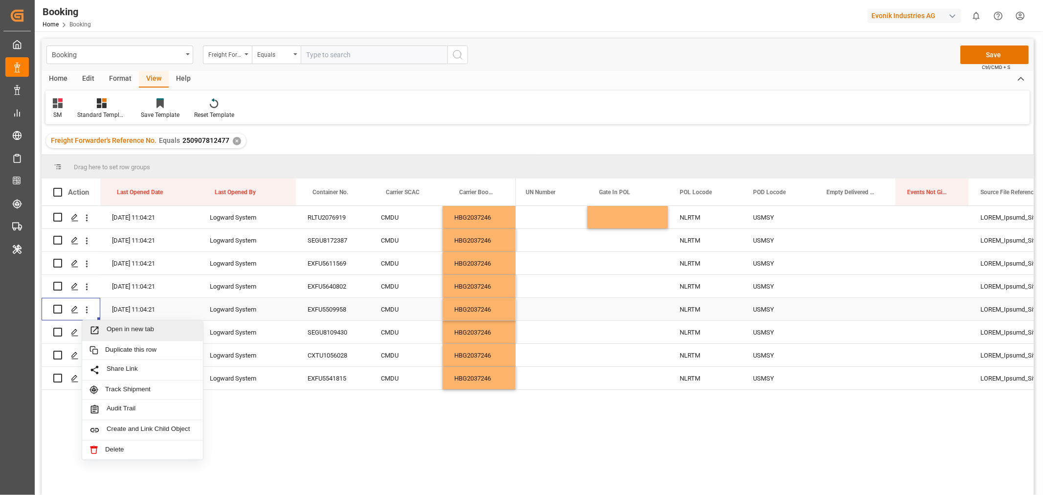
click at [121, 323] on div "Open in new tab" at bounding box center [142, 330] width 121 height 21
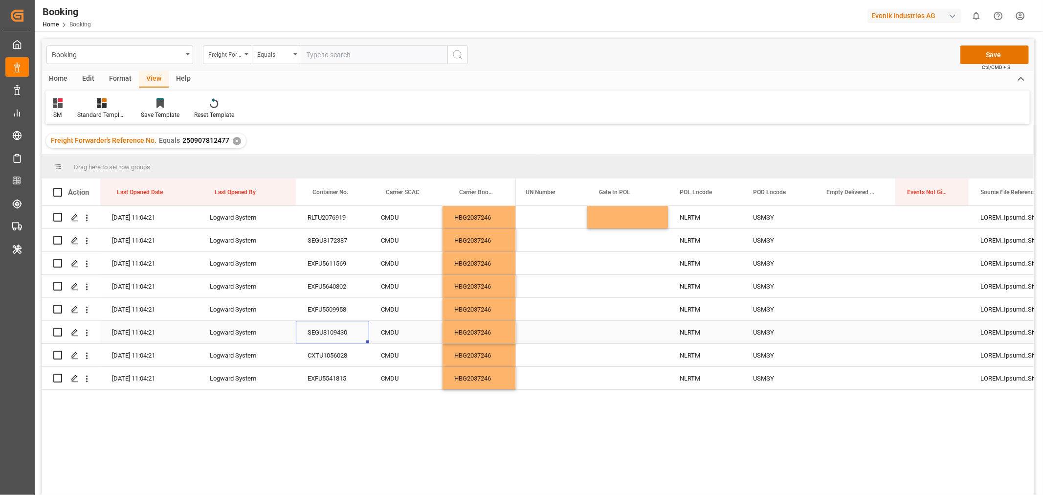
click at [321, 335] on div "SEGU8109430" at bounding box center [332, 332] width 73 height 22
click at [84, 334] on icon "open menu" at bounding box center [87, 333] width 10 height 10
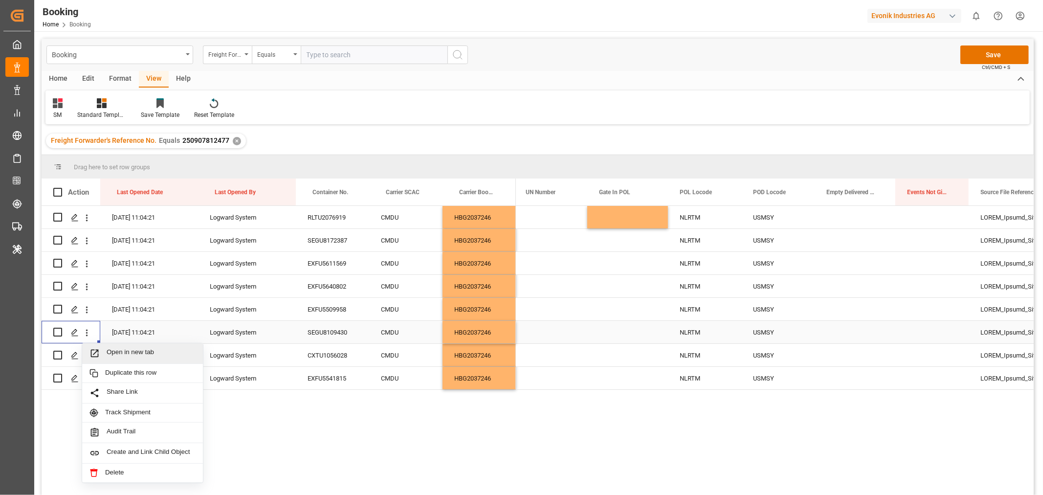
click at [148, 353] on span "Open in new tab" at bounding box center [151, 353] width 89 height 10
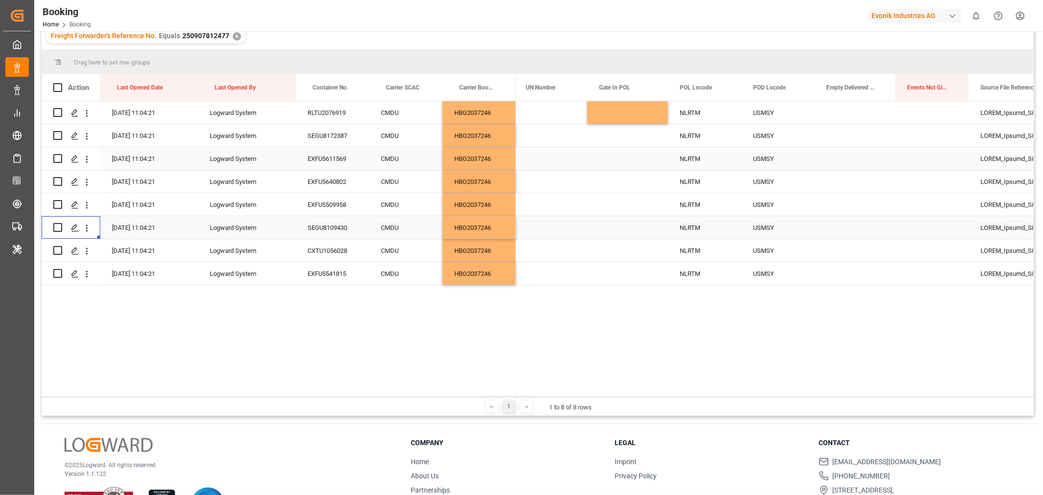
scroll to position [109, 0]
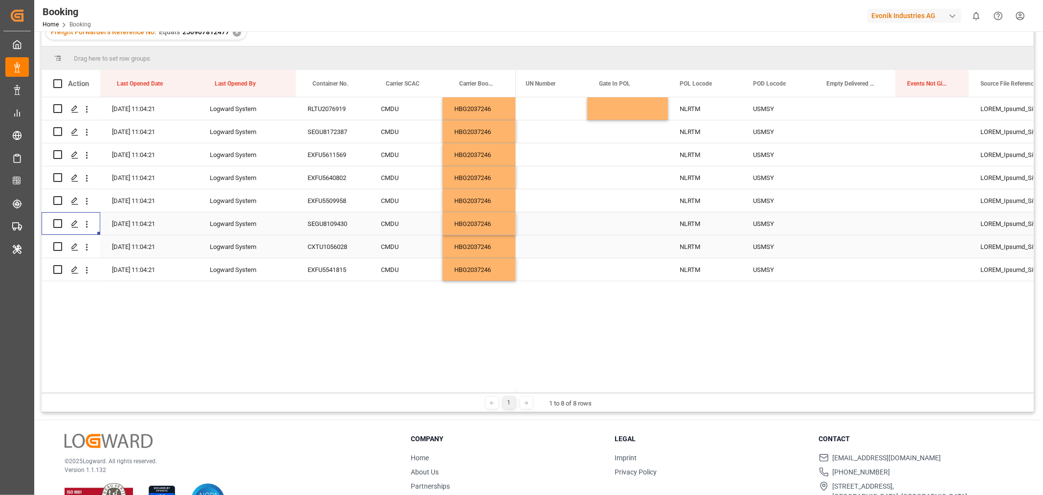
click at [334, 244] on div "CXTU1056028" at bounding box center [332, 246] width 73 height 22
click at [87, 246] on icon "open menu" at bounding box center [87, 247] width 2 height 7
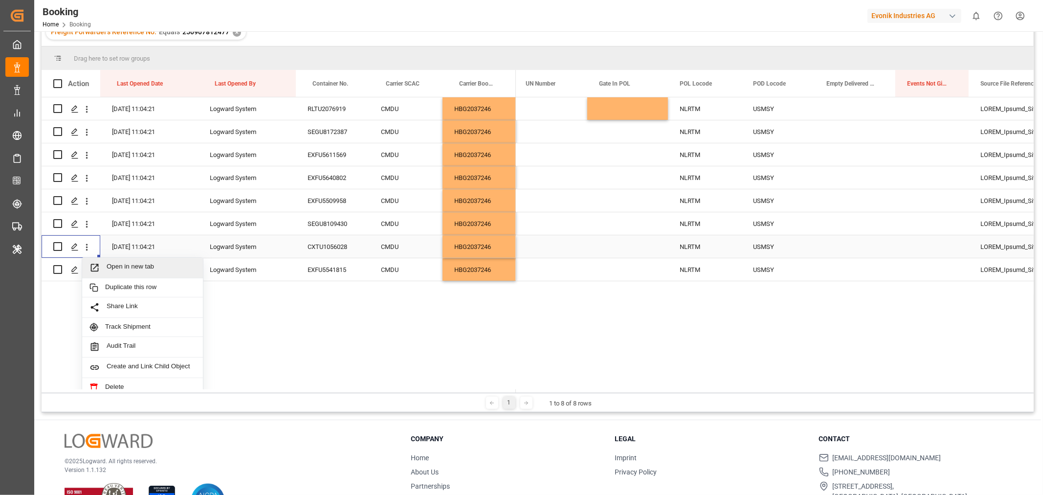
click at [138, 271] on span "Open in new tab" at bounding box center [151, 268] width 89 height 10
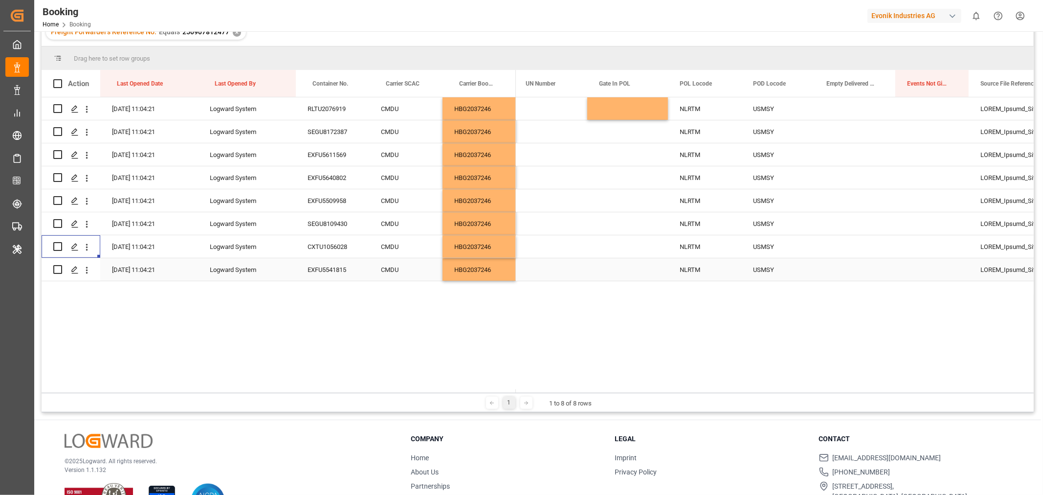
click at [316, 271] on div "EXFU5541815" at bounding box center [332, 269] width 73 height 22
click at [88, 271] on icon "open menu" at bounding box center [87, 270] width 10 height 10
click at [133, 286] on span "Open in new tab" at bounding box center [151, 291] width 89 height 10
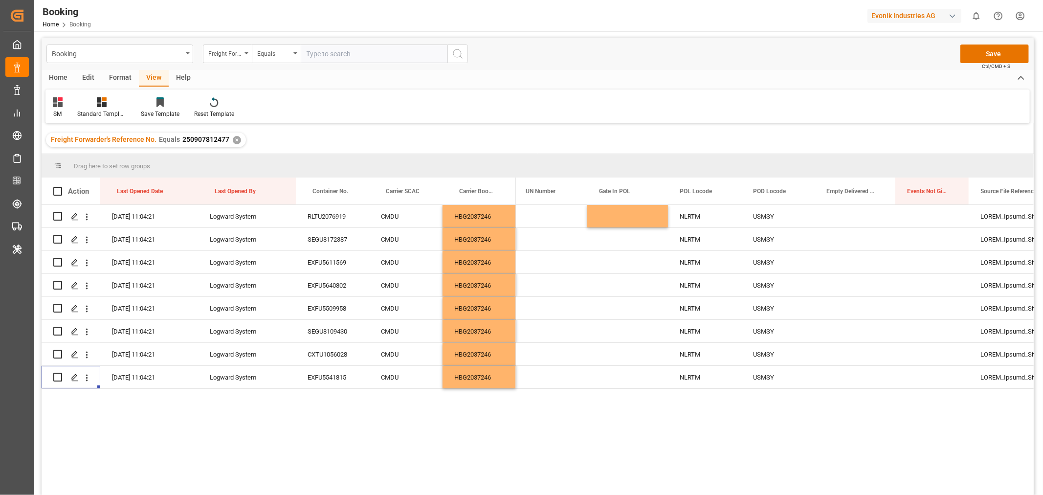
scroll to position [0, 0]
click at [565, 218] on div "Press SPACE to select this row." at bounding box center [550, 217] width 73 height 22
click at [990, 56] on button "Save" at bounding box center [994, 54] width 68 height 19
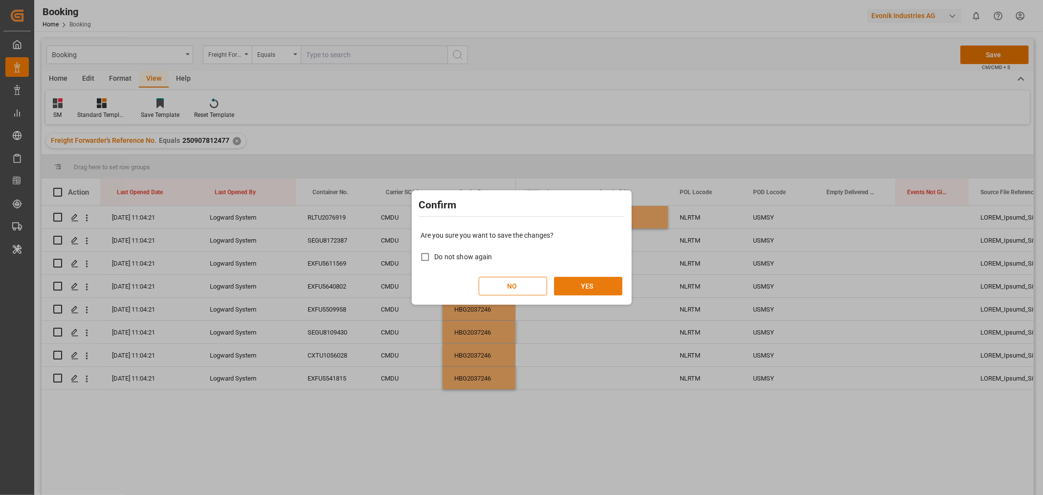
click at [575, 278] on button "YES" at bounding box center [588, 286] width 68 height 19
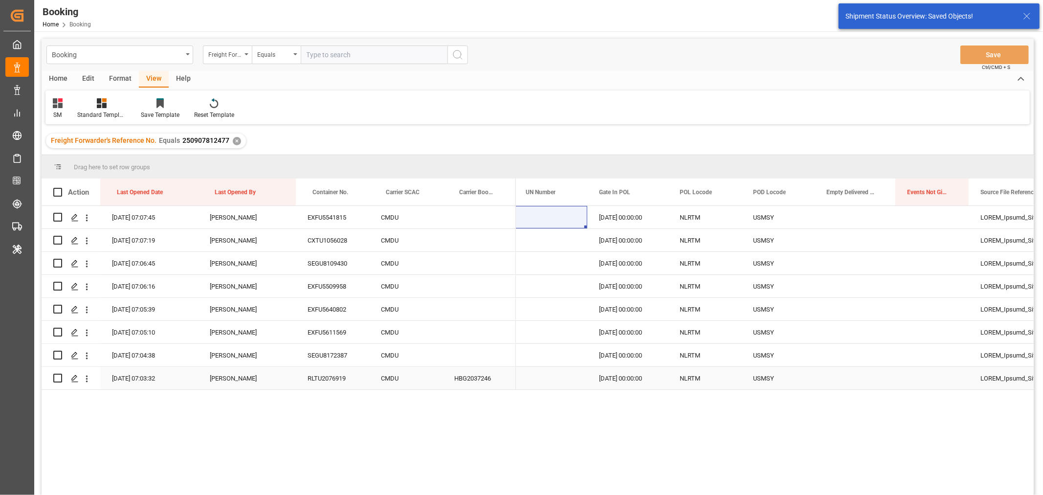
click at [480, 377] on div "HBG2037246" at bounding box center [479, 378] width 73 height 22
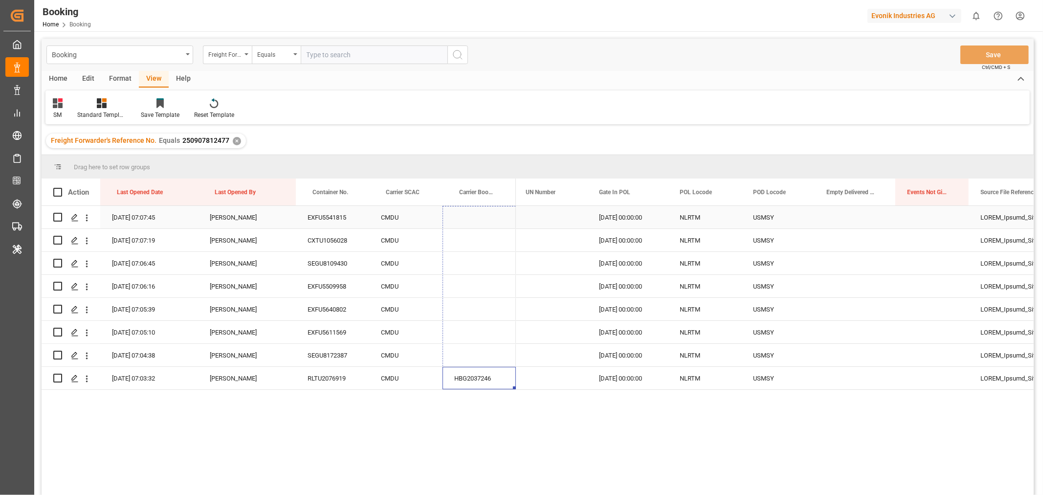
drag, startPoint x: 513, startPoint y: 387, endPoint x: 513, endPoint y: 213, distance: 174.6
click at [513, 213] on div "19-09-2025 07:07:45 Shashidhar Mm EXFU5541815 CMDU 19-09-2025 07:07:19 Shashidh…" at bounding box center [279, 298] width 474 height 184
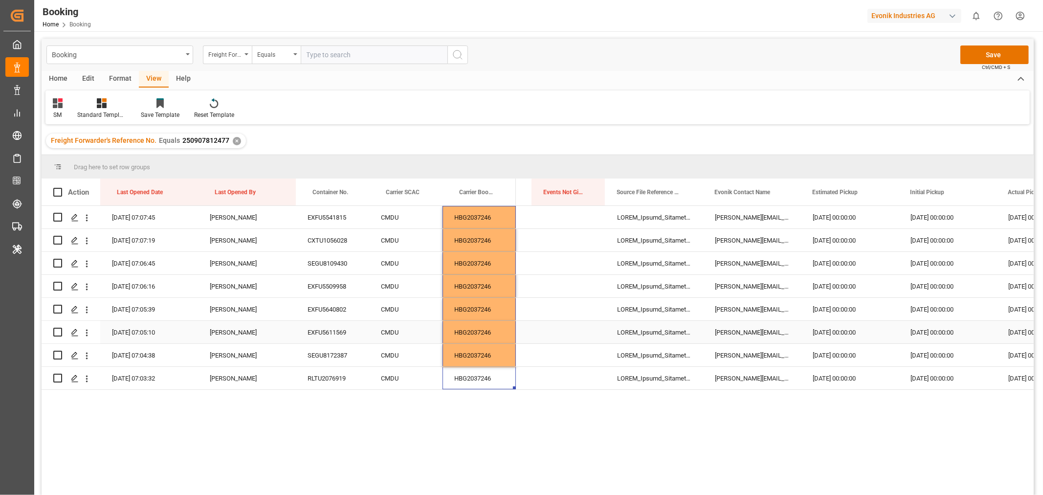
scroll to position [0, 3329]
click at [1000, 54] on button "Save" at bounding box center [994, 54] width 68 height 19
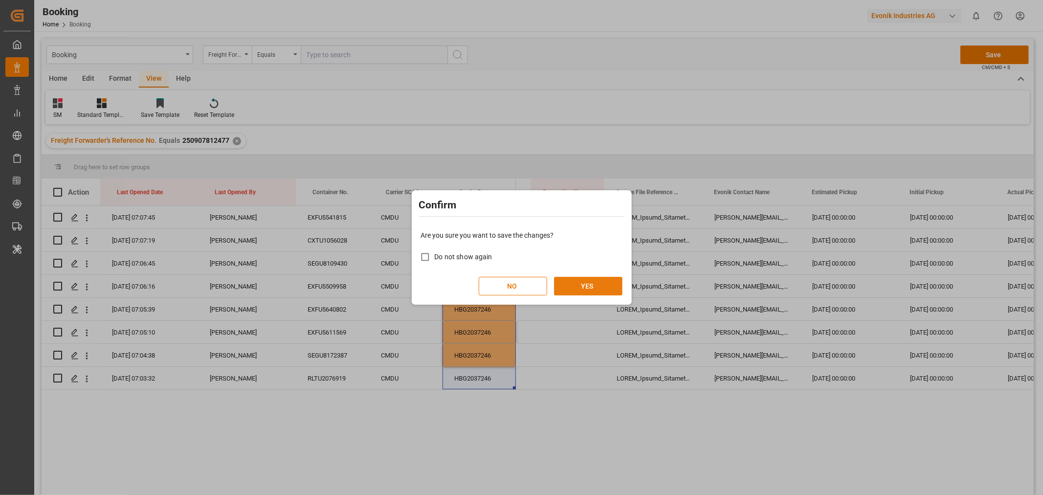
click at [598, 282] on button "YES" at bounding box center [588, 286] width 68 height 19
